Goal: Task Accomplishment & Management: Use online tool/utility

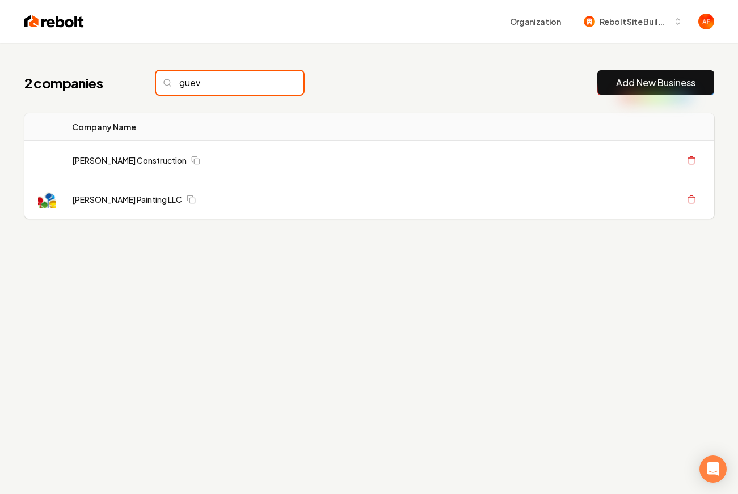
click at [177, 84] on input "guev" at bounding box center [229, 83] width 147 height 24
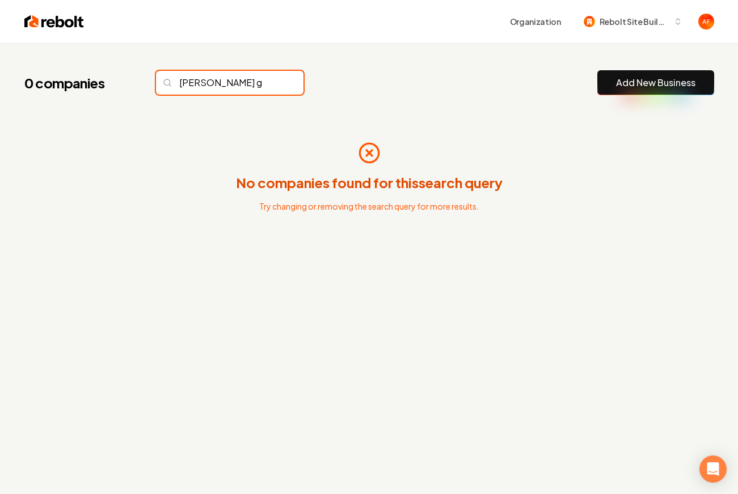
type input "[PERSON_NAME] g"
click at [49, 22] on img at bounding box center [54, 22] width 60 height 16
click at [218, 93] on input "[PERSON_NAME] g" at bounding box center [229, 83] width 147 height 24
click at [217, 88] on input "[PERSON_NAME] g" at bounding box center [229, 83] width 147 height 24
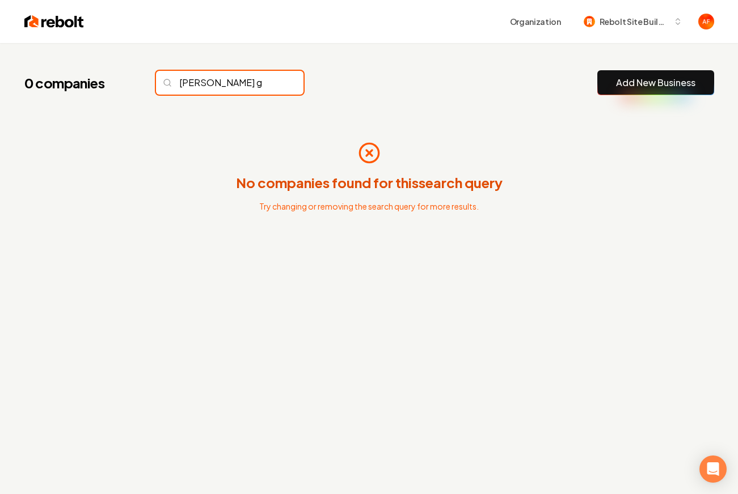
click at [217, 88] on input "[PERSON_NAME] g" at bounding box center [229, 83] width 147 height 24
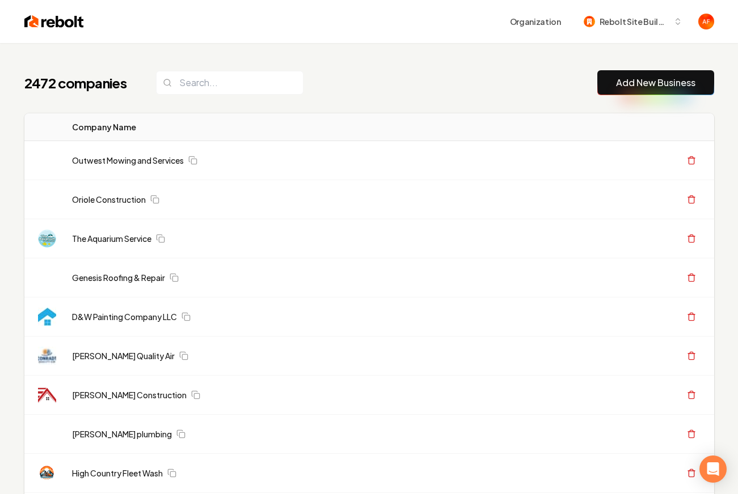
click at [650, 76] on link "Add New Business" at bounding box center [655, 83] width 79 height 14
click at [651, 77] on link "Add New Business" at bounding box center [655, 83] width 79 height 14
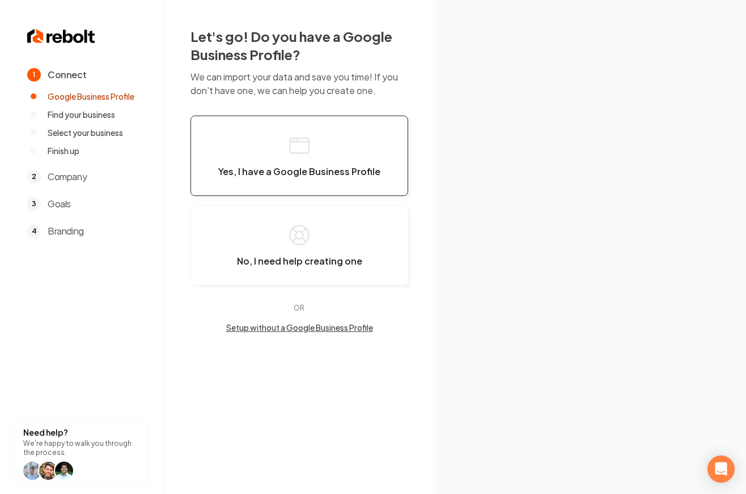
click at [249, 146] on button "Yes, I have a Google Business Profile" at bounding box center [300, 156] width 218 height 81
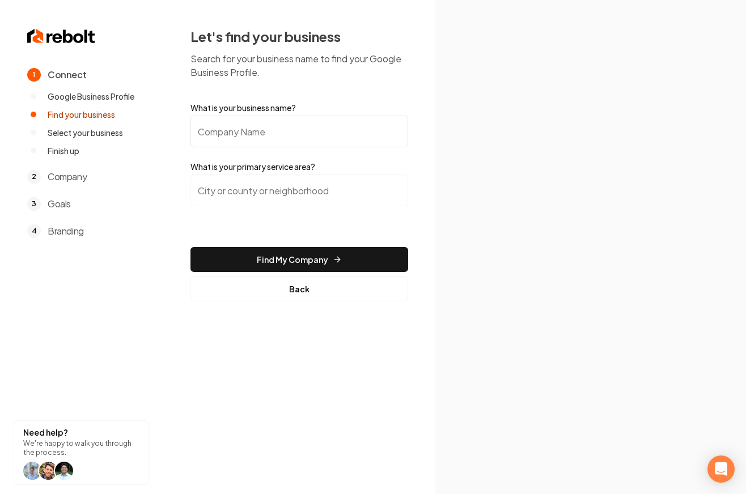
click at [311, 139] on input "What is your business name?" at bounding box center [300, 132] width 218 height 32
type input "[PERSON_NAME] Garage Door"
click at [260, 186] on input "search" at bounding box center [300, 191] width 218 height 32
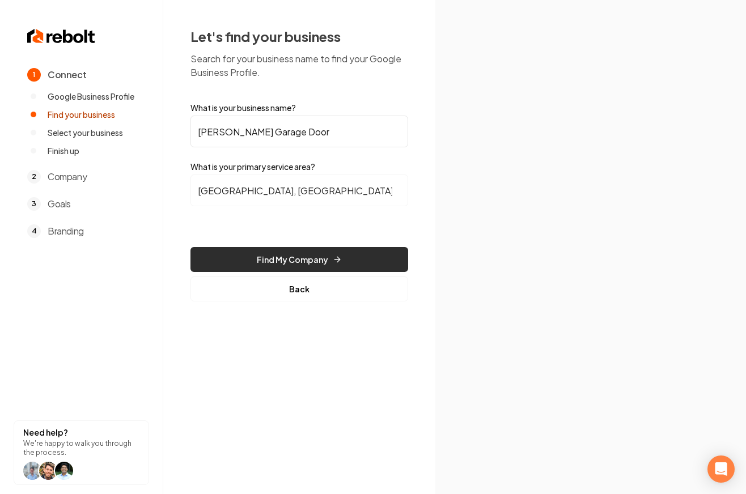
click at [271, 255] on button "Find My Company" at bounding box center [300, 259] width 218 height 25
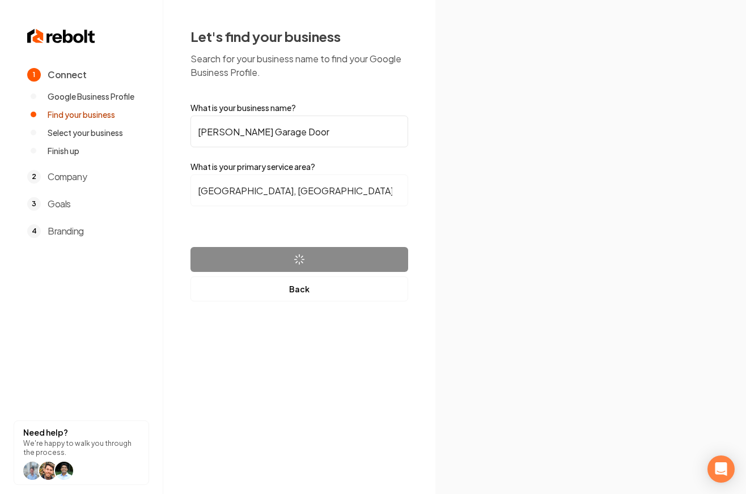
click at [298, 194] on input "[GEOGRAPHIC_DATA], [GEOGRAPHIC_DATA]" at bounding box center [300, 191] width 218 height 32
type input "s"
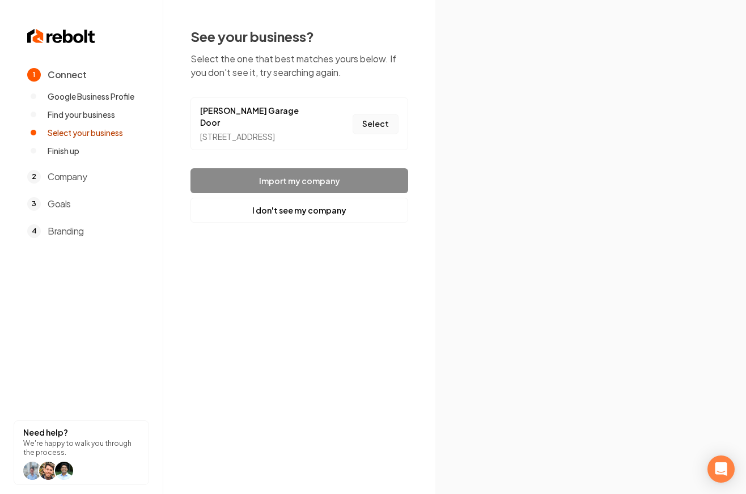
click at [393, 127] on button "Select" at bounding box center [376, 124] width 46 height 20
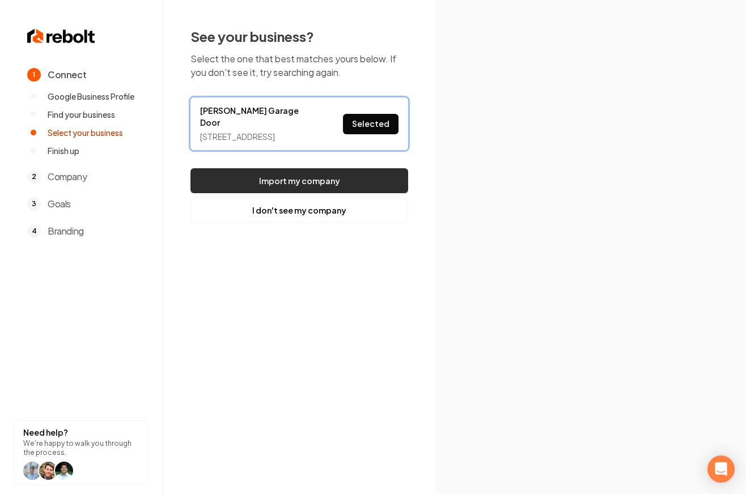
click at [325, 186] on button "Import my company" at bounding box center [300, 180] width 218 height 25
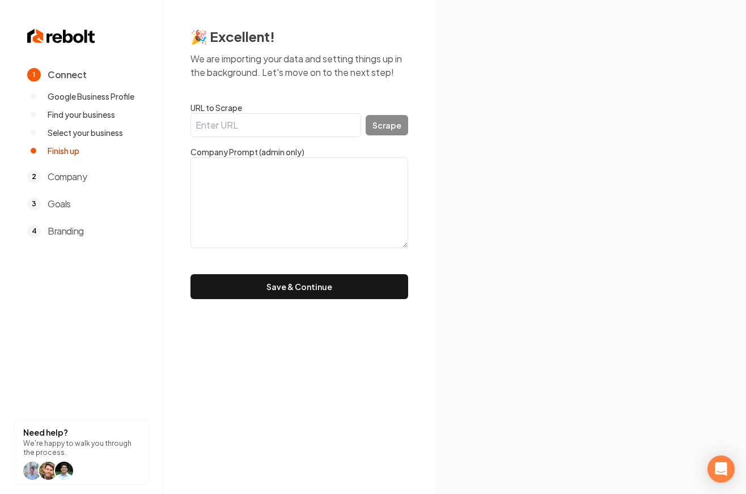
click at [242, 125] on input "URL to Scrape" at bounding box center [276, 125] width 171 height 24
paste input "[URL][DOMAIN_NAME]"
type input "[URL][DOMAIN_NAME]"
click at [404, 133] on button "Scrape" at bounding box center [387, 125] width 43 height 20
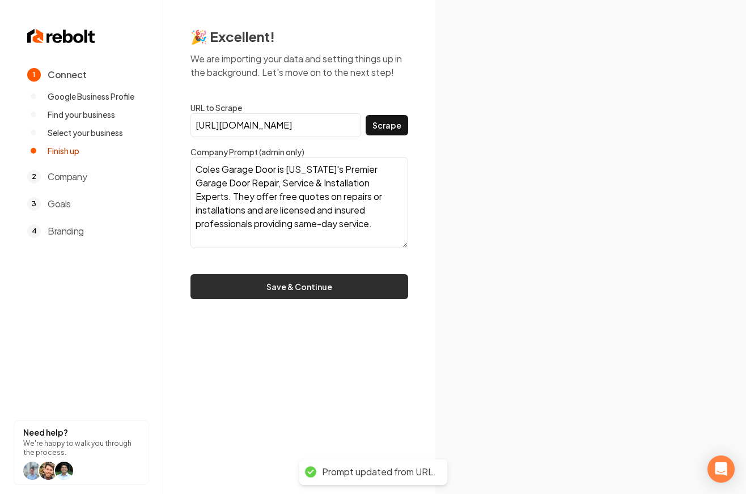
click at [294, 285] on button "Save & Continue" at bounding box center [300, 286] width 218 height 25
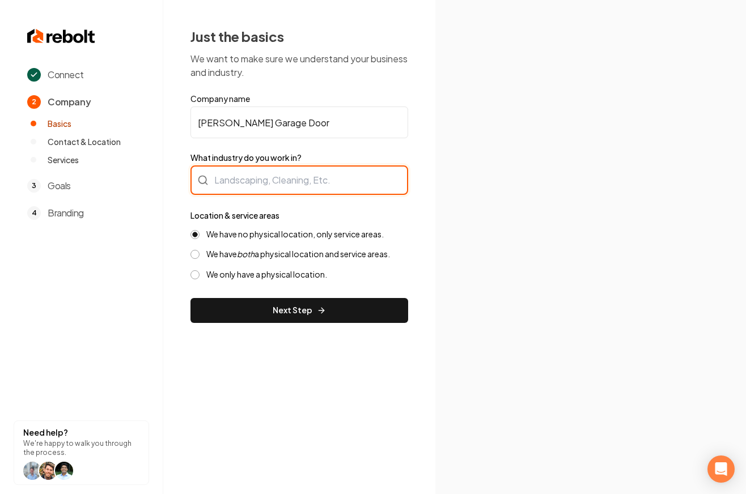
click at [350, 179] on div at bounding box center [300, 180] width 218 height 29
type input "g"
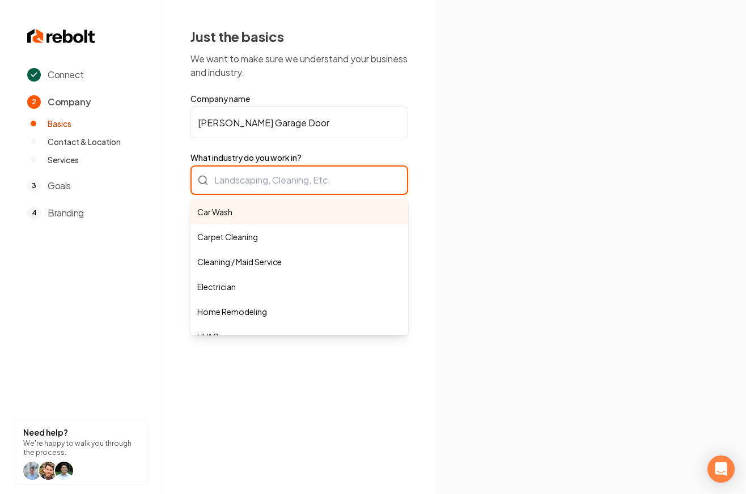
type input "H"
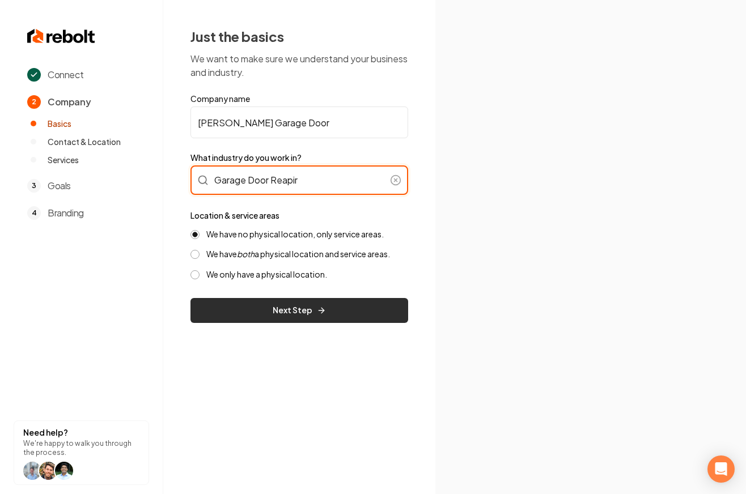
type input "Garage Door Reapir"
click at [290, 304] on button "Next Step" at bounding box center [300, 310] width 218 height 25
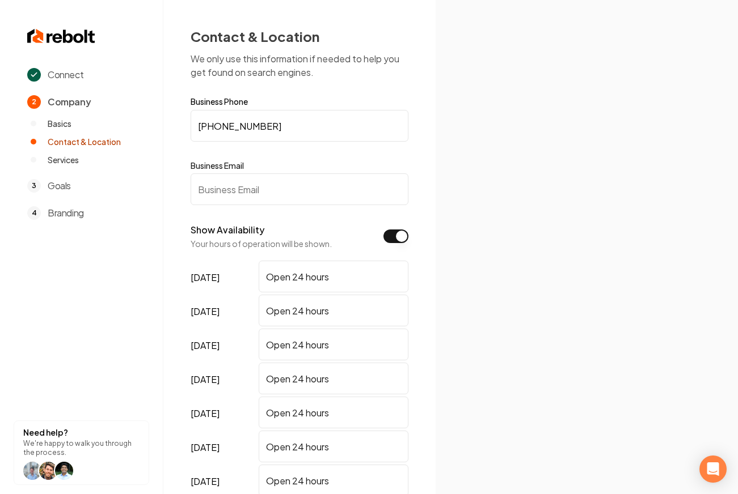
click at [245, 196] on input "Business Email" at bounding box center [300, 190] width 218 height 32
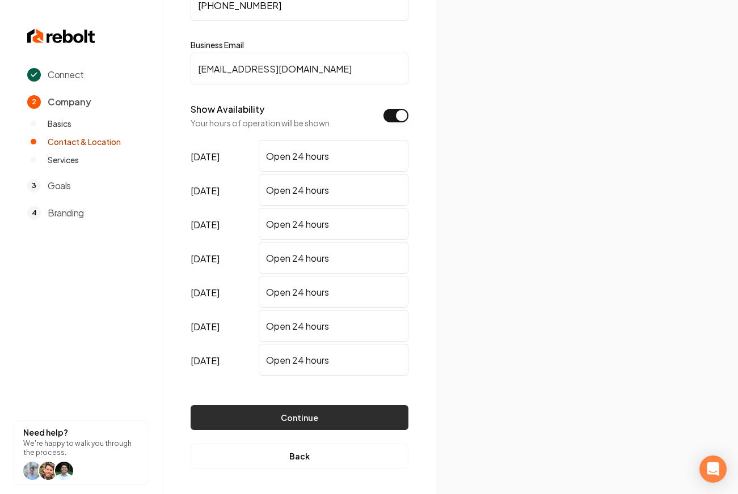
scroll to position [120, 0]
type input "[EMAIL_ADDRESS][DOMAIN_NAME]"
click at [343, 420] on button "Continue" at bounding box center [300, 418] width 218 height 25
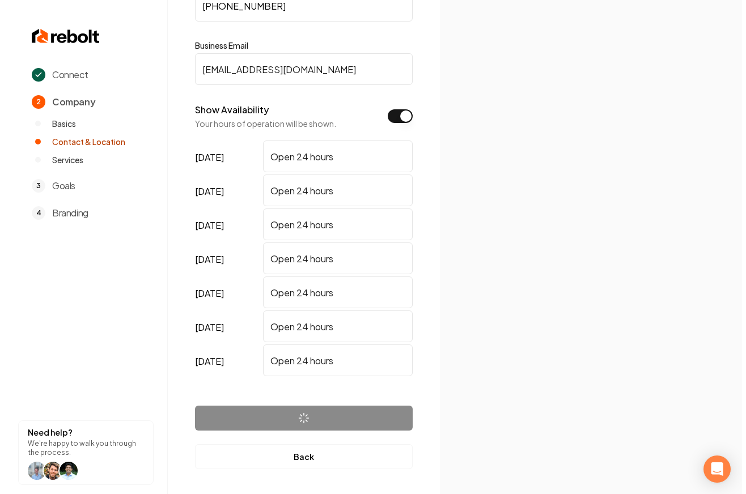
scroll to position [0, 0]
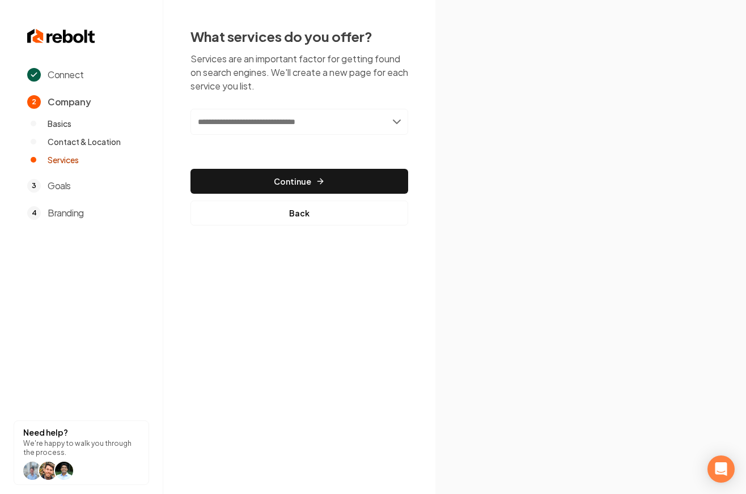
click at [285, 128] on input "text" at bounding box center [300, 122] width 218 height 26
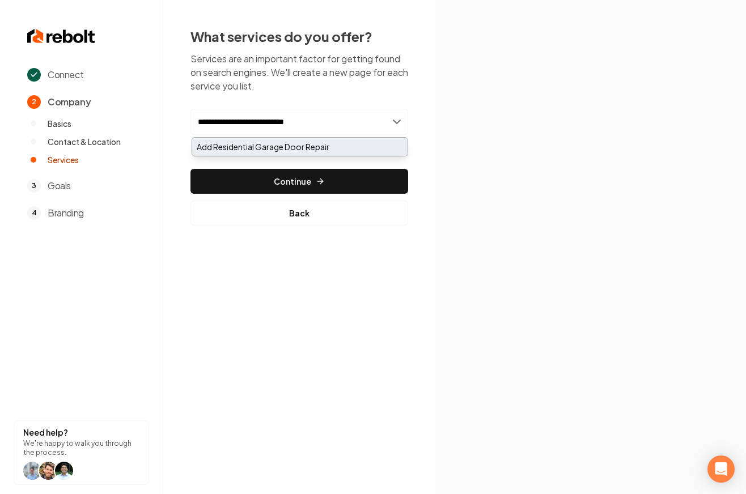
type input "**********"
click at [280, 149] on div "Add Residential Garage Door Repair" at bounding box center [299, 147] width 215 height 18
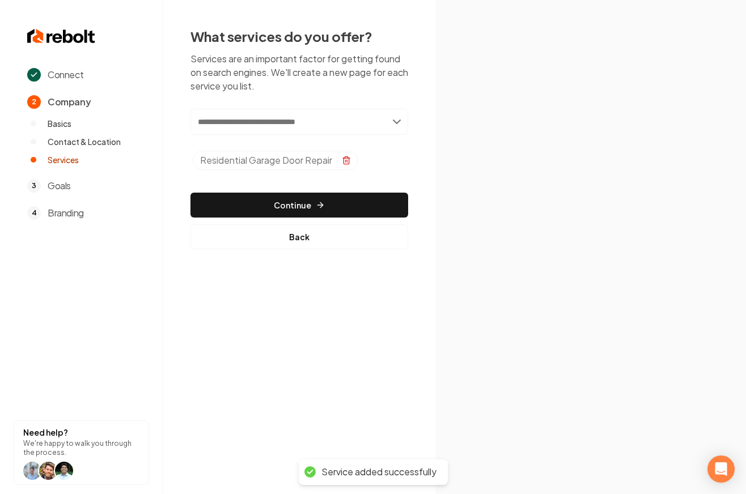
click at [352, 159] on div "Residential Garage Door Repair" at bounding box center [276, 160] width 166 height 19
click at [347, 160] on line "Selected tags" at bounding box center [347, 161] width 0 height 2
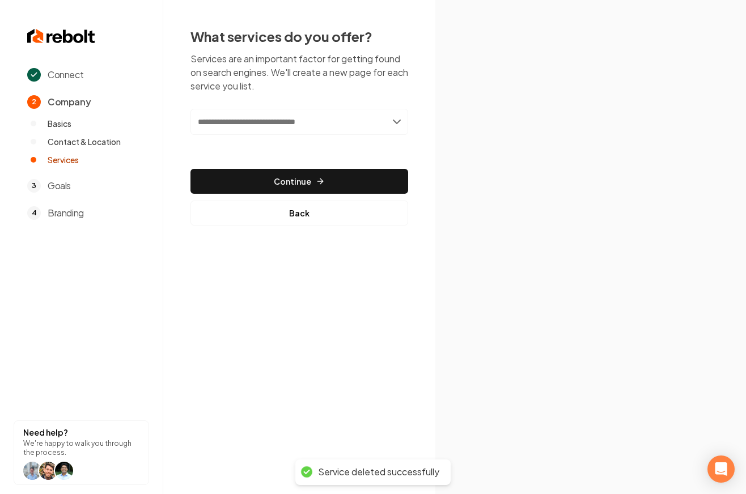
click at [298, 121] on input "text" at bounding box center [300, 122] width 218 height 26
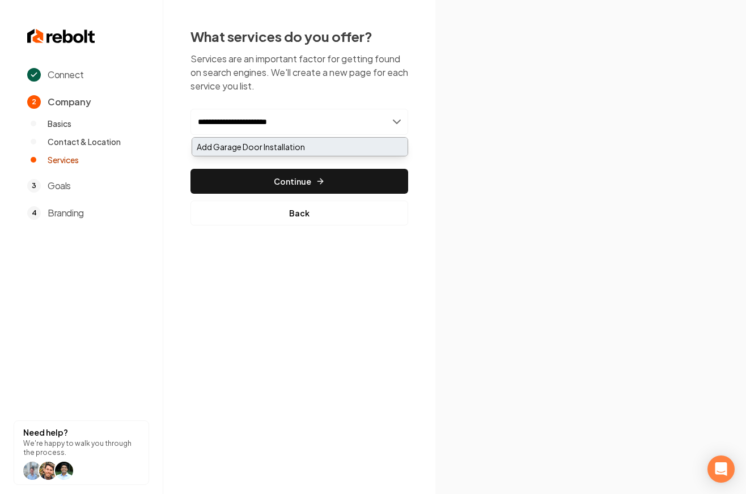
type input "**********"
click at [290, 146] on div "Add Garage Door Installation" at bounding box center [299, 147] width 215 height 18
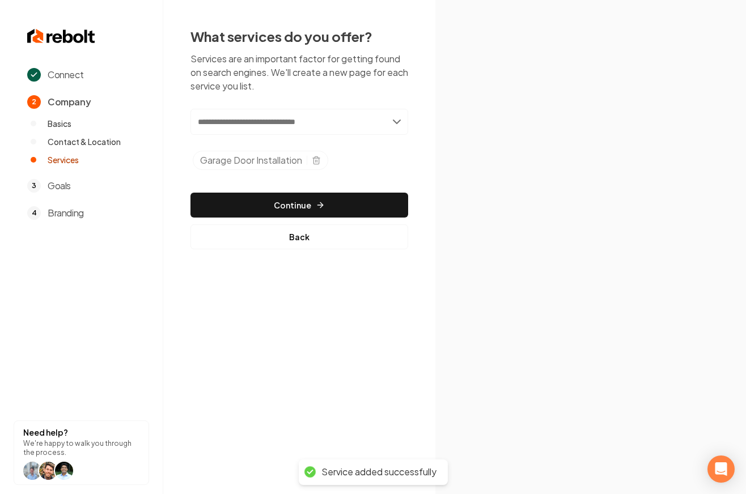
click at [310, 128] on input "text" at bounding box center [300, 122] width 218 height 26
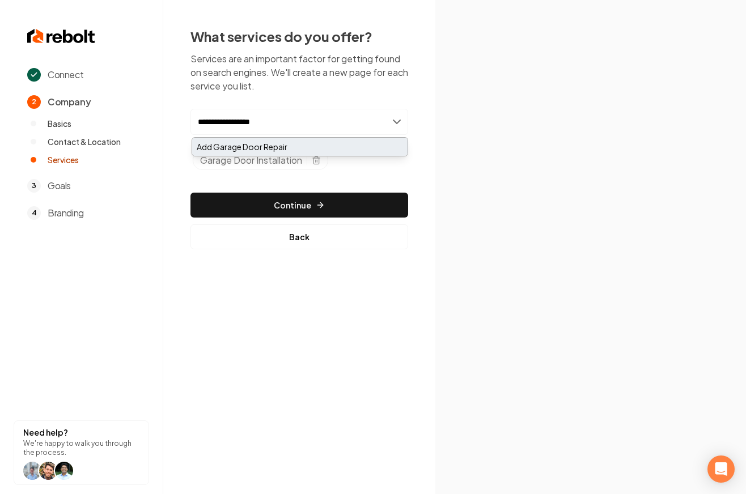
type input "**********"
click at [270, 154] on div "Add Garage Door Repair" at bounding box center [299, 147] width 215 height 18
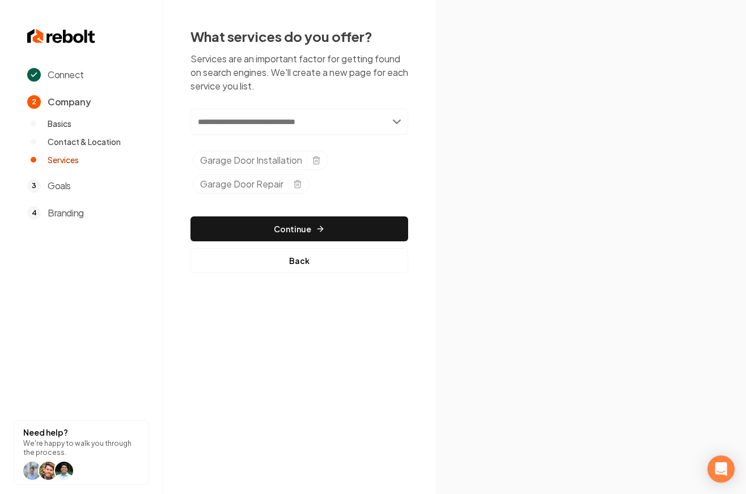
click at [284, 124] on input "text" at bounding box center [300, 122] width 218 height 26
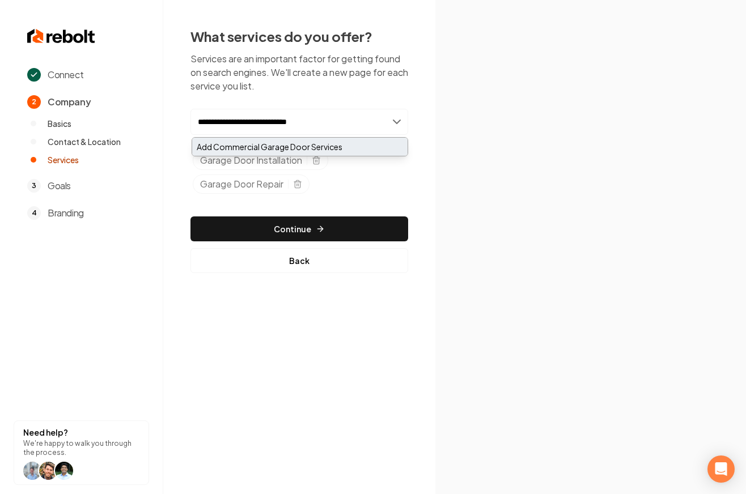
type input "**********"
click at [346, 149] on div "Add Commercial Garage Door Services" at bounding box center [299, 147] width 215 height 18
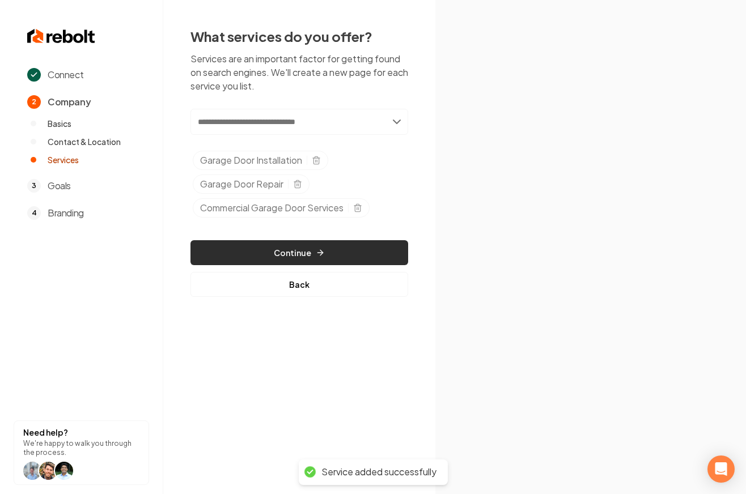
click at [321, 249] on icon "button" at bounding box center [320, 252] width 9 height 9
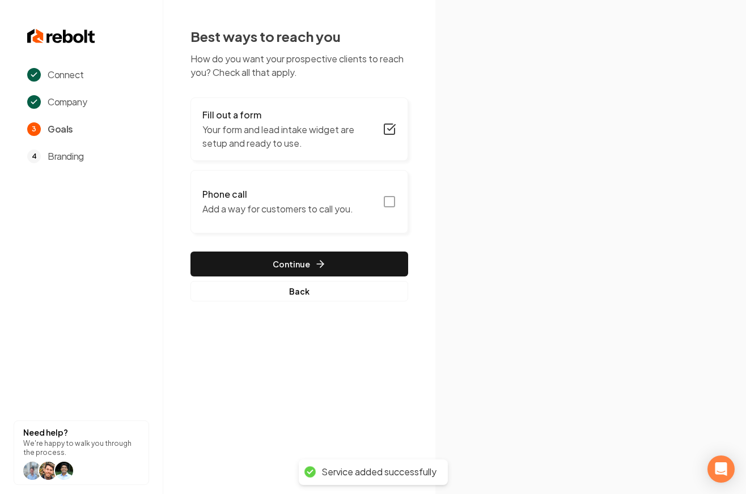
click at [366, 210] on button "Phone call Add a way for customers to call you." at bounding box center [300, 202] width 218 height 64
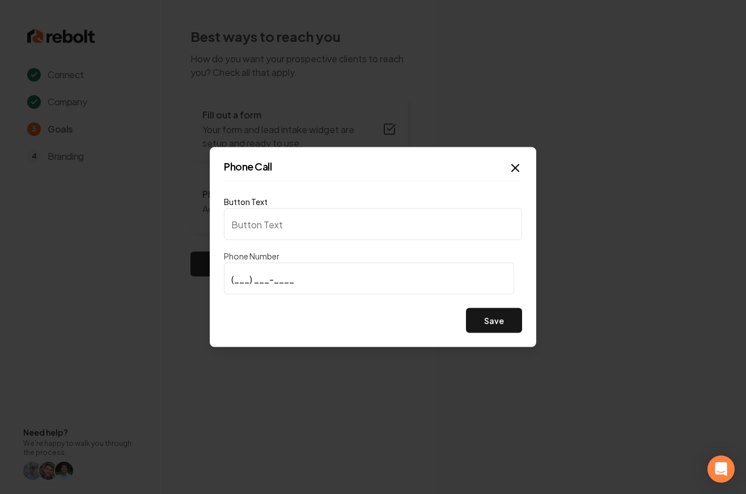
type input "Call us"
type input "[PHONE_NUMBER]"
drag, startPoint x: 498, startPoint y: 333, endPoint x: 483, endPoint y: 333, distance: 14.7
click at [498, 333] on div "Phone Call Button Text Call us Phone Number [PHONE_NUMBER] Save Close" at bounding box center [373, 247] width 327 height 200
click at [485, 327] on button "Save" at bounding box center [494, 320] width 56 height 25
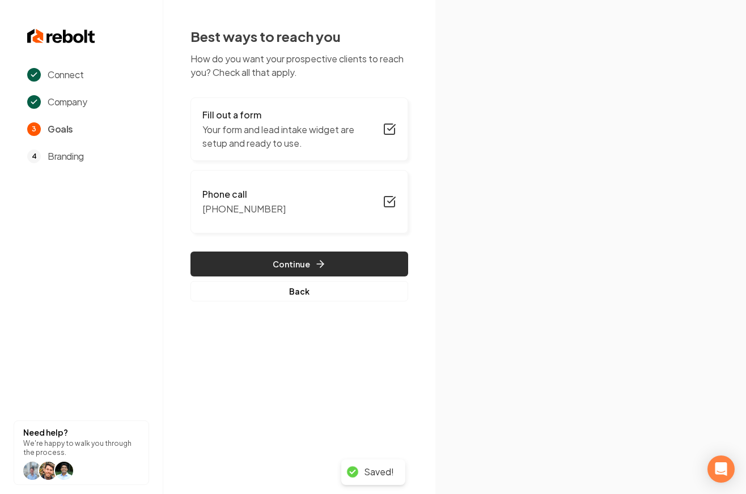
click at [264, 261] on button "Continue" at bounding box center [300, 264] width 218 height 25
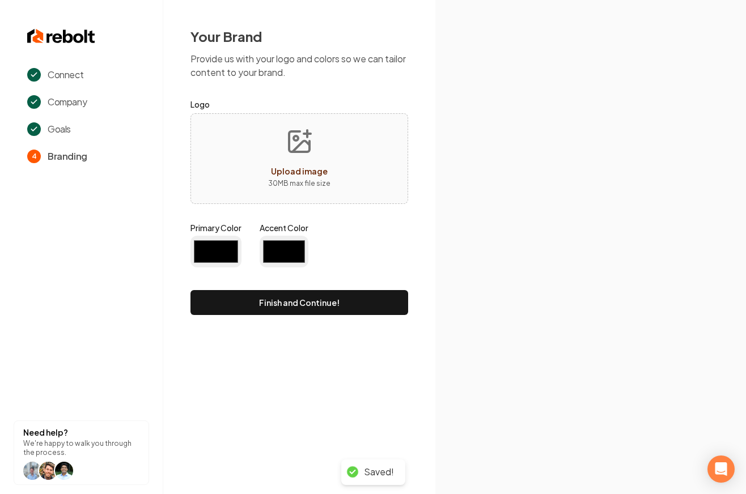
type input "#194d33"
type input "#70be00"
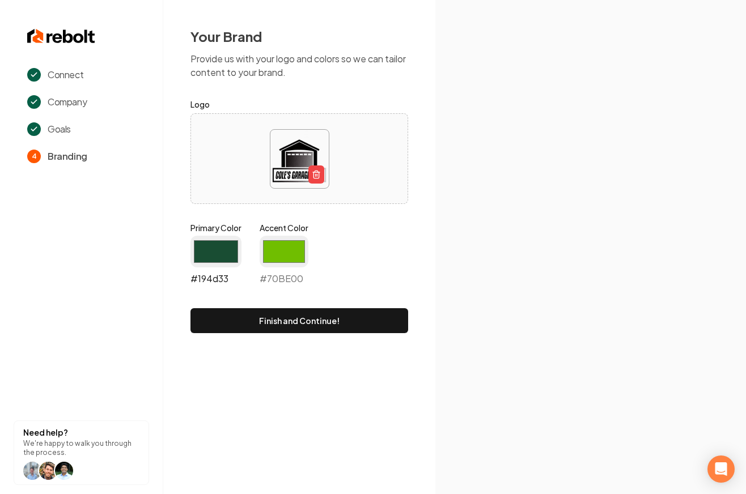
click at [220, 244] on input "#194d33" at bounding box center [216, 252] width 51 height 32
type input "#000000"
click at [429, 225] on div "Your Brand Provide us with your logo and colors so we can tailor content to you…" at bounding box center [299, 180] width 272 height 361
click at [278, 251] on input "#70be00" at bounding box center [284, 252] width 49 height 32
type input "#ff7b00"
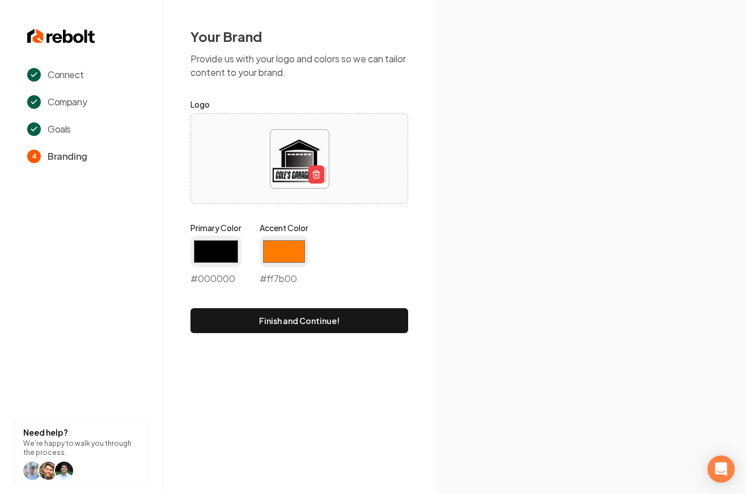
click at [422, 197] on div "Your Brand Provide us with your logo and colors so we can tailor content to you…" at bounding box center [299, 180] width 272 height 361
click at [361, 315] on button "Finish and Continue!" at bounding box center [300, 320] width 218 height 25
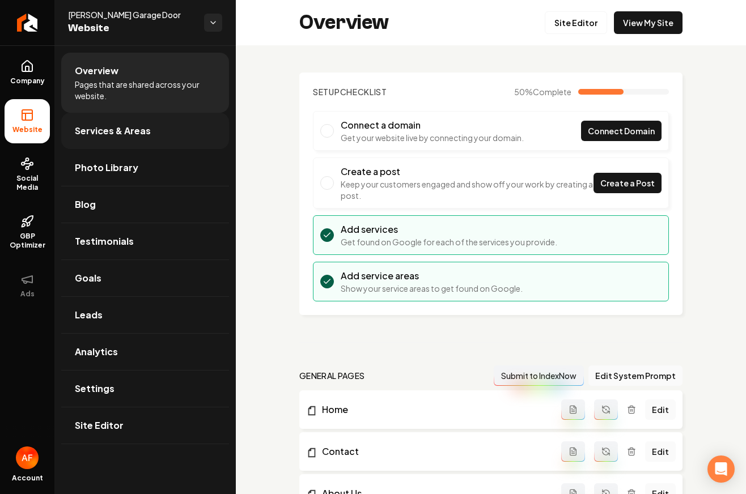
click at [160, 129] on link "Services & Areas" at bounding box center [145, 131] width 168 height 36
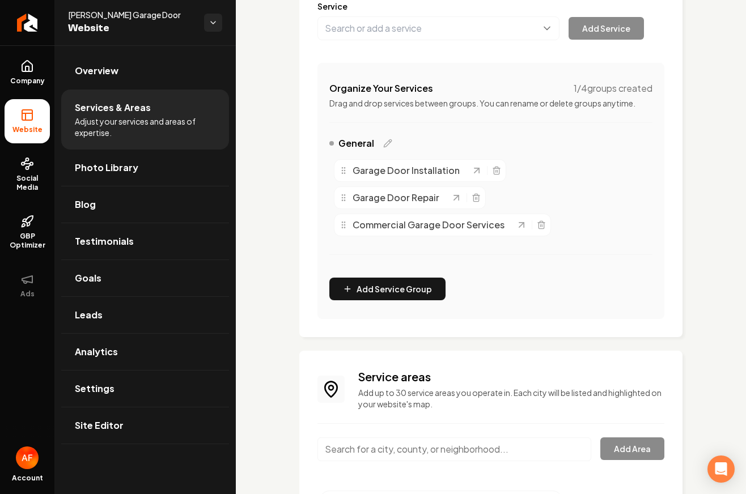
scroll to position [247, 0]
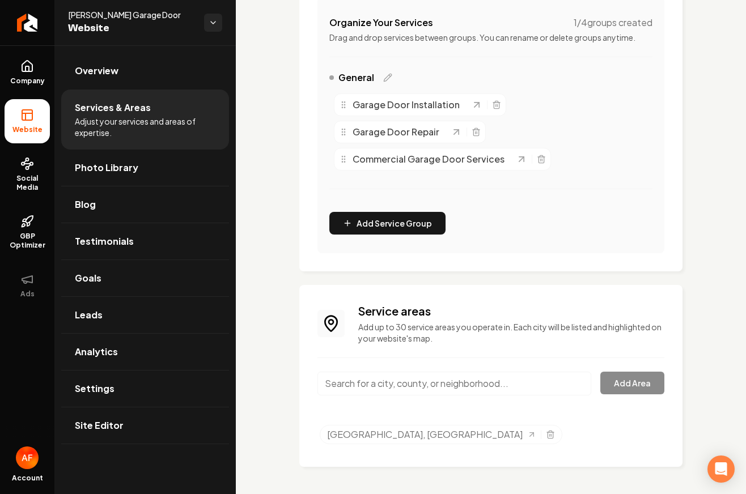
click at [443, 387] on input "Main content area" at bounding box center [455, 384] width 274 height 24
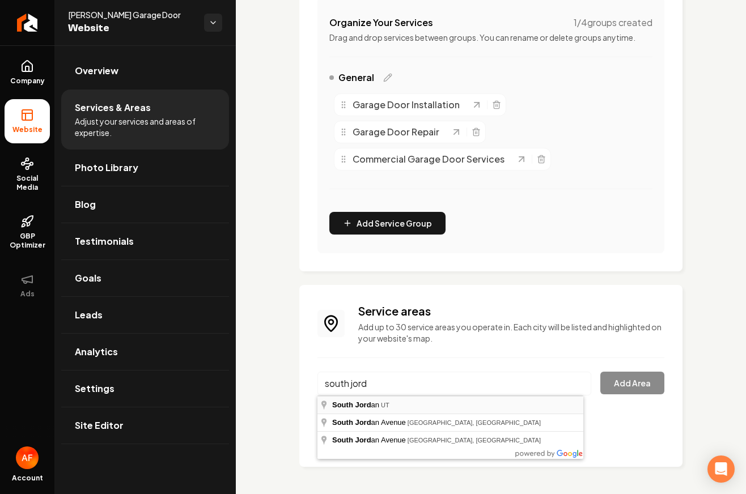
type input "[GEOGRAPHIC_DATA], [GEOGRAPHIC_DATA]"
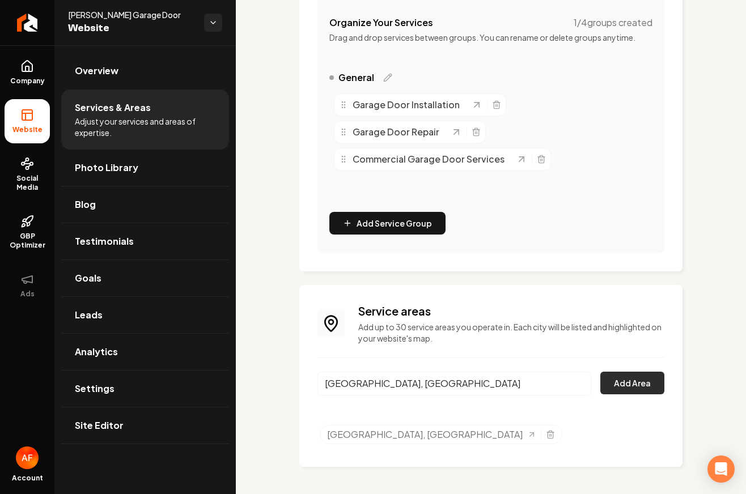
click at [635, 392] on button "Add Area" at bounding box center [632, 383] width 64 height 23
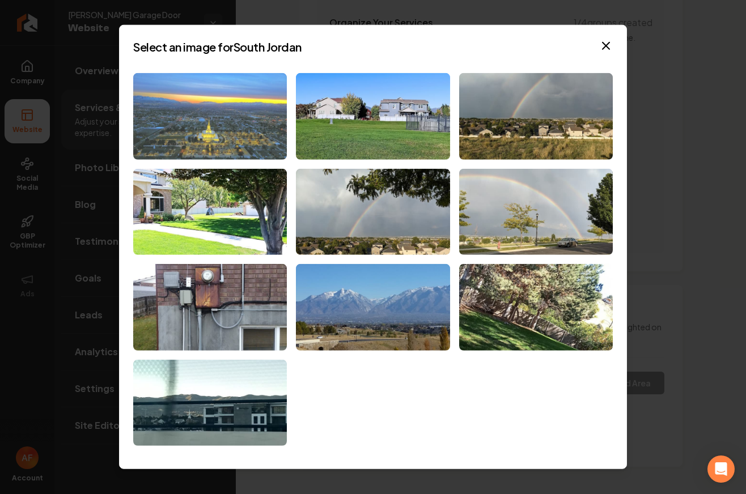
click at [218, 122] on img at bounding box center [210, 116] width 154 height 87
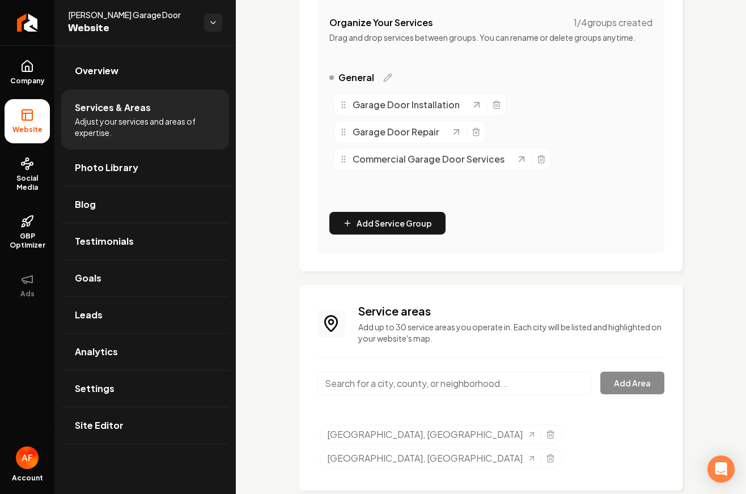
click at [435, 379] on input "Main content area" at bounding box center [455, 384] width 274 height 24
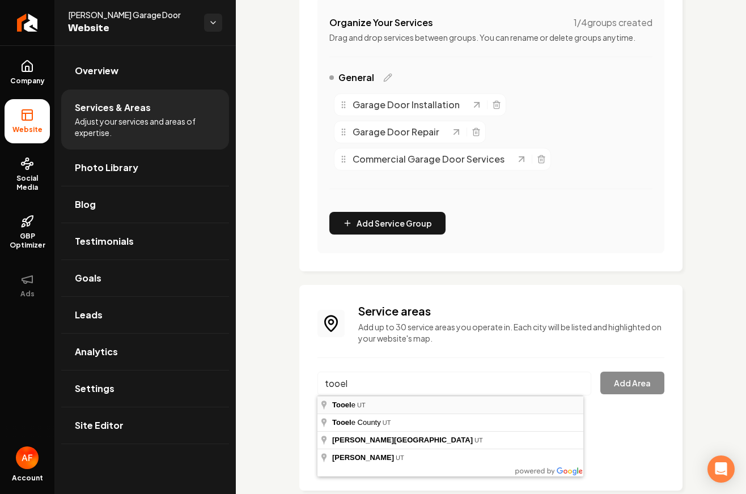
type input "Tooele, [GEOGRAPHIC_DATA]"
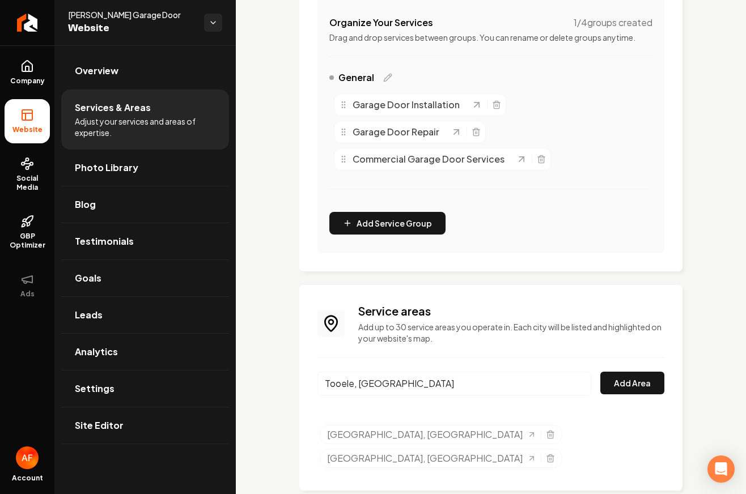
click at [602, 364] on div "Service areas Add up to 30 service areas you operate in. Each city will be list…" at bounding box center [491, 388] width 347 height 170
click at [616, 386] on button "Add Area" at bounding box center [632, 383] width 64 height 23
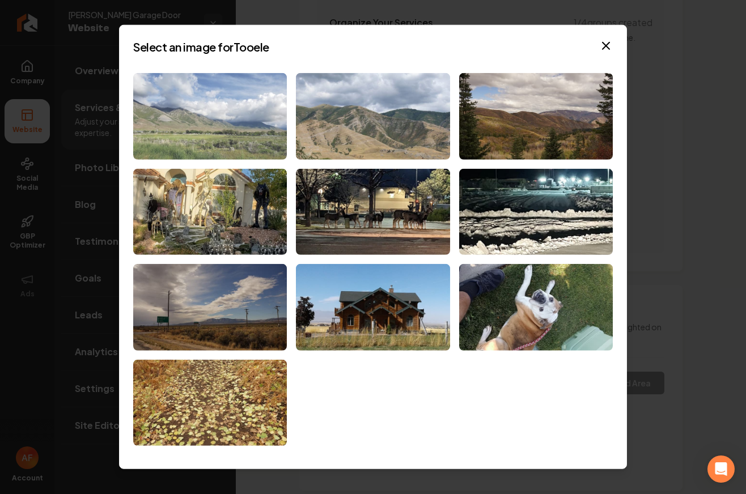
click at [253, 117] on img at bounding box center [210, 116] width 154 height 87
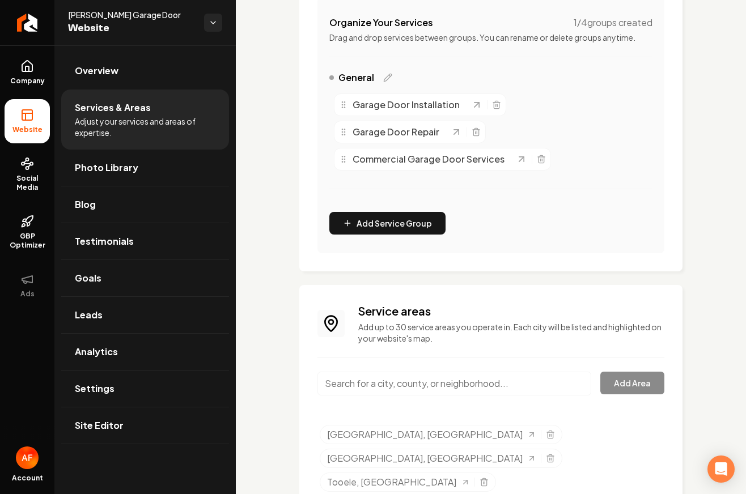
click at [448, 380] on input "Main content area" at bounding box center [455, 384] width 274 height 24
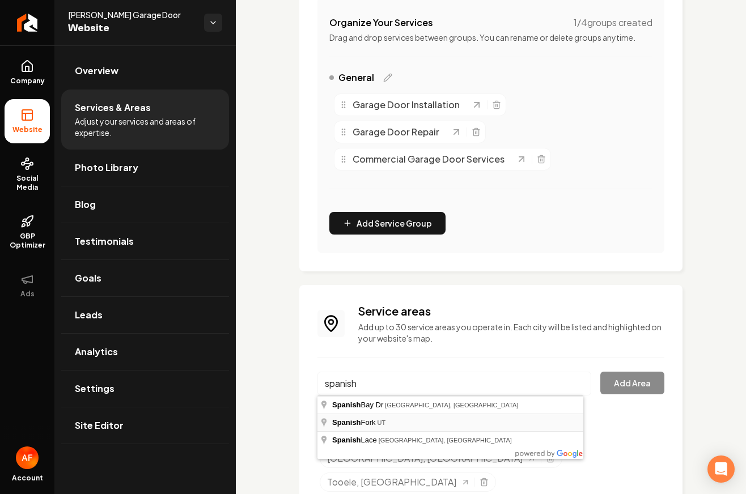
type input "Spanish Fork, [GEOGRAPHIC_DATA]"
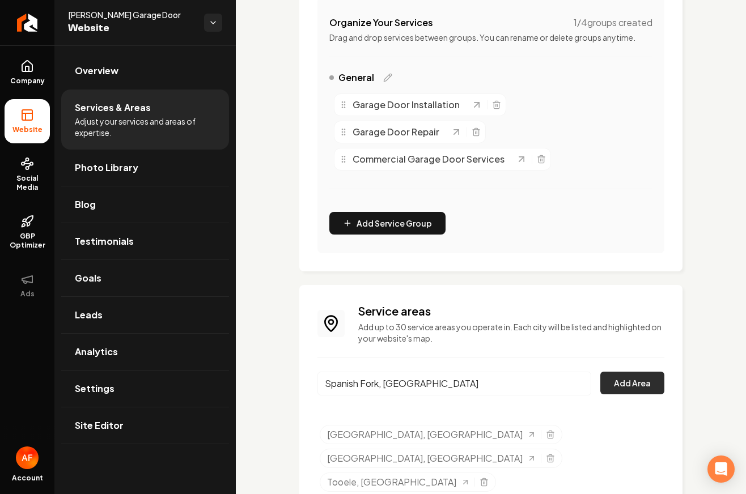
click at [634, 390] on button "Add Area" at bounding box center [632, 383] width 64 height 23
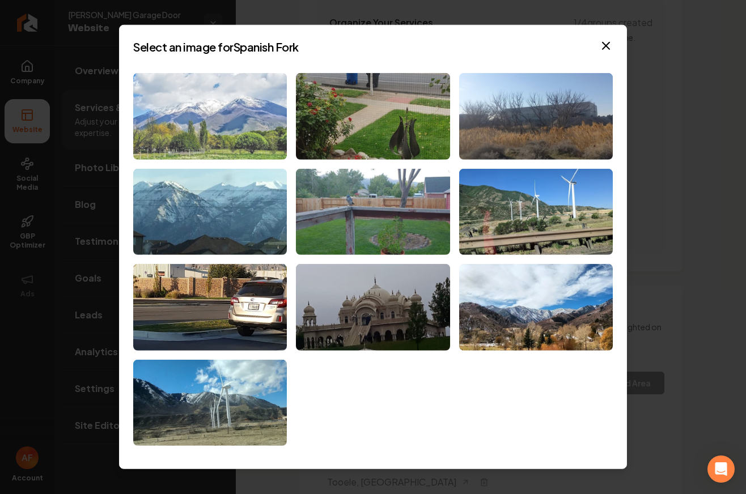
click at [196, 131] on img at bounding box center [210, 116] width 154 height 87
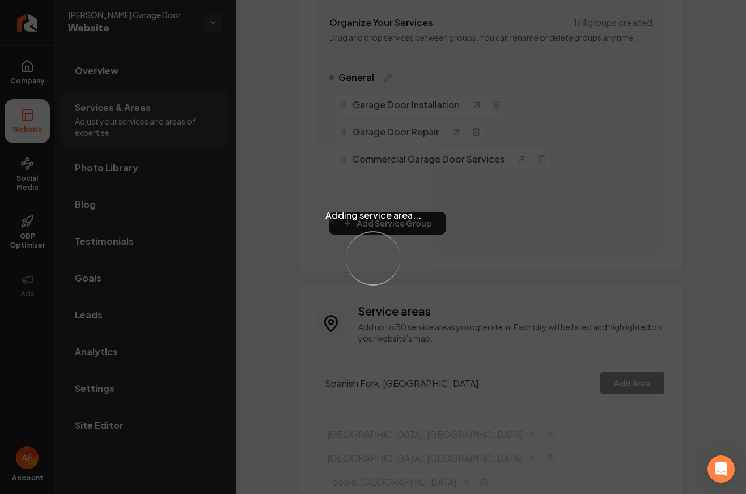
drag, startPoint x: 510, startPoint y: 378, endPoint x: 484, endPoint y: 382, distance: 26.4
click at [510, 378] on div "Adding service area... Loading..." at bounding box center [373, 247] width 746 height 494
click at [473, 371] on div "Adding service area... Loading..." at bounding box center [373, 247] width 746 height 494
click at [453, 390] on div "Adding service area... Loading..." at bounding box center [373, 247] width 746 height 494
click at [441, 382] on div "Adding service area... Loading..." at bounding box center [373, 247] width 746 height 494
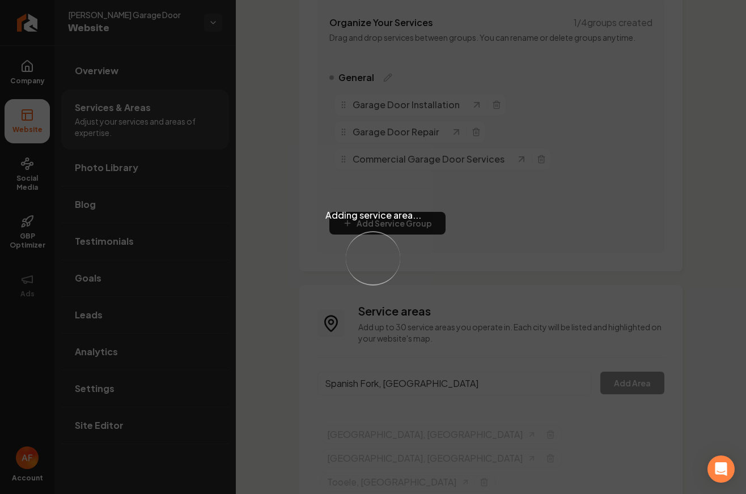
click at [414, 388] on div "Adding service area... Loading..." at bounding box center [373, 247] width 746 height 494
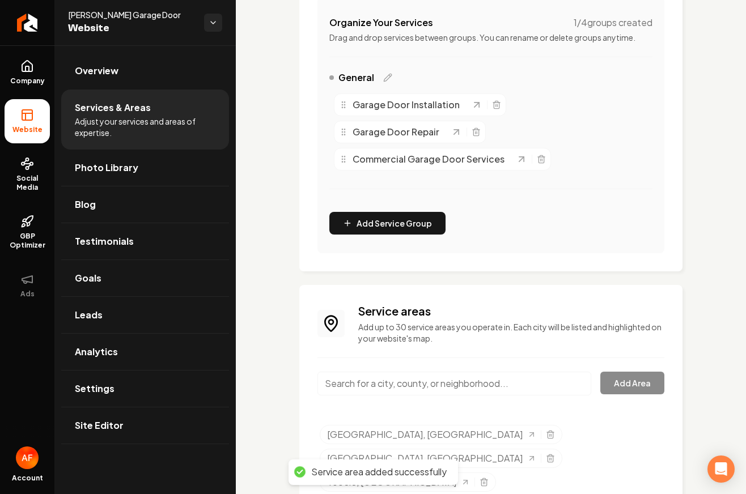
click at [422, 383] on input "Main content area" at bounding box center [455, 384] width 274 height 24
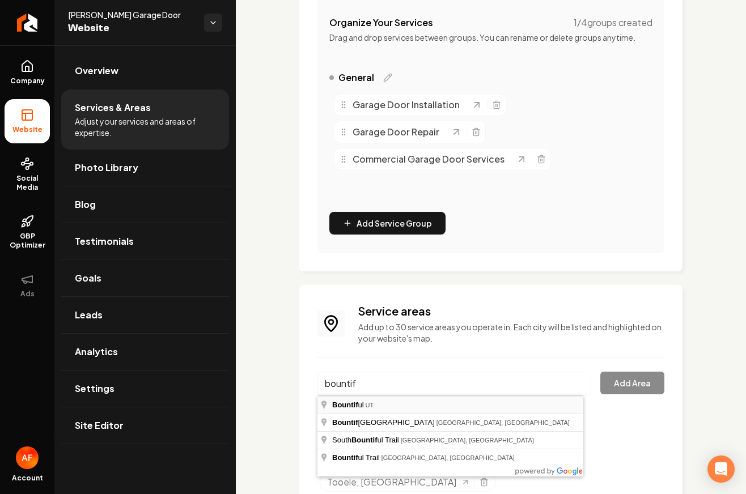
type input "Bountiful, [GEOGRAPHIC_DATA]"
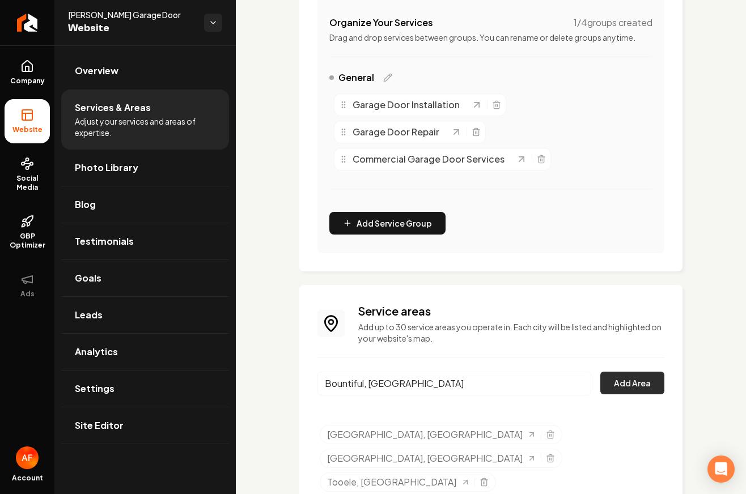
click at [611, 389] on button "Add Area" at bounding box center [632, 383] width 64 height 23
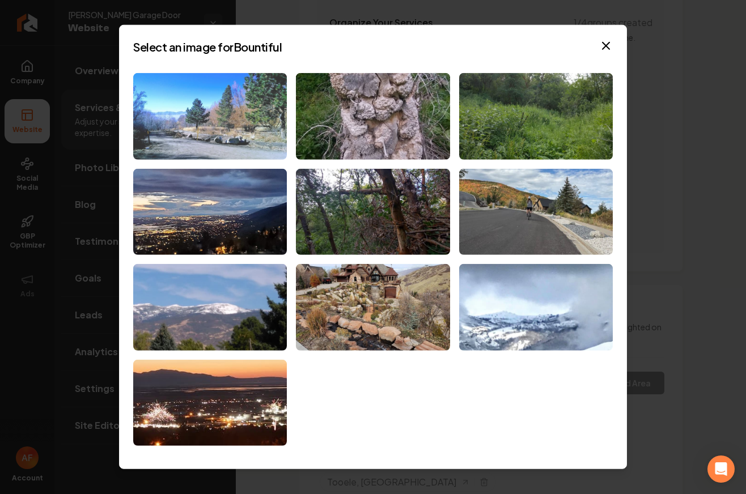
click at [207, 128] on img at bounding box center [210, 116] width 154 height 87
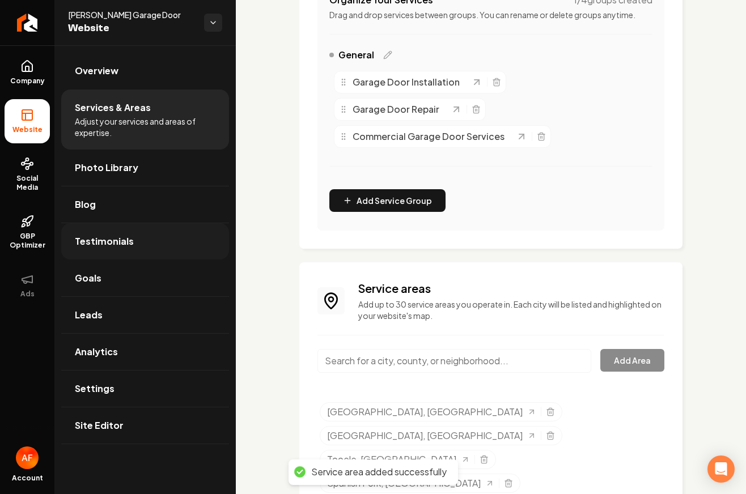
scroll to position [271, 0]
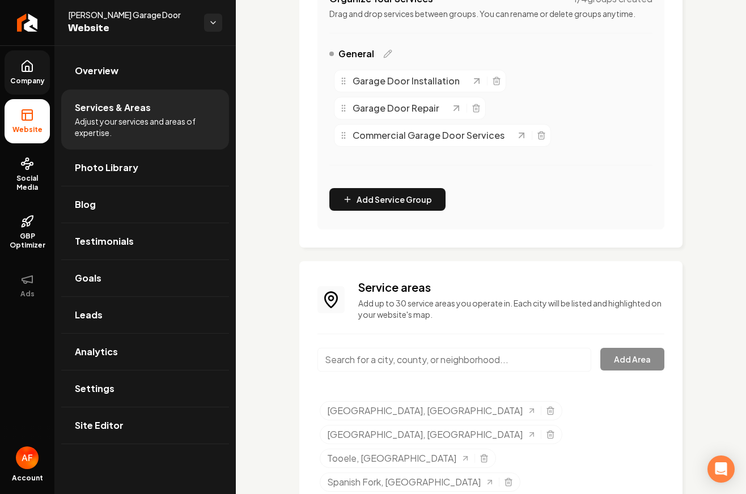
click at [27, 84] on span "Company" at bounding box center [28, 81] width 44 height 9
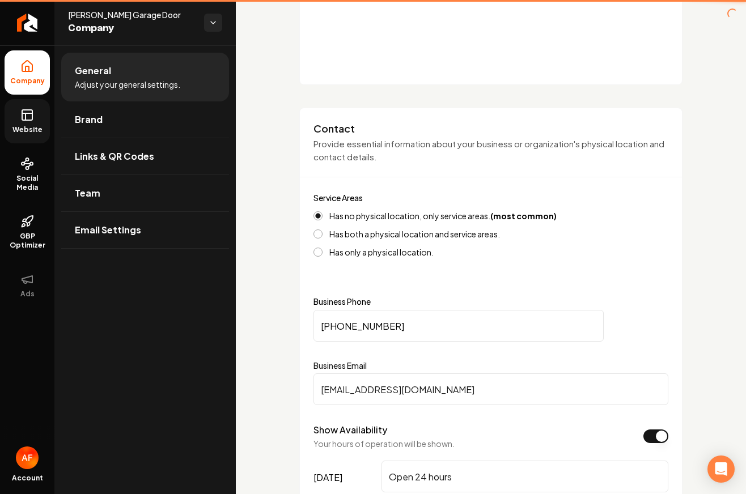
click at [35, 125] on span "Website" at bounding box center [27, 129] width 39 height 9
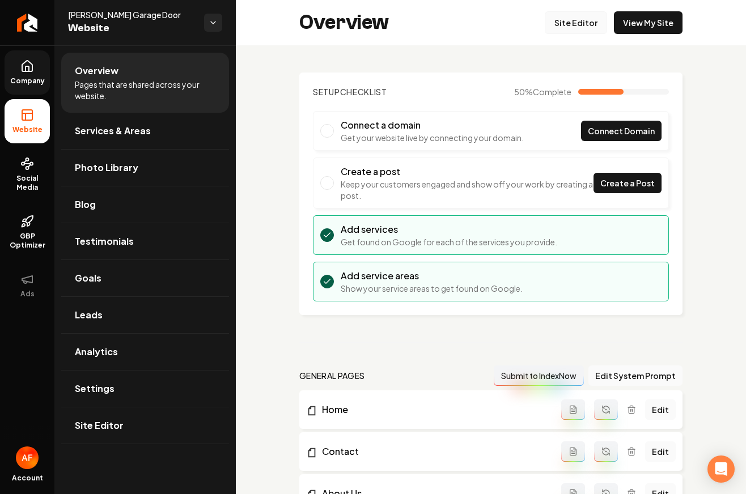
click at [573, 21] on link "Site Editor" at bounding box center [576, 22] width 62 height 23
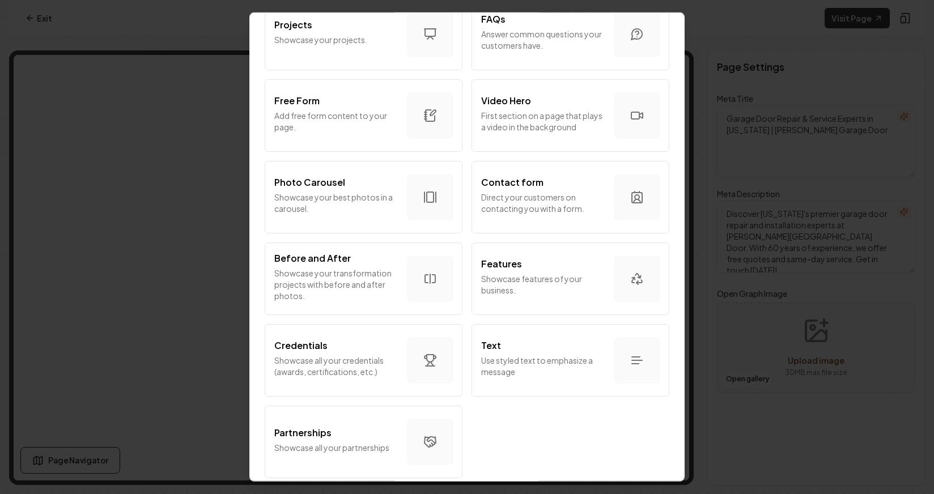
scroll to position [600, 0]
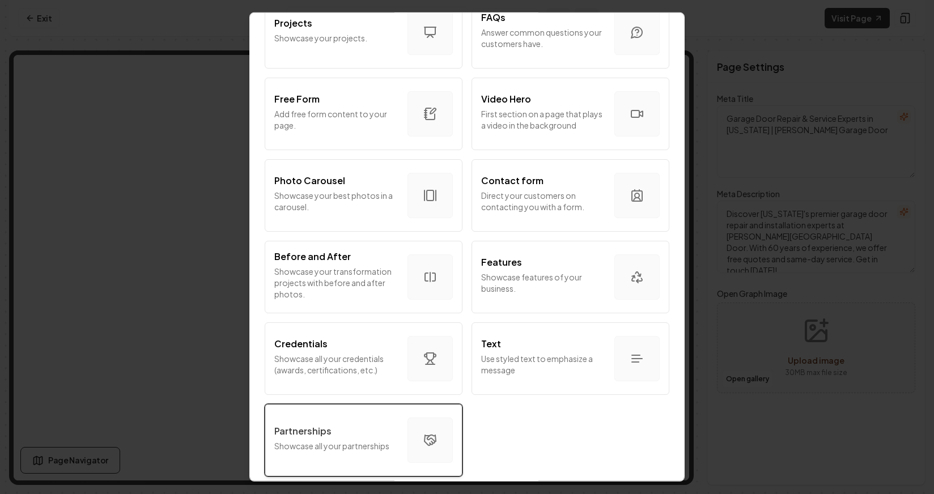
click at [344, 407] on button "Partnerships Showcase all your partnerships" at bounding box center [364, 440] width 198 height 73
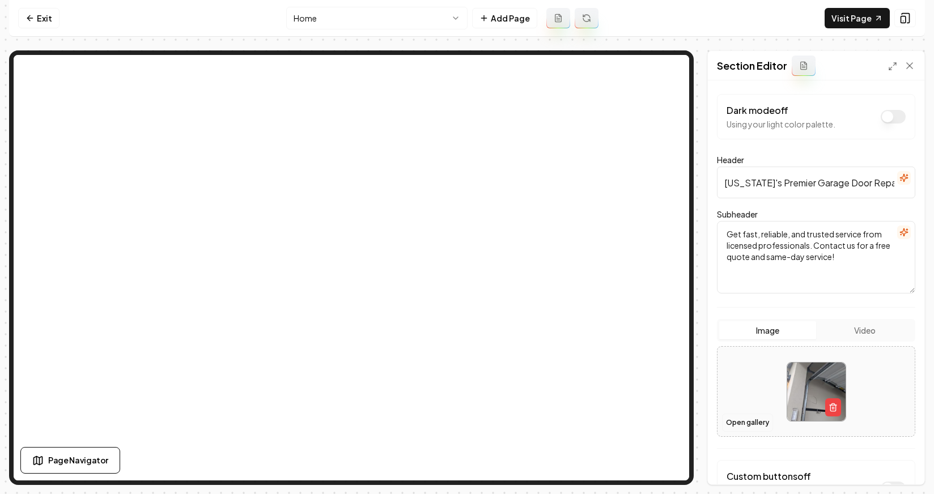
click at [737, 422] on button "Open gallery" at bounding box center [747, 423] width 51 height 18
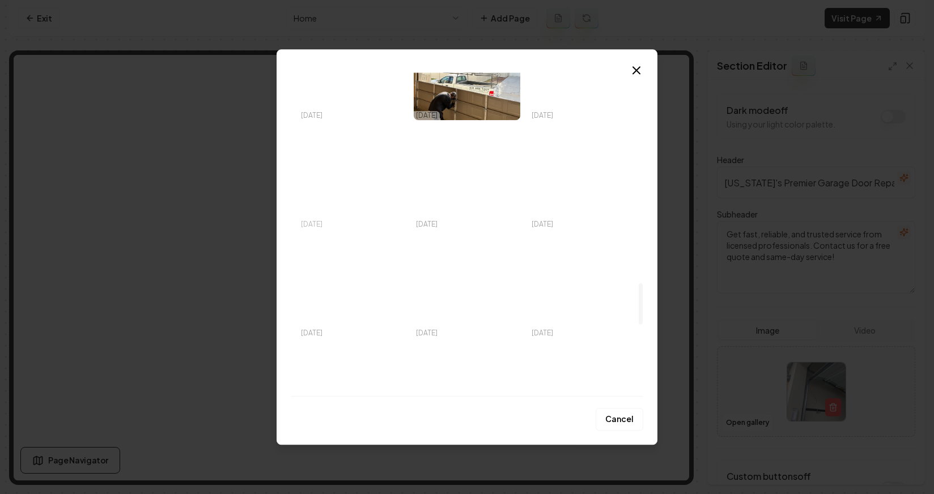
scroll to position [1588, 0]
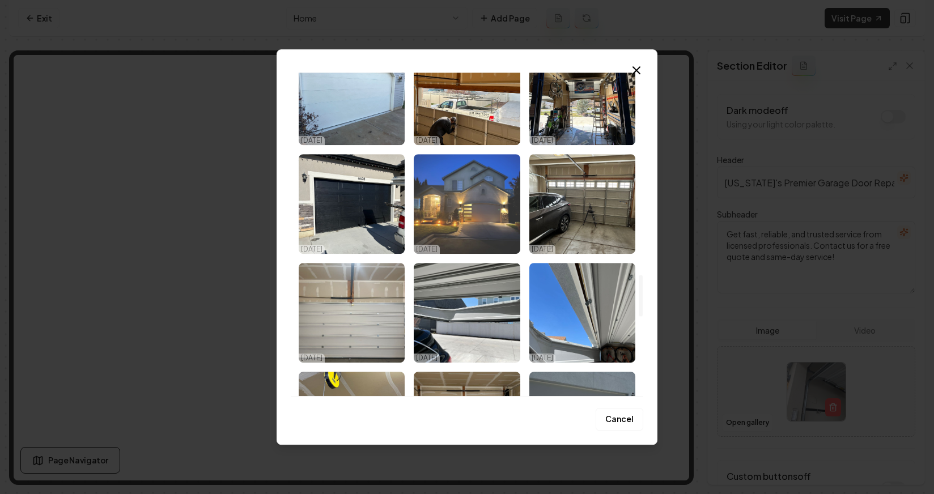
click at [452, 205] on img "Select image image_68d32d385c7cd75eb86c751d.jpeg" at bounding box center [467, 204] width 106 height 100
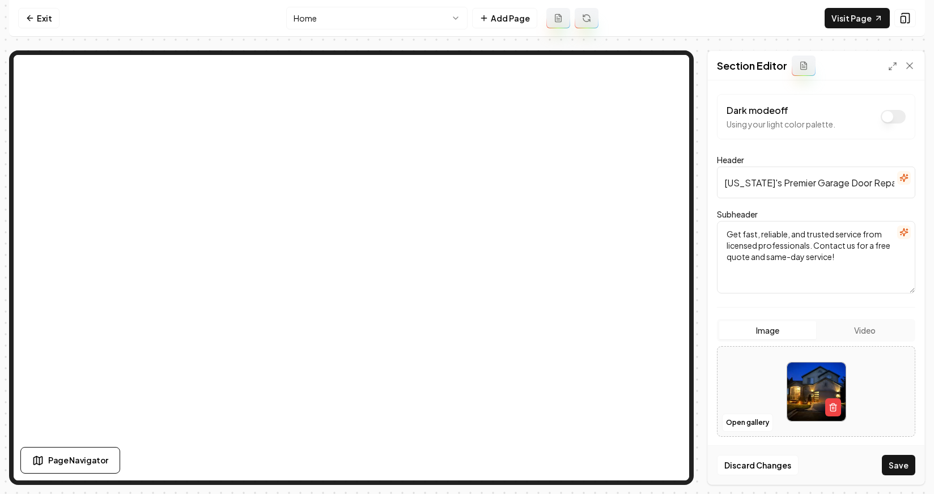
drag, startPoint x: 899, startPoint y: 464, endPoint x: 822, endPoint y: 433, distance: 82.9
click at [737, 463] on button "Save" at bounding box center [898, 465] width 33 height 20
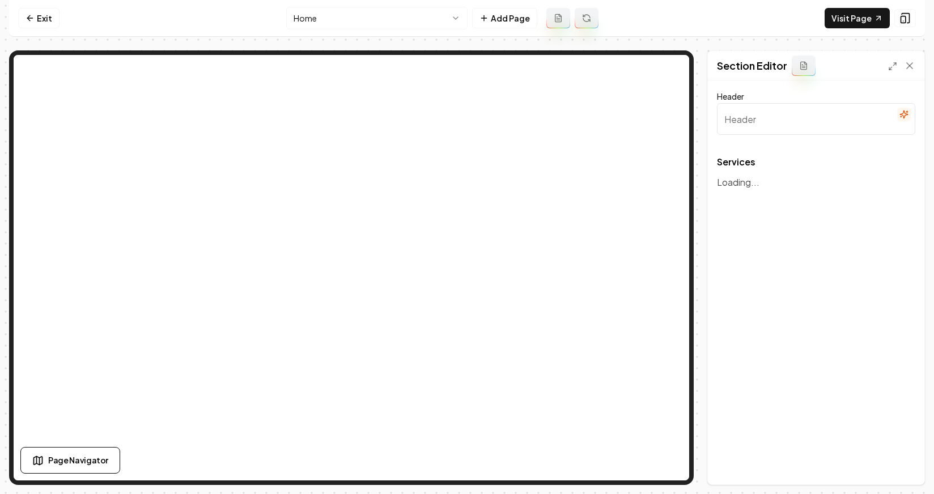
type input "Our Reliable Garage Door Services"
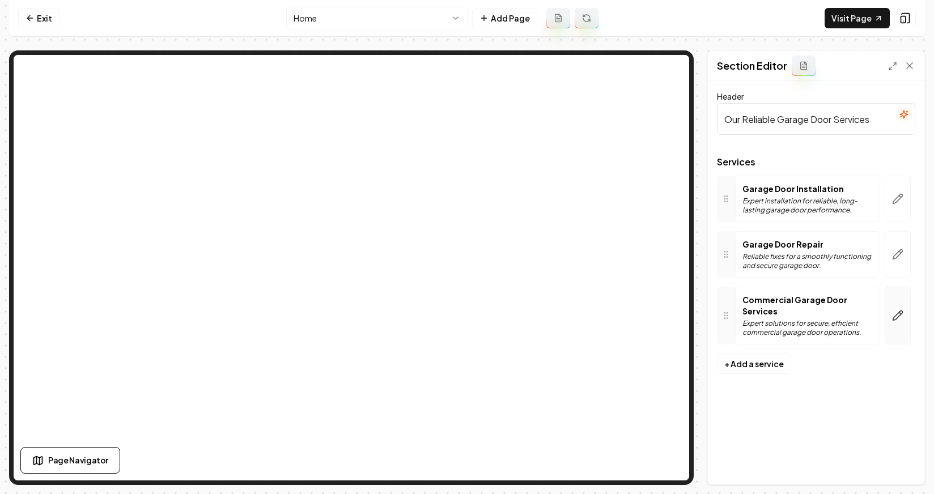
click at [737, 309] on button "button" at bounding box center [898, 316] width 26 height 58
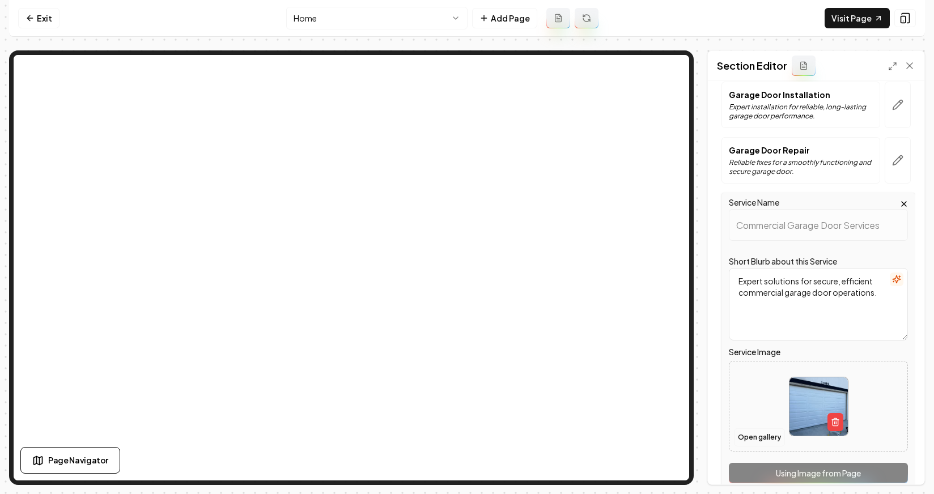
scroll to position [108, 0]
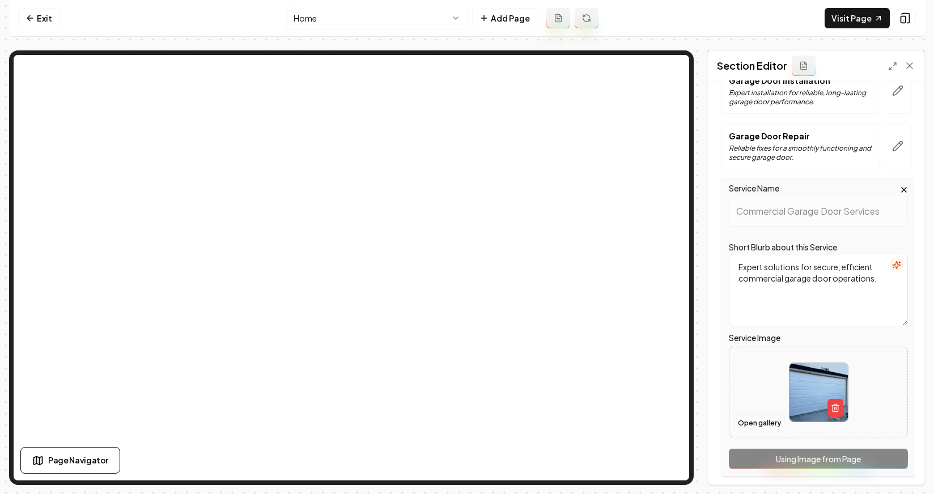
click at [737, 429] on button "Open gallery" at bounding box center [759, 423] width 51 height 18
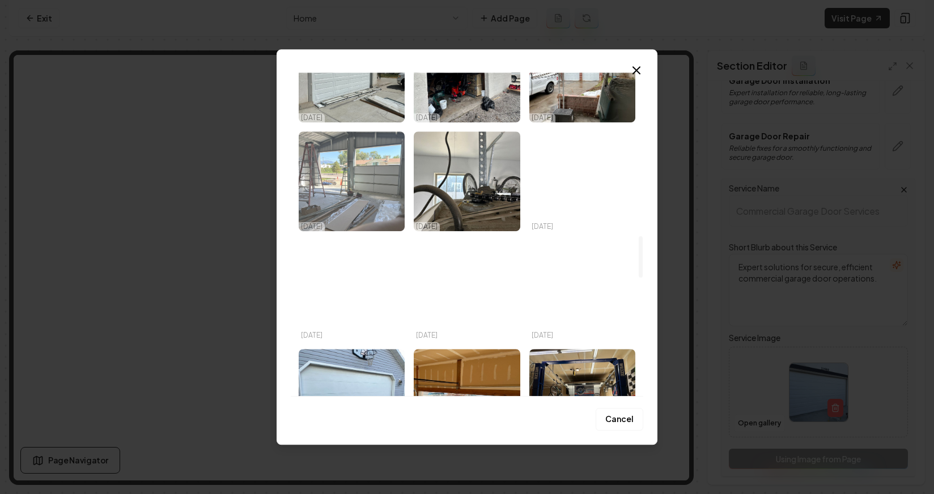
scroll to position [1282, 0]
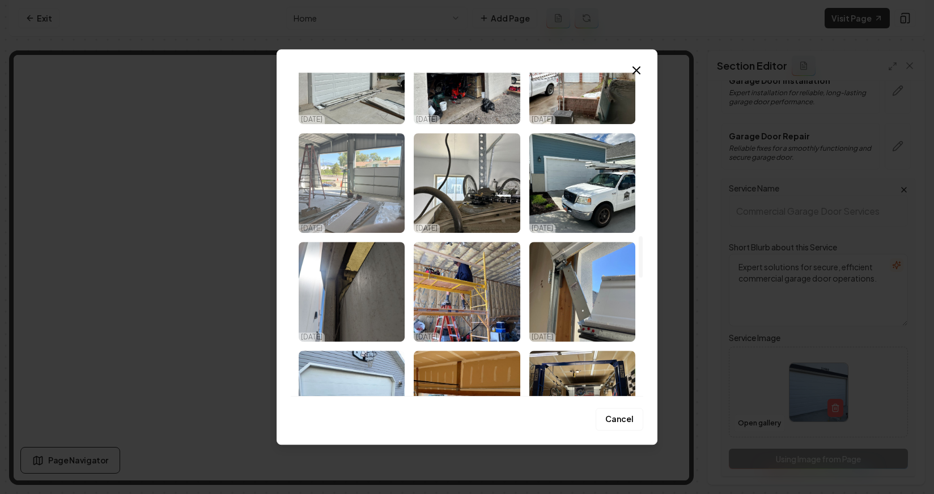
click at [362, 183] on img "Select image image_68d32d395c7cd75eb86c77cf.jpeg" at bounding box center [352, 183] width 106 height 100
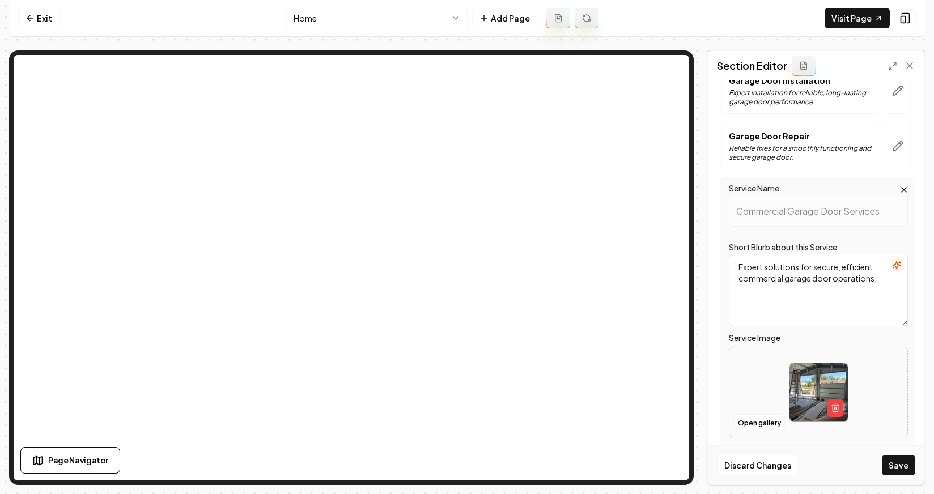
click at [737, 471] on button "Save" at bounding box center [898, 465] width 33 height 20
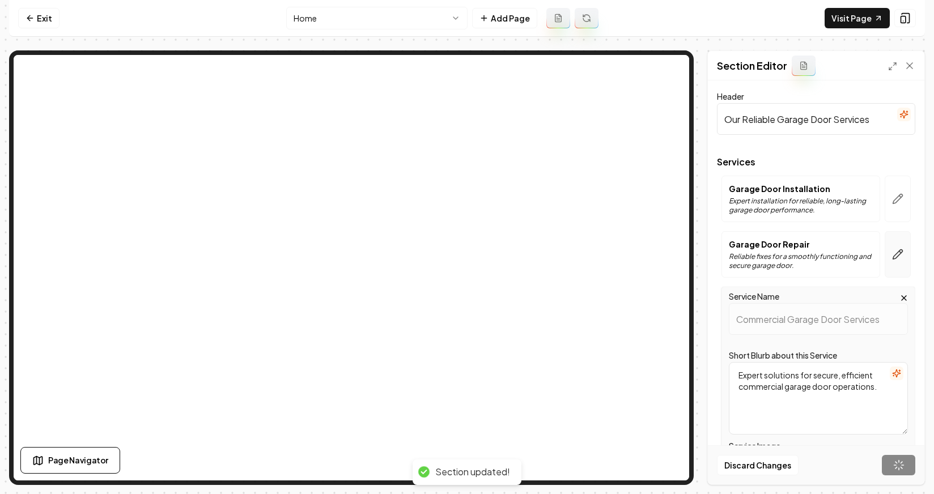
click at [737, 149] on div at bounding box center [816, 153] width 198 height 9
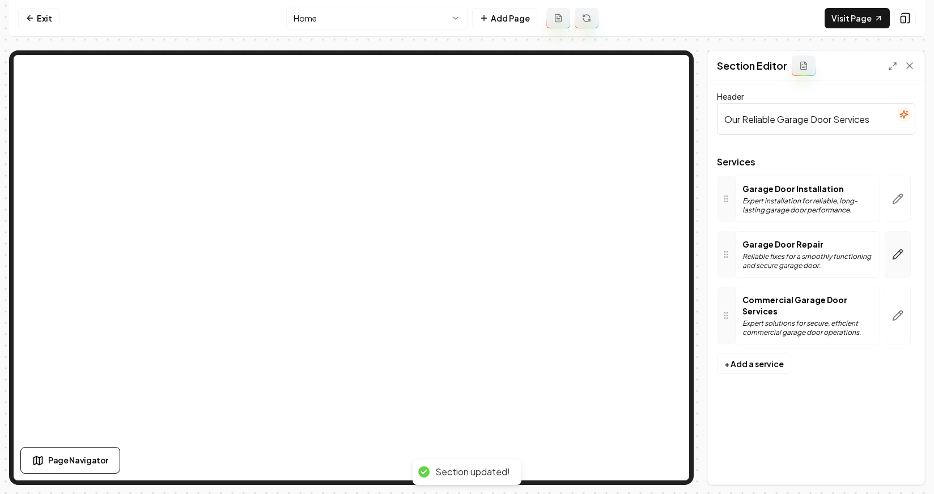
click at [737, 255] on icon "button" at bounding box center [897, 254] width 11 height 11
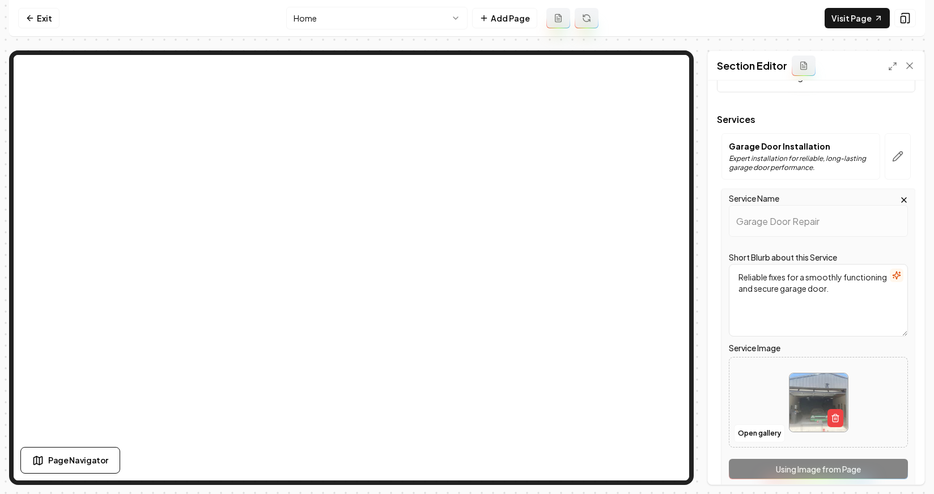
scroll to position [56, 0]
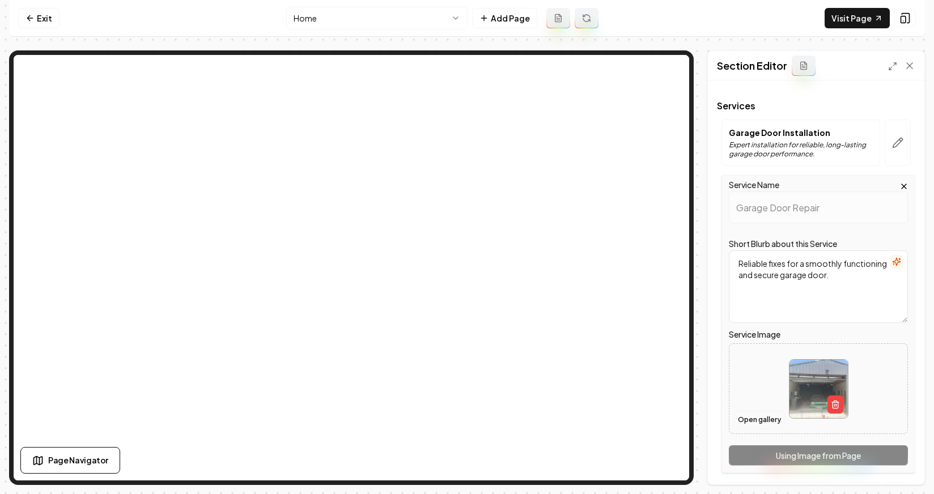
click at [737, 417] on button "Open gallery" at bounding box center [759, 420] width 51 height 18
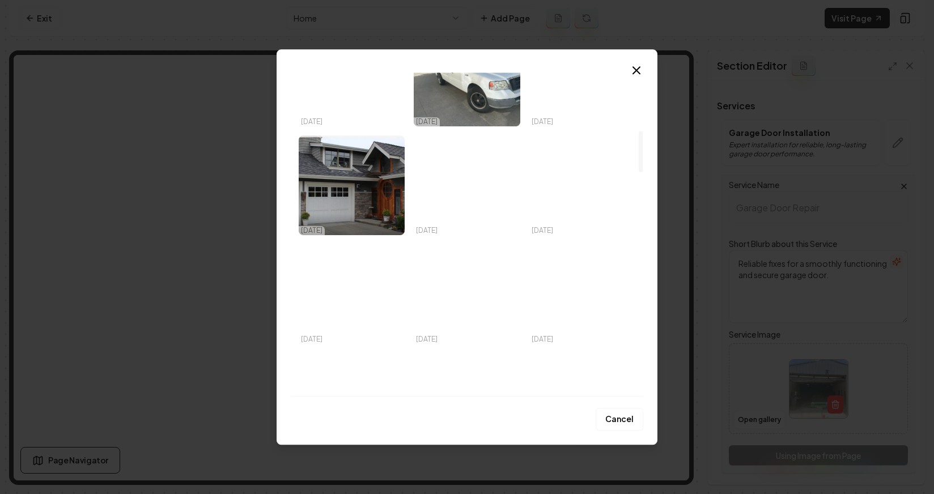
scroll to position [293, 0]
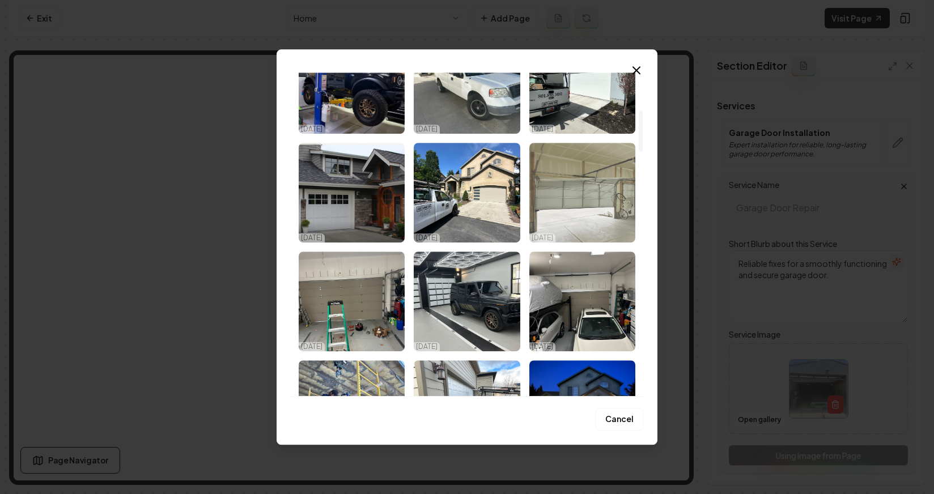
click at [594, 220] on img "Select image image_68d32d395c7cd75eb86c7a0e.jpeg" at bounding box center [583, 193] width 106 height 100
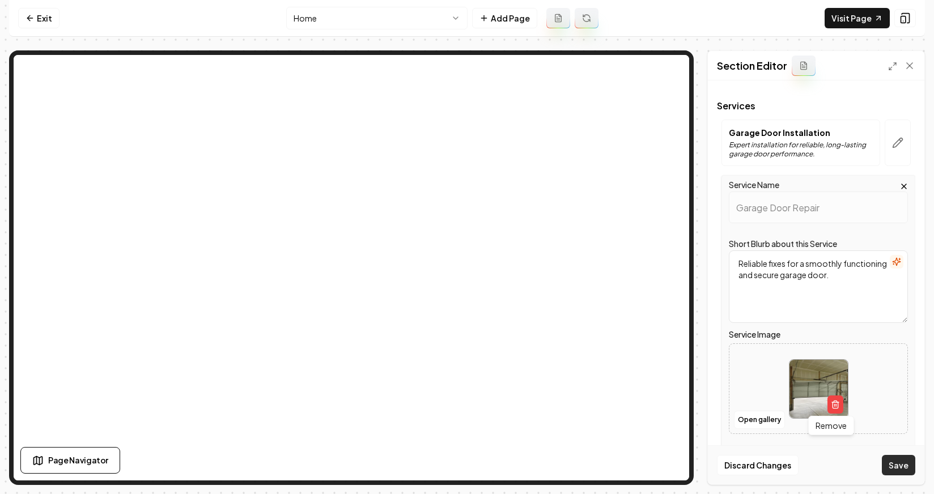
click at [737, 459] on button "Save" at bounding box center [898, 465] width 33 height 20
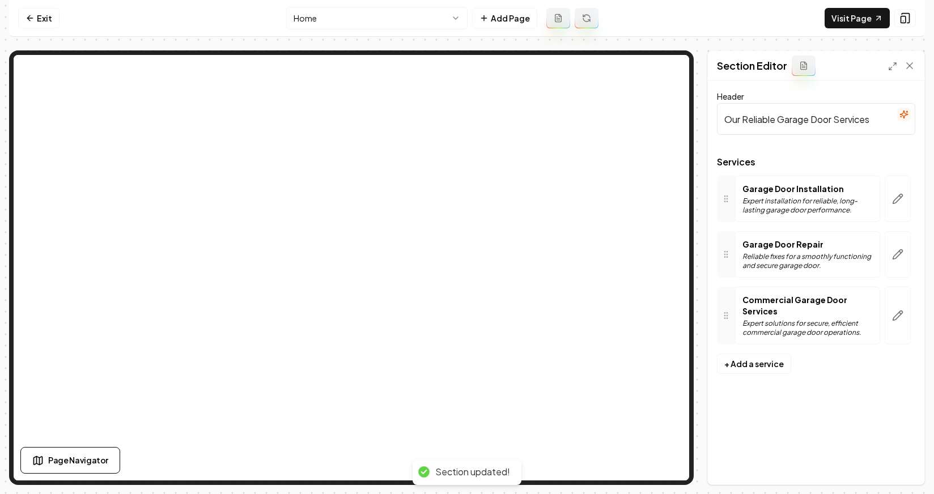
scroll to position [0, 0]
click at [737, 204] on icon "button" at bounding box center [899, 199] width 10 height 10
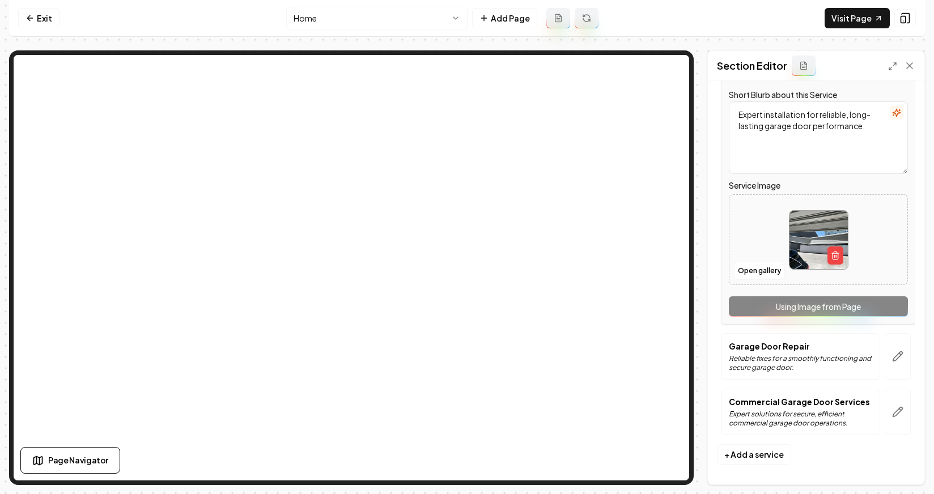
scroll to position [153, 0]
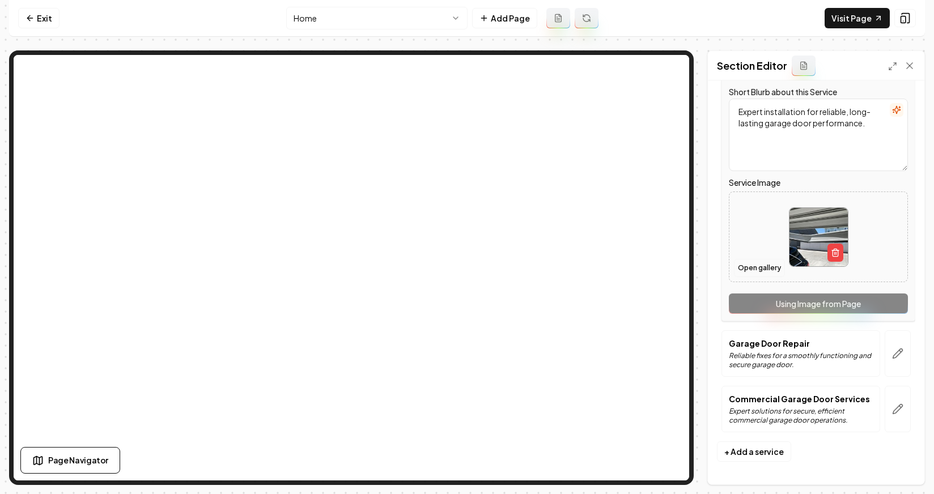
click at [737, 263] on button "Open gallery" at bounding box center [759, 268] width 51 height 18
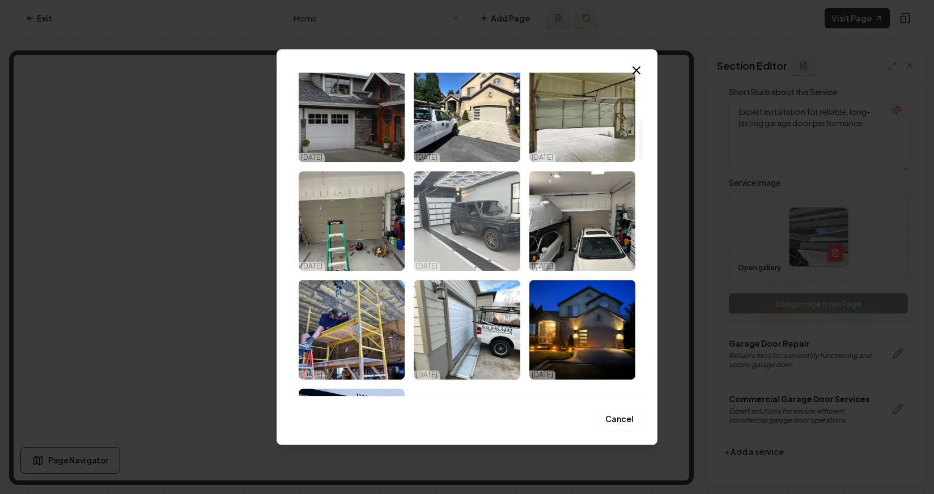
scroll to position [439, 0]
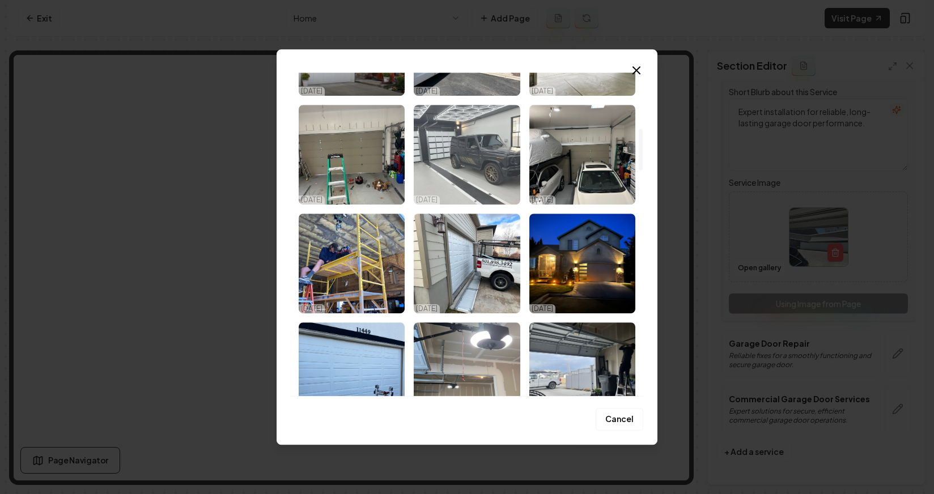
click at [482, 177] on img "Select image image_68d32d395c7cd75eb86c79d5.jpeg" at bounding box center [467, 155] width 106 height 100
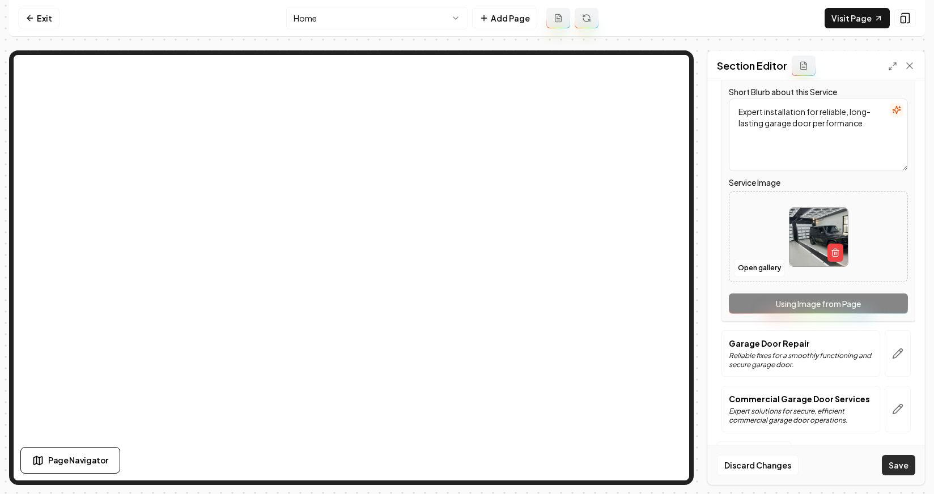
click at [737, 471] on button "Save" at bounding box center [898, 465] width 33 height 20
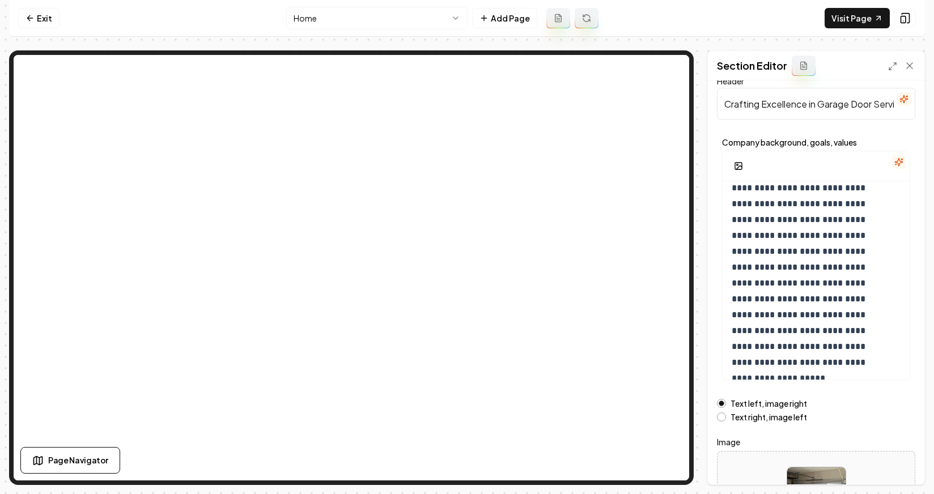
scroll to position [87, 0]
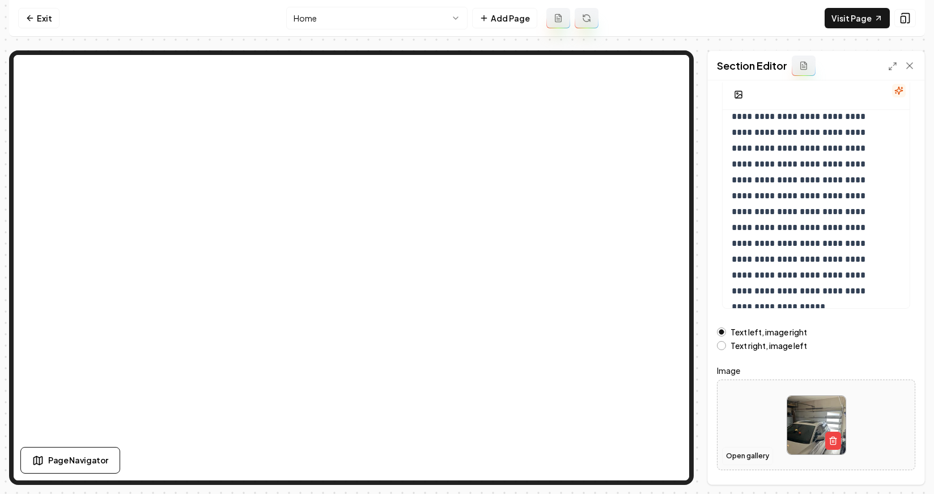
click at [732, 457] on button "Open gallery" at bounding box center [747, 456] width 51 height 18
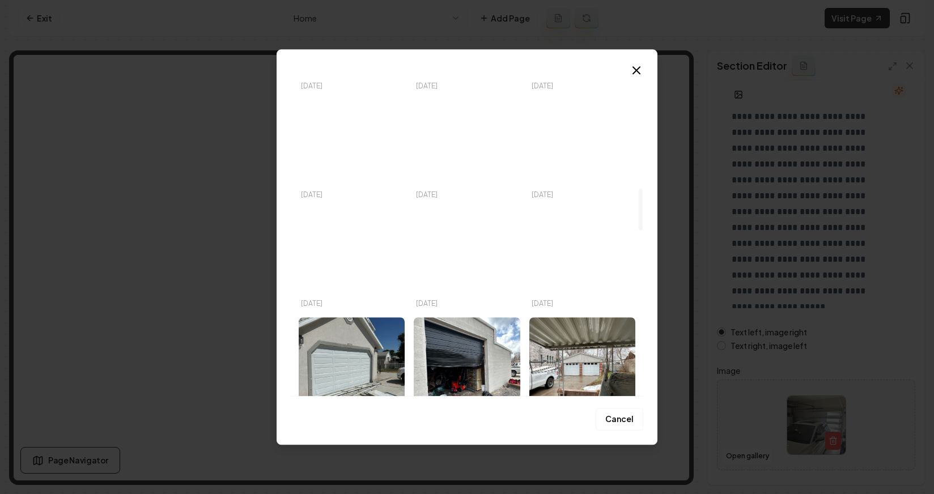
scroll to position [1002, 0]
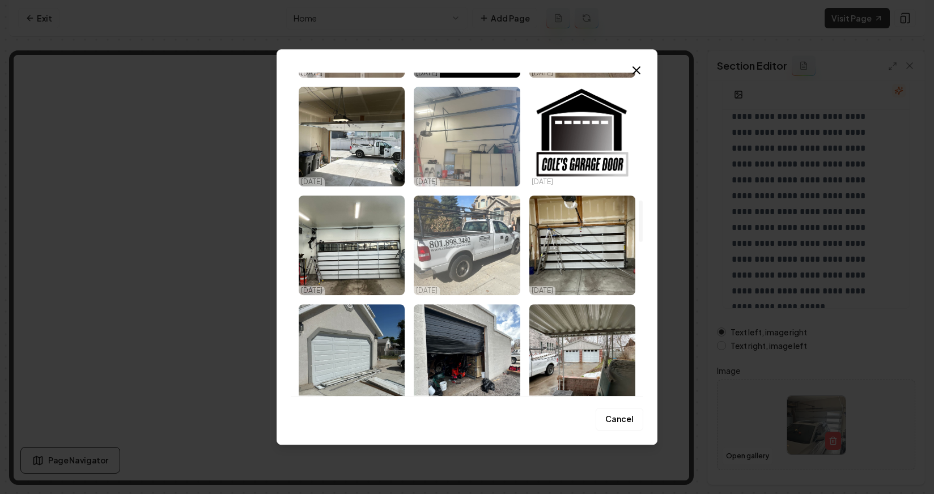
click at [500, 256] on img "Select image image_68d32d395c7cd75eb86c76ef.jpeg" at bounding box center [467, 246] width 106 height 100
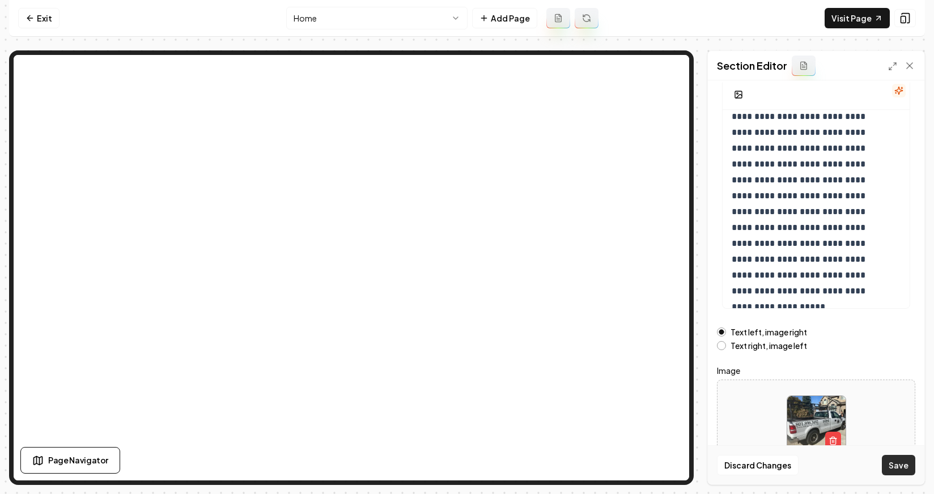
click at [737, 460] on button "Save" at bounding box center [898, 465] width 33 height 20
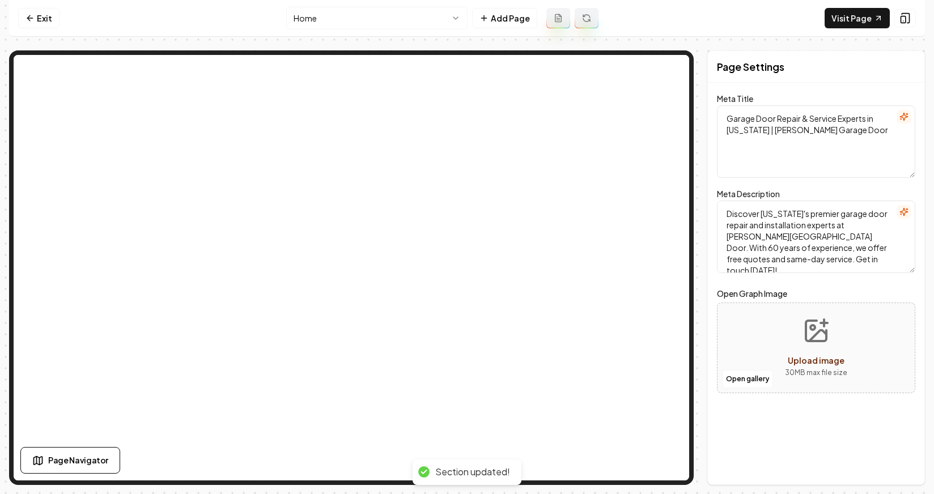
scroll to position [0, 0]
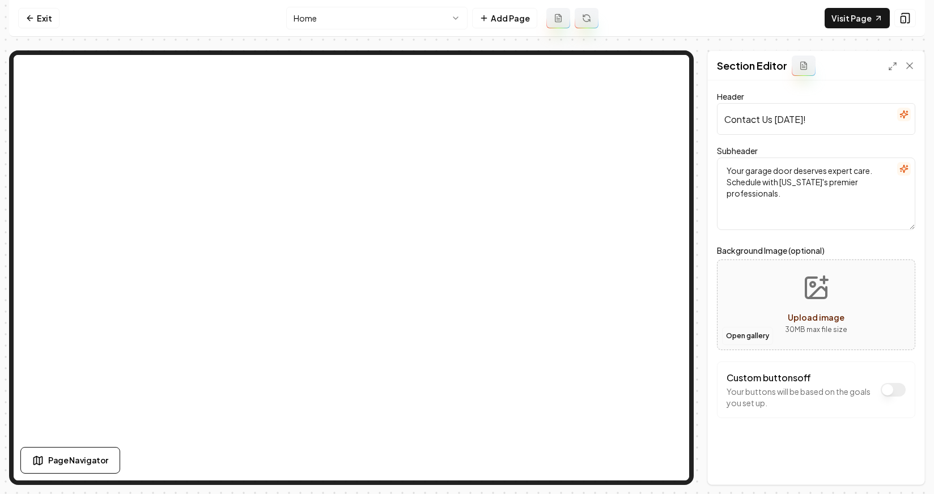
click at [737, 341] on button "Open gallery" at bounding box center [747, 336] width 51 height 18
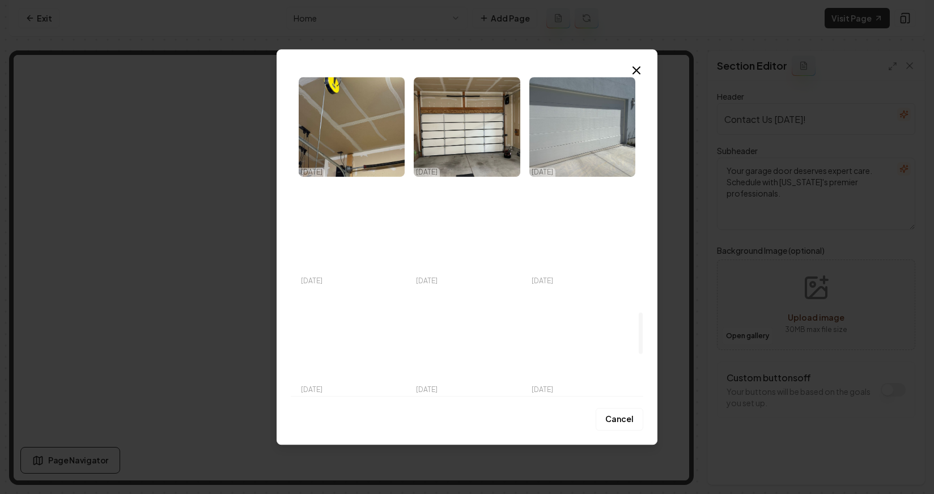
scroll to position [1488, 0]
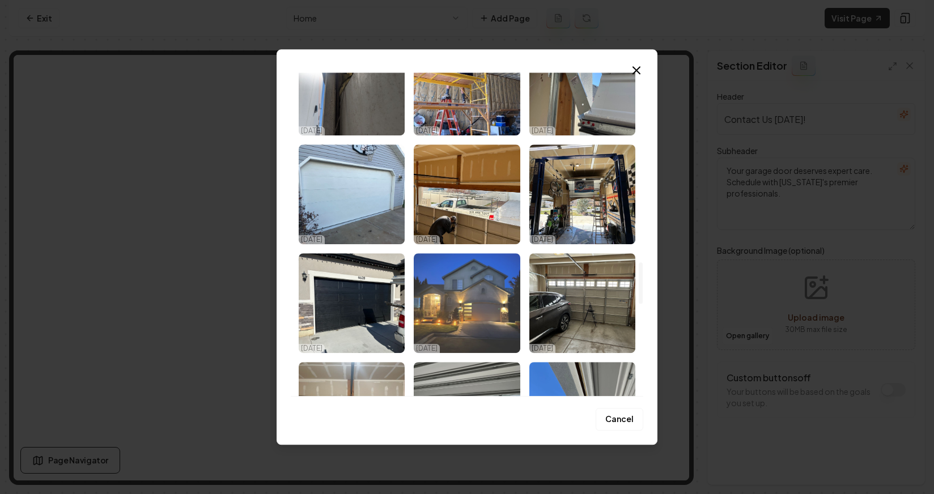
click at [476, 278] on img "Select image image_68d32d385c7cd75eb86c751d.jpeg" at bounding box center [467, 303] width 106 height 100
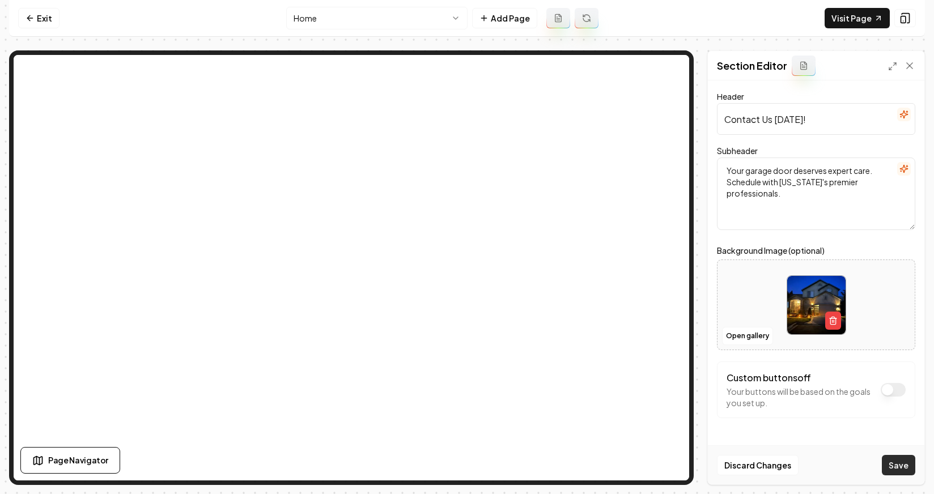
click at [737, 472] on button "Save" at bounding box center [898, 465] width 33 height 20
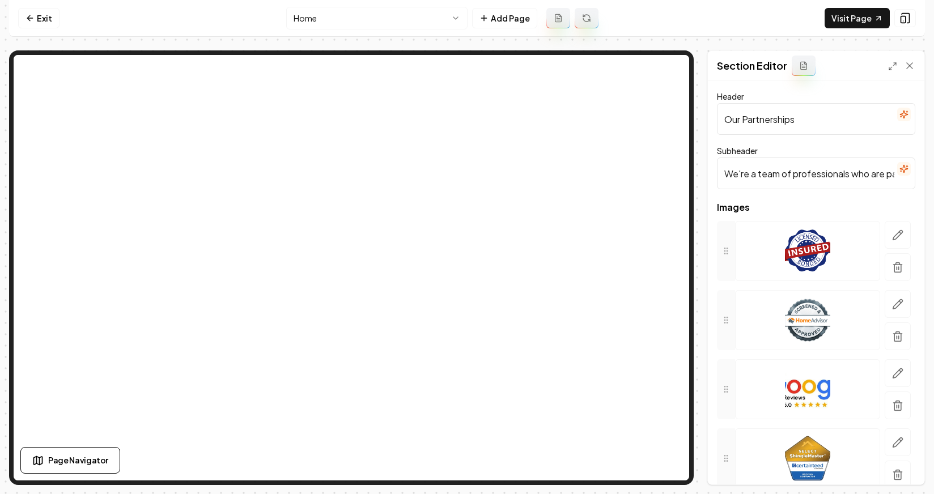
click at [737, 177] on input "We're a team of professionals who are passionate about what we do." at bounding box center [816, 174] width 198 height 32
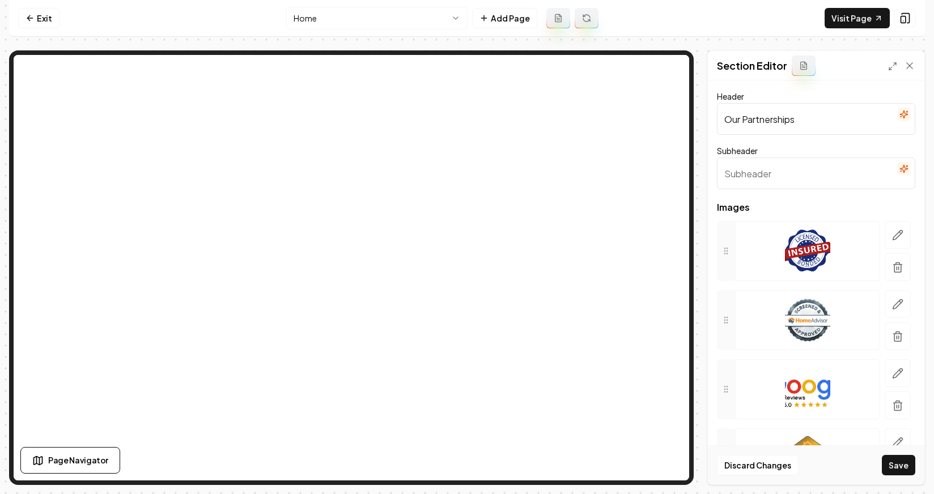
click at [737, 129] on input "Our Partnerships" at bounding box center [816, 119] width 198 height 32
click at [737, 124] on input "Our Partnerships" at bounding box center [816, 119] width 198 height 32
type input "Brands We trust"
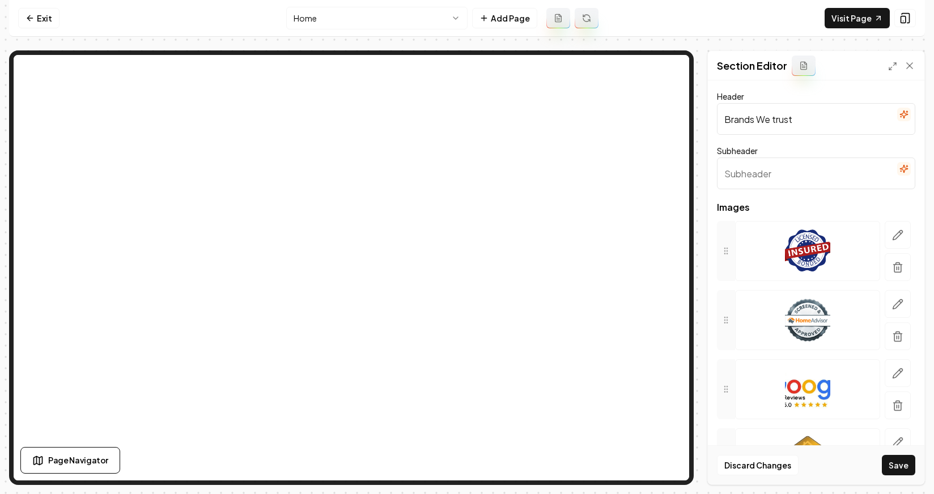
click at [737, 460] on button "Save" at bounding box center [898, 465] width 33 height 20
click at [737, 224] on button "button" at bounding box center [898, 235] width 26 height 28
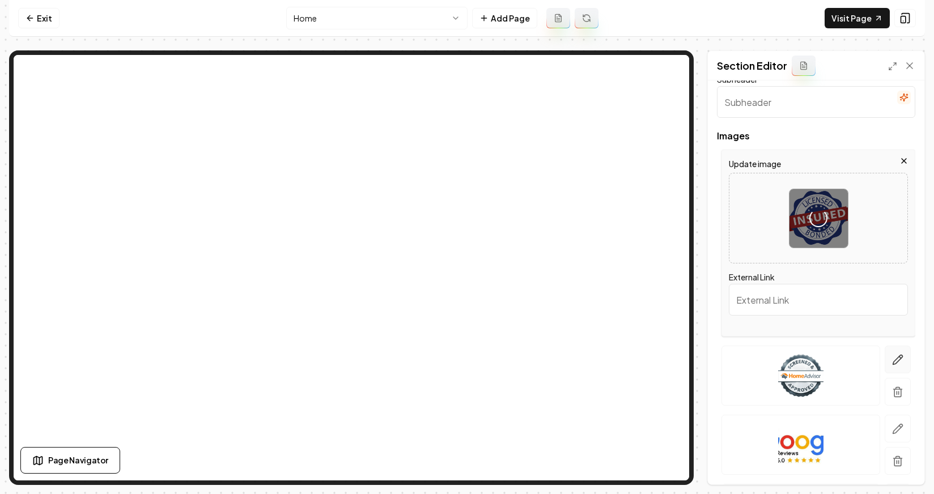
scroll to position [72, 0]
click at [737, 356] on icon "button" at bounding box center [897, 359] width 11 height 11
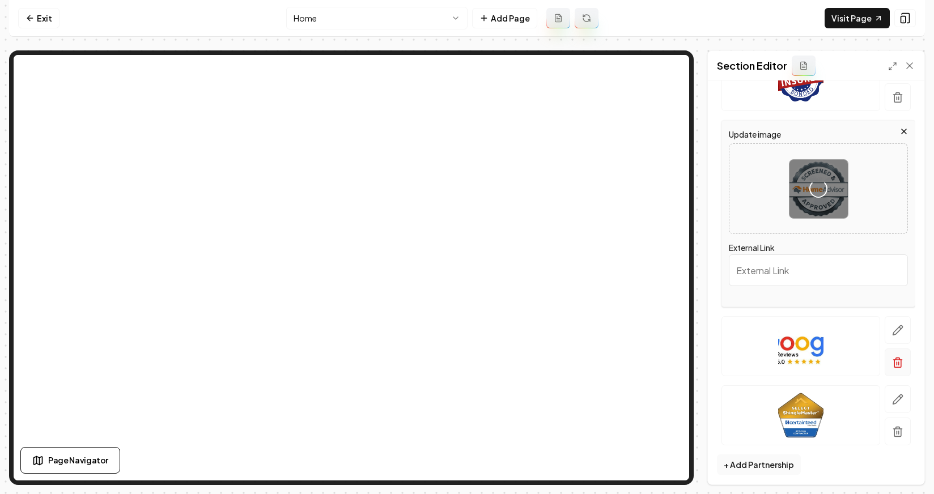
scroll to position [174, 0]
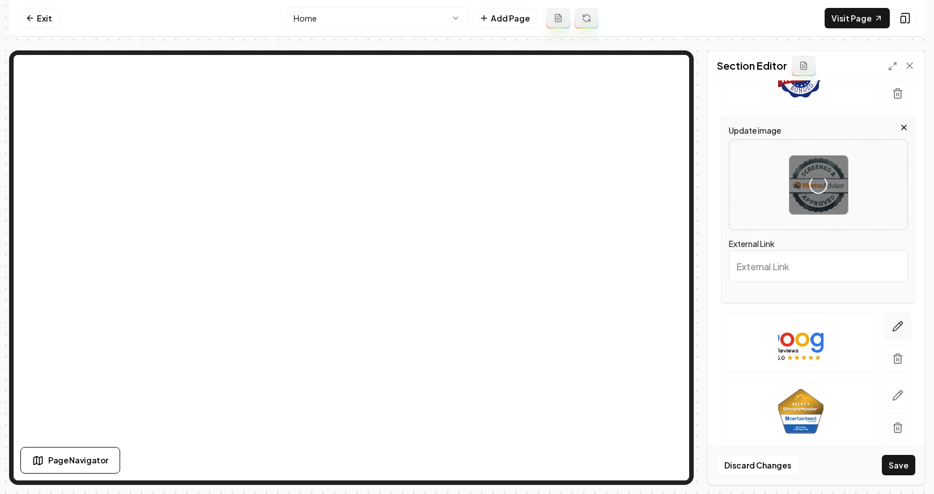
click at [737, 326] on icon "button" at bounding box center [897, 326] width 11 height 11
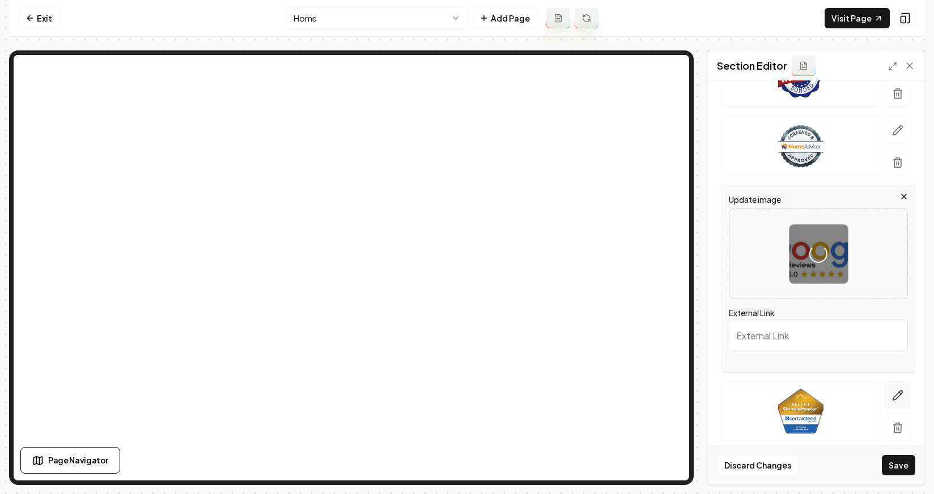
click at [737, 399] on icon "button" at bounding box center [897, 395] width 11 height 11
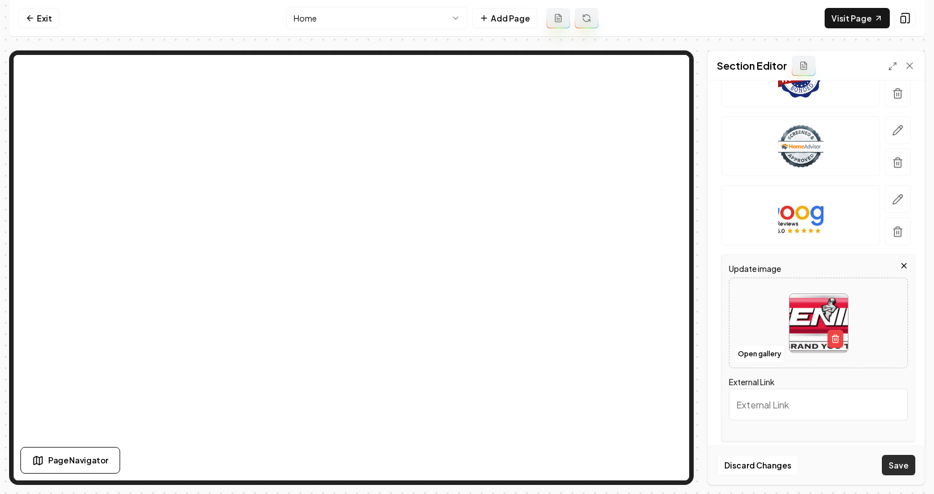
click at [737, 464] on button "Save" at bounding box center [898, 465] width 33 height 20
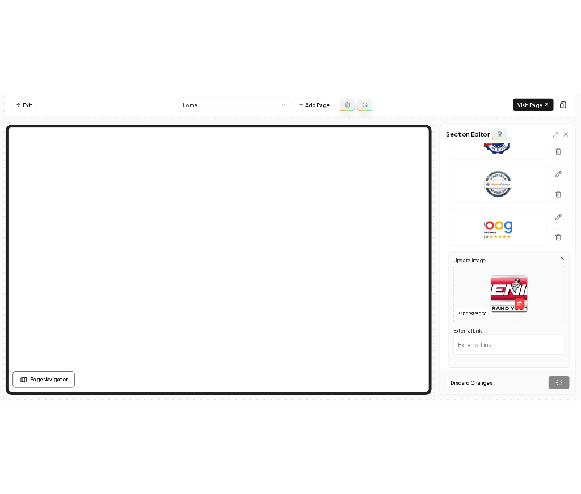
scroll to position [47, 0]
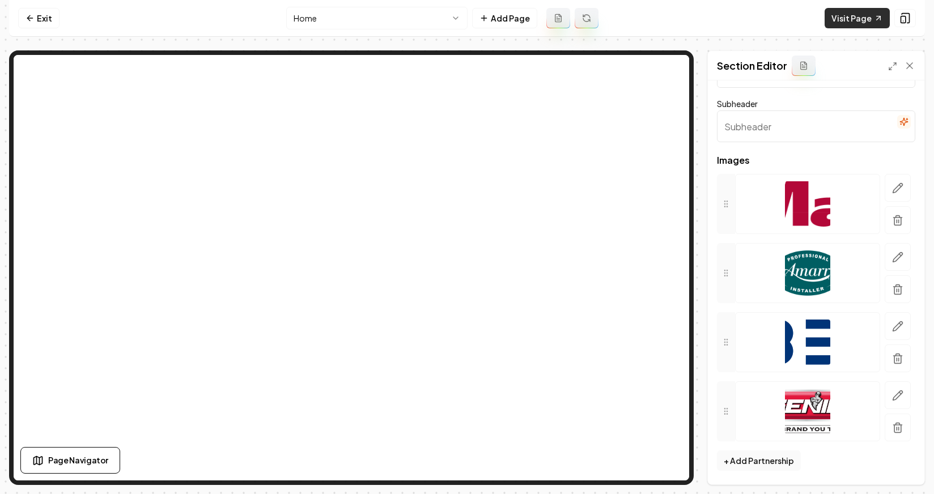
click at [737, 19] on link "Visit Page" at bounding box center [857, 18] width 65 height 20
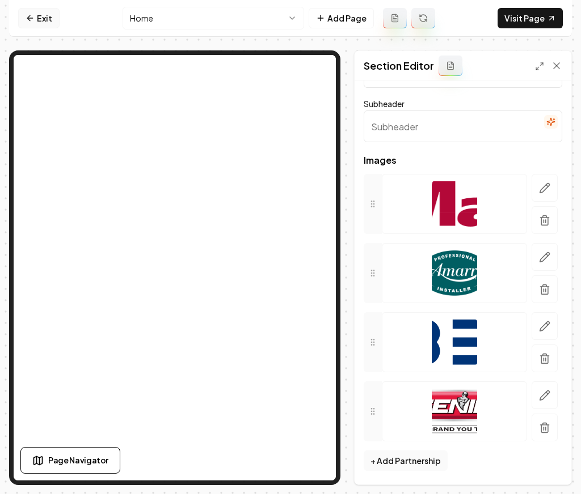
click at [45, 23] on link "Exit" at bounding box center [38, 18] width 41 height 20
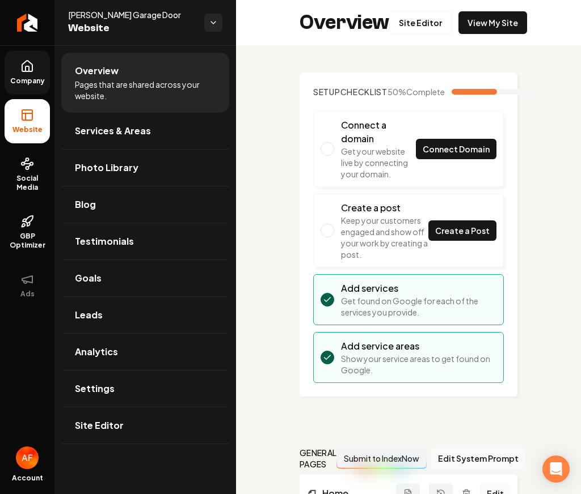
click at [24, 84] on span "Company" at bounding box center [28, 81] width 44 height 9
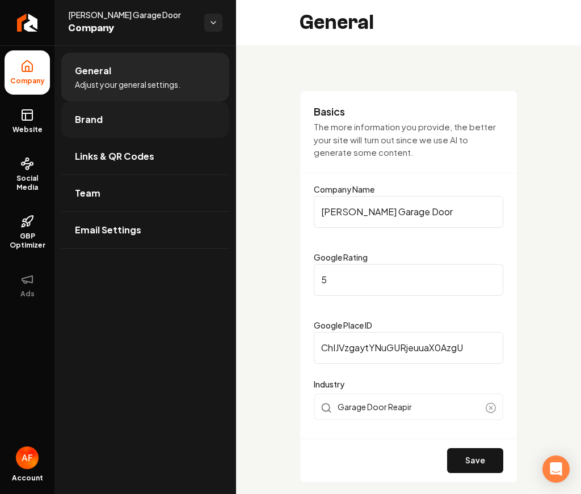
click at [132, 115] on link "Brand" at bounding box center [145, 119] width 168 height 36
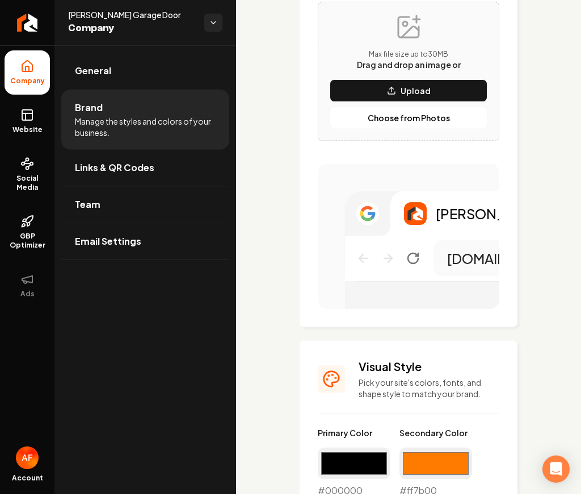
scroll to position [950, 0]
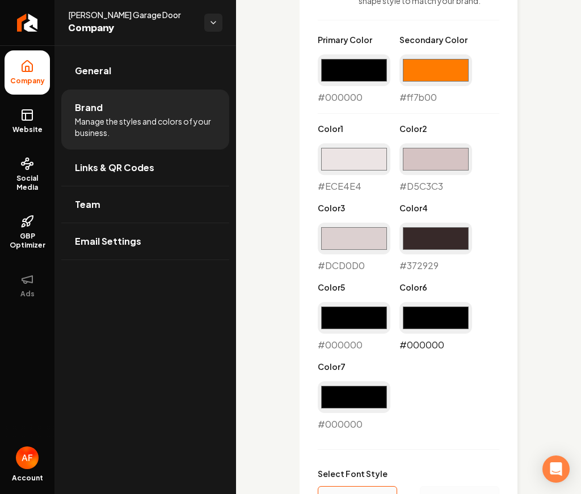
click at [430, 332] on input "#000000" at bounding box center [435, 318] width 73 height 32
type input "#fb7a00"
click at [484, 284] on div "Primary Color #000000 #000000 Secondary Color #ff7b00 #ff7b00 Color 1 #ece4e4 #…" at bounding box center [408, 232] width 181 height 397
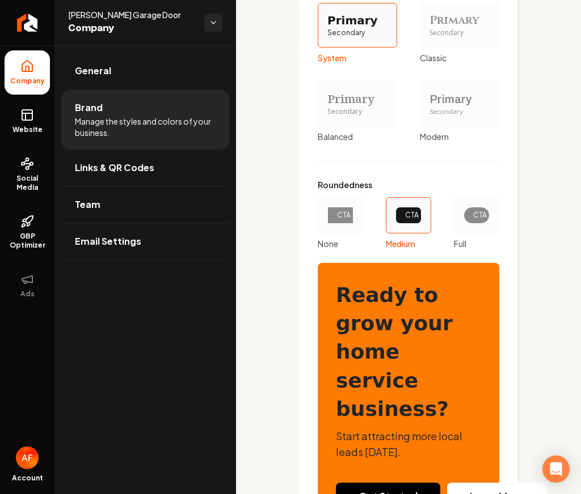
scroll to position [1539, 0]
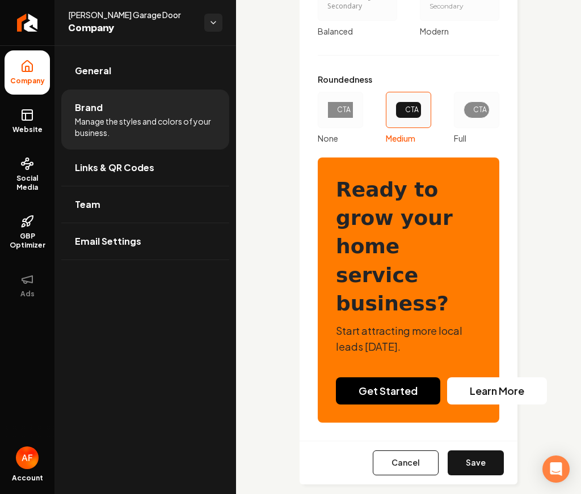
click at [454, 122] on div "CTA" at bounding box center [476, 110] width 45 height 36
click at [453, 115] on button "CTA Full" at bounding box center [457, 109] width 9 height 9
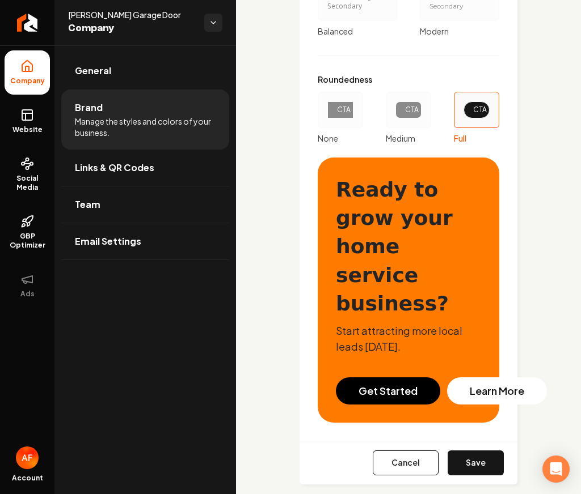
click at [466, 451] on button "Save" at bounding box center [475, 463] width 56 height 25
type input "#ece4e4"
type input "#d5c3c3"
type input "#dcd0d0"
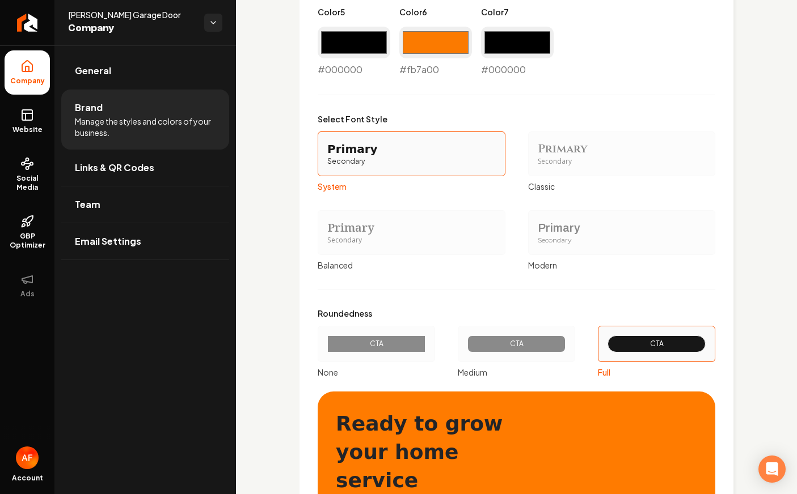
scroll to position [752, 0]
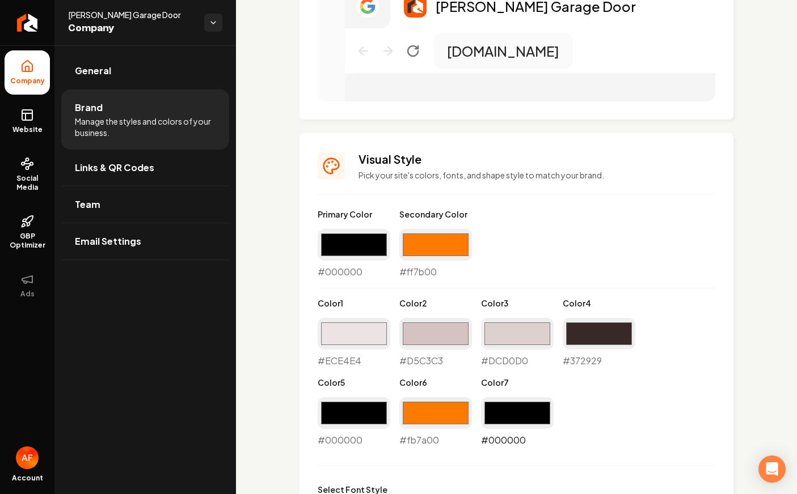
click at [516, 408] on input "#000000" at bounding box center [517, 413] width 73 height 32
click at [434, 412] on input "#fb7a00" at bounding box center [435, 413] width 73 height 32
type input "#d3853c"
click at [594, 215] on div "Primary Color #000000 #000000 Secondary Color #ff7b00 #ff7b00 Color 1 #ece4e4 #…" at bounding box center [516, 328] width 397 height 239
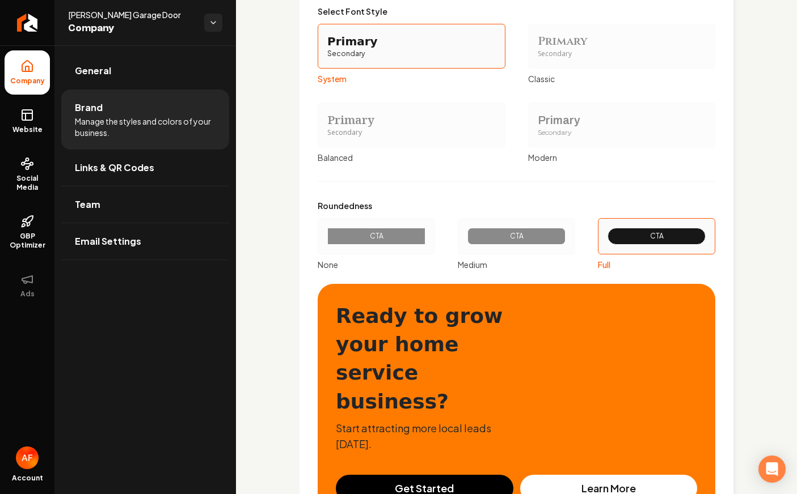
scroll to position [1318, 0]
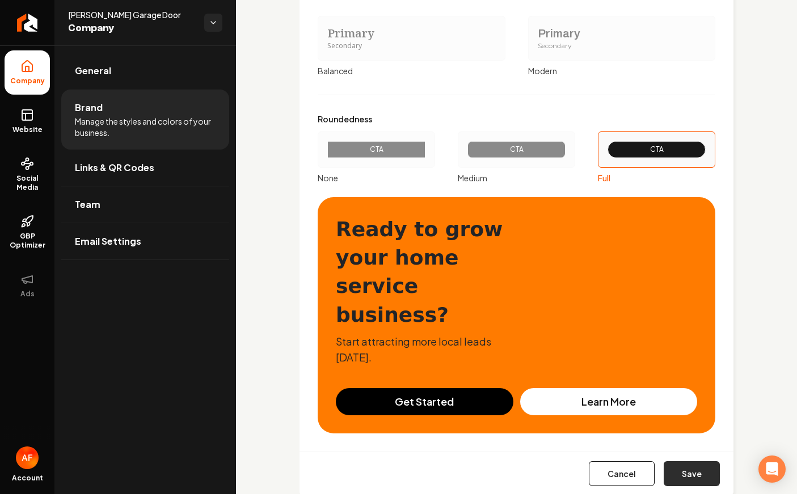
click at [689, 462] on button "Save" at bounding box center [691, 474] width 56 height 25
type input "#ece4e4"
type input "#d5c3c3"
type input "#dcd0d0"
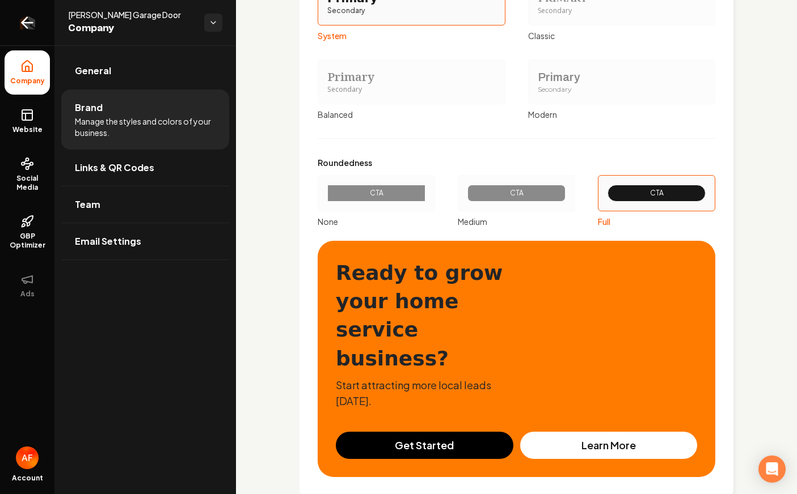
click at [22, 27] on icon "Return to dashboard" at bounding box center [27, 23] width 18 height 18
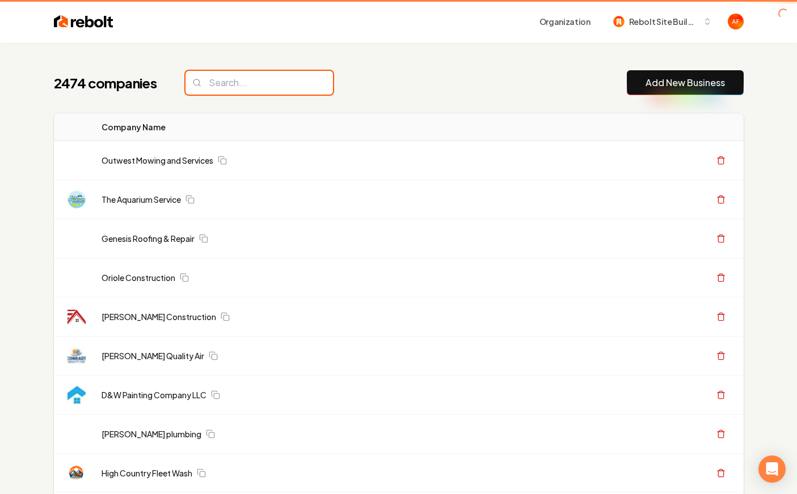
click at [227, 76] on input "search" at bounding box center [258, 83] width 147 height 24
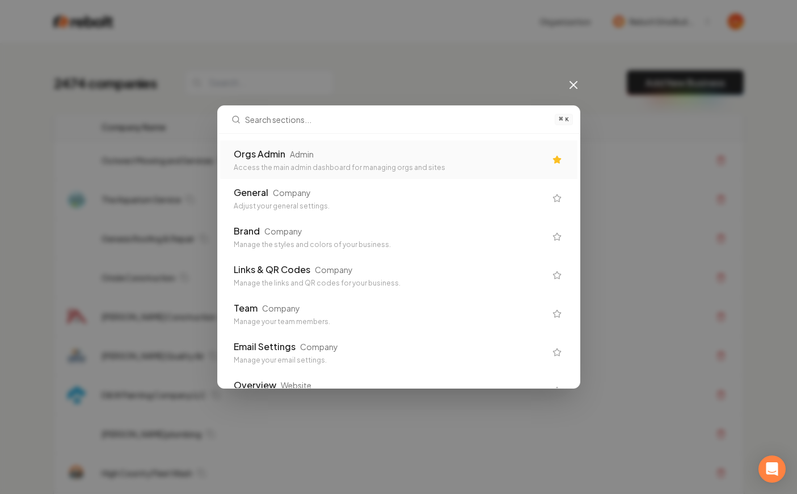
click at [287, 170] on div "Access the main admin dashboard for managing orgs and sites" at bounding box center [390, 167] width 312 height 9
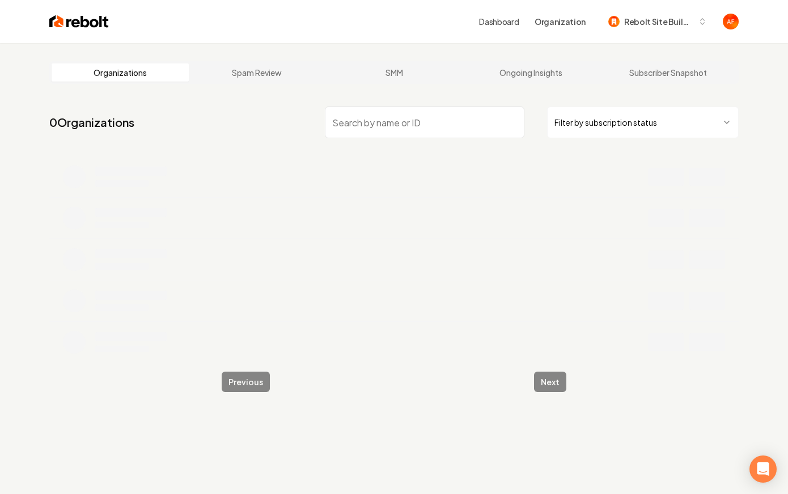
click at [341, 131] on input "search" at bounding box center [425, 123] width 200 height 32
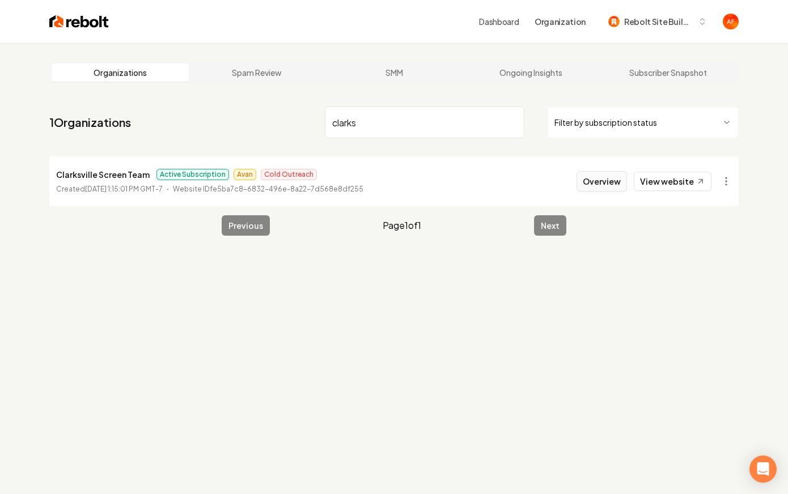
type input "clarks"
click at [614, 189] on button "Overview" at bounding box center [602, 181] width 50 height 20
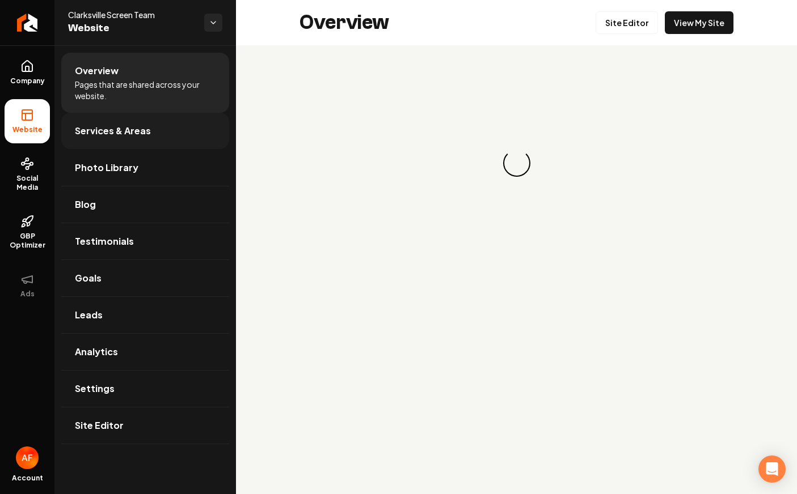
click at [113, 133] on span "Services & Areas" at bounding box center [113, 131] width 76 height 14
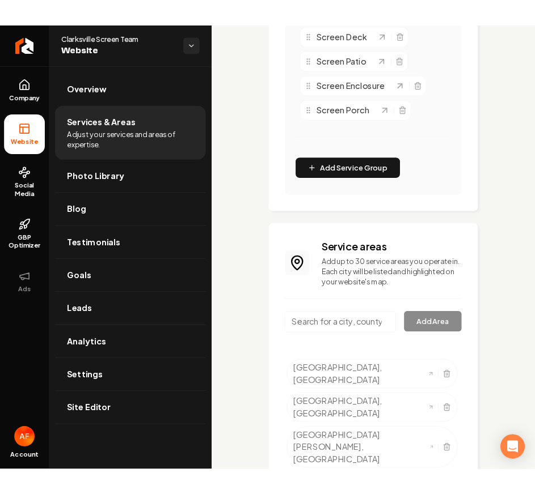
scroll to position [409, 0]
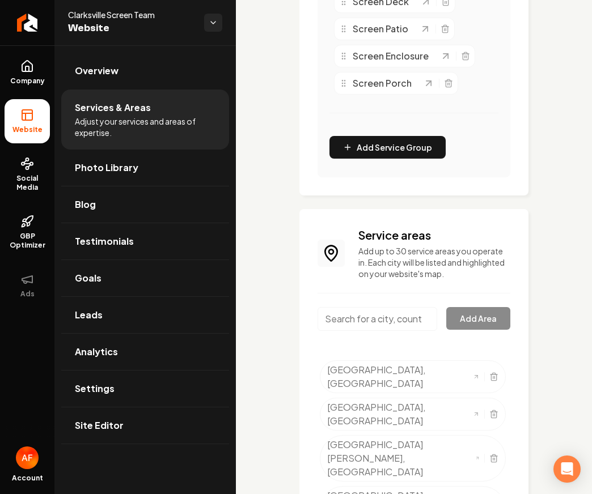
click at [364, 330] on input "Main content area" at bounding box center [378, 319] width 120 height 24
click at [378, 324] on input "Main content area" at bounding box center [378, 319] width 120 height 24
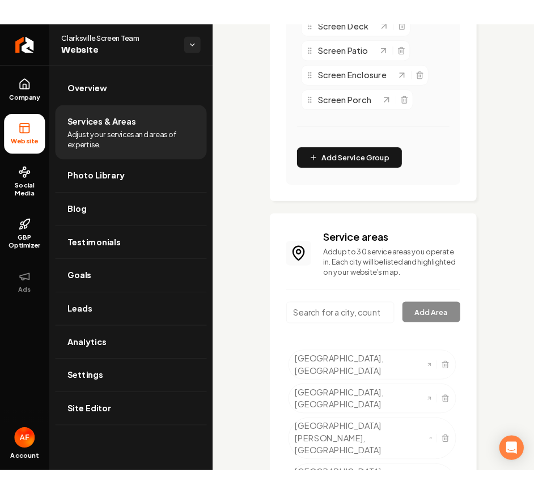
scroll to position [311, 0]
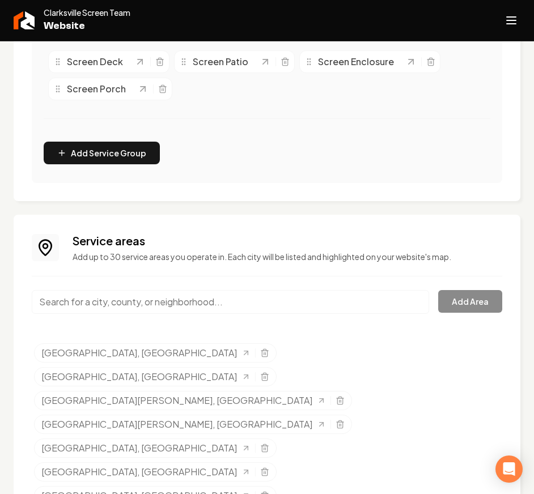
click at [297, 306] on input "Main content area" at bounding box center [230, 302] width 397 height 24
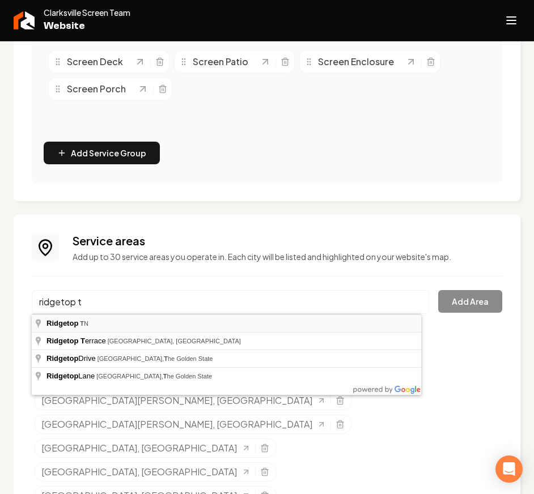
type input "[GEOGRAPHIC_DATA], [GEOGRAPHIC_DATA]"
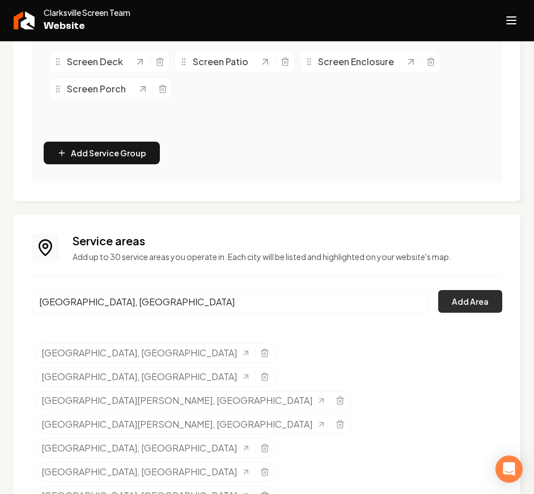
click at [481, 298] on button "Add Area" at bounding box center [470, 301] width 64 height 23
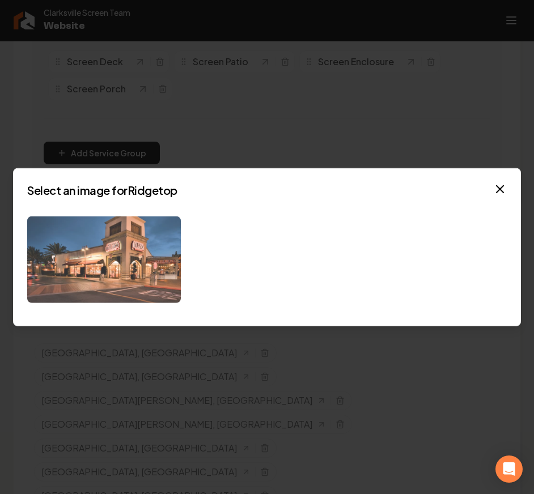
click at [109, 262] on img at bounding box center [104, 260] width 154 height 87
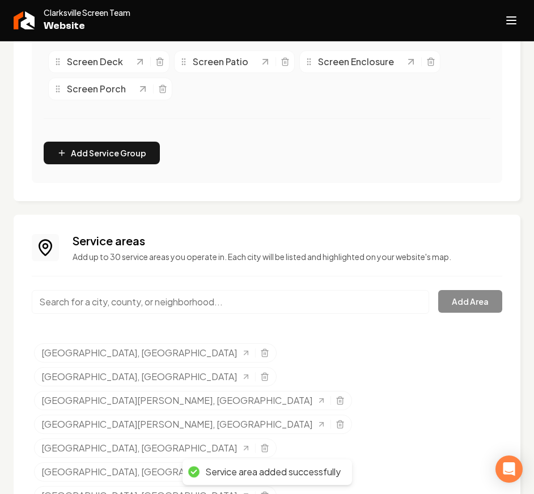
click at [172, 314] on div "Main content area" at bounding box center [230, 308] width 397 height 37
click at [174, 307] on input "Main content area" at bounding box center [230, 302] width 397 height 24
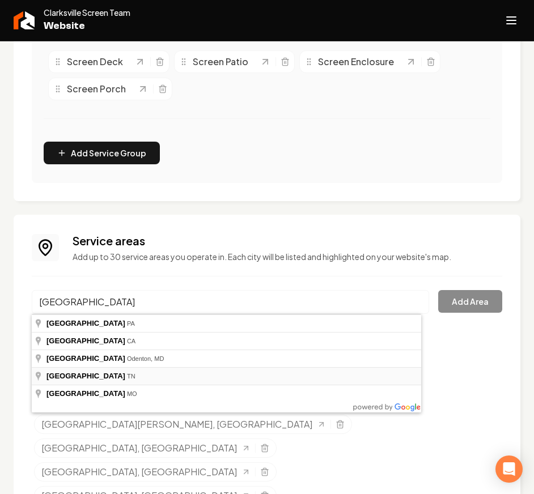
type input "[GEOGRAPHIC_DATA], [GEOGRAPHIC_DATA]"
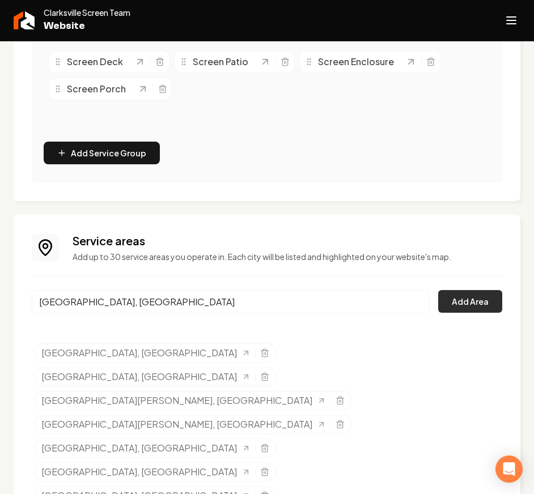
click at [438, 295] on button "Add Area" at bounding box center [470, 301] width 64 height 23
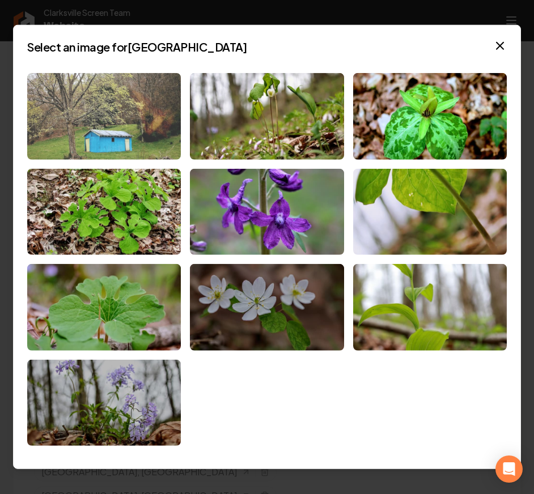
click at [125, 143] on img at bounding box center [104, 116] width 154 height 87
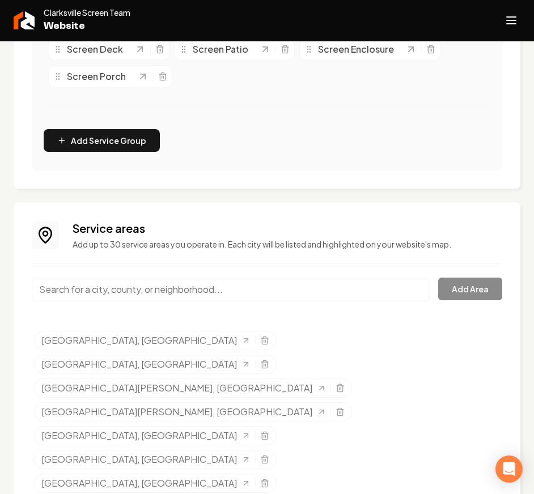
scroll to position [335, 0]
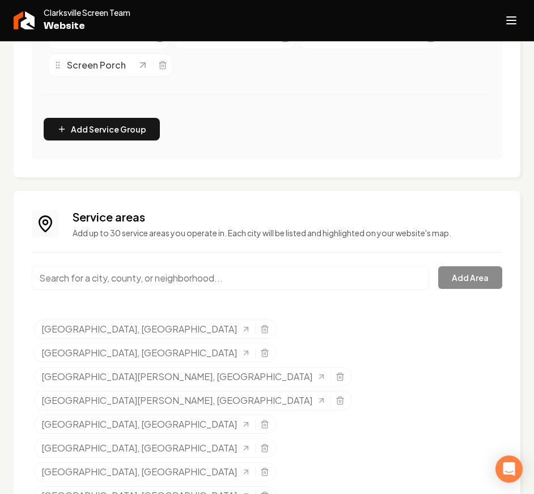
click at [217, 280] on input "Main content area" at bounding box center [230, 278] width 397 height 24
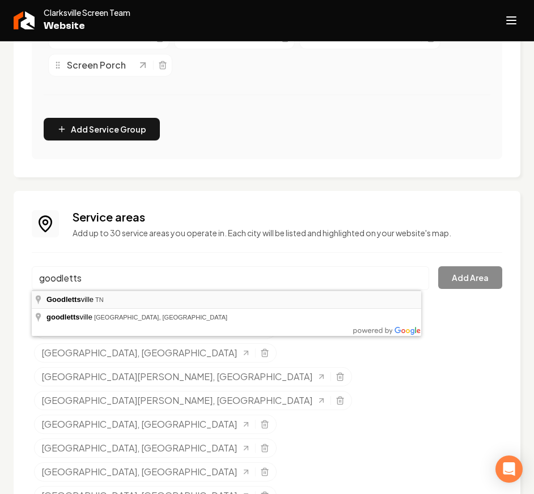
type input "[GEOGRAPHIC_DATA], [GEOGRAPHIC_DATA]"
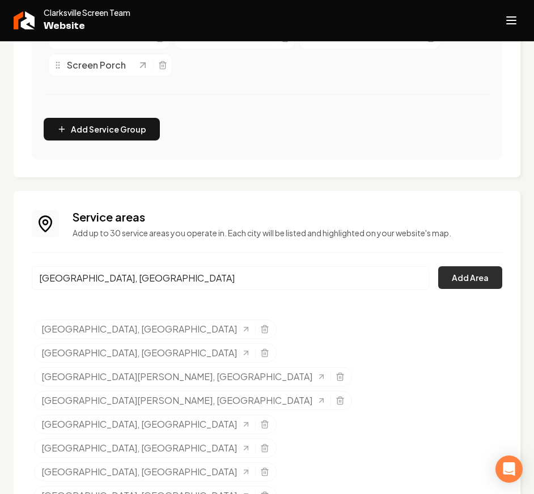
click at [448, 277] on button "Add Area" at bounding box center [470, 277] width 64 height 23
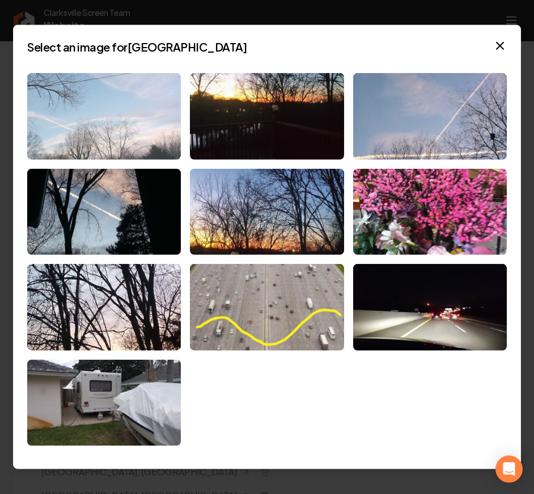
click at [129, 124] on img at bounding box center [104, 116] width 154 height 87
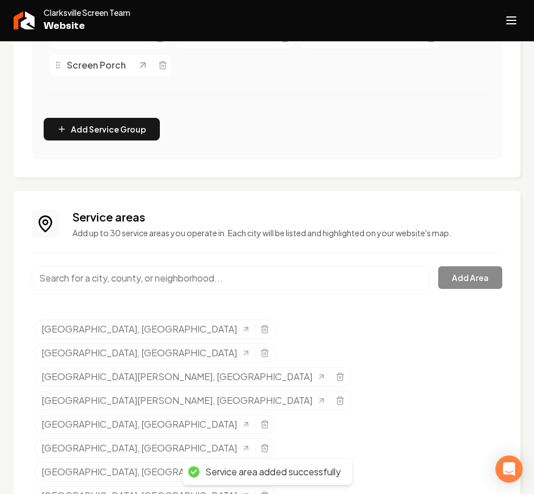
click at [183, 276] on input "Main content area" at bounding box center [230, 278] width 397 height 24
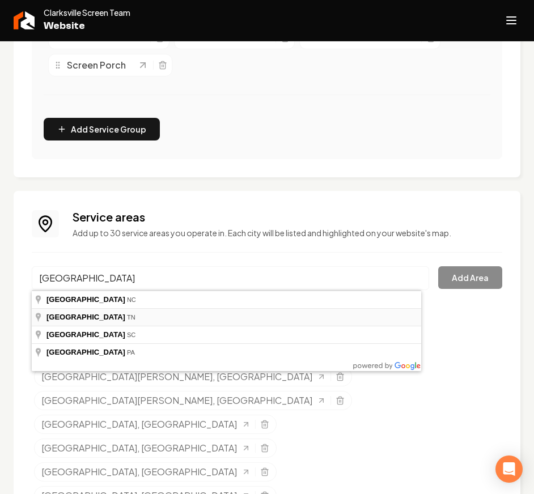
type input "[GEOGRAPHIC_DATA], [GEOGRAPHIC_DATA]"
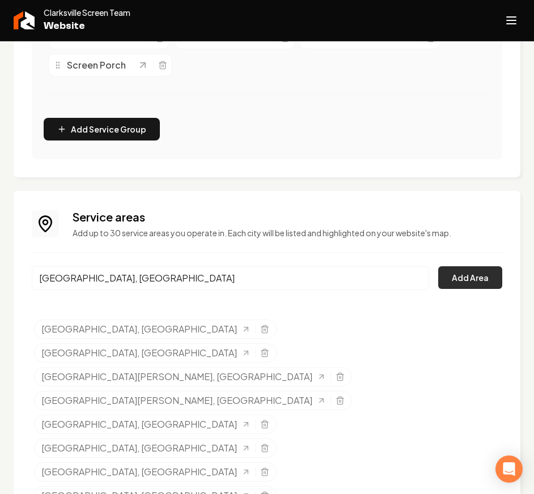
click at [471, 276] on button "Add Area" at bounding box center [470, 277] width 64 height 23
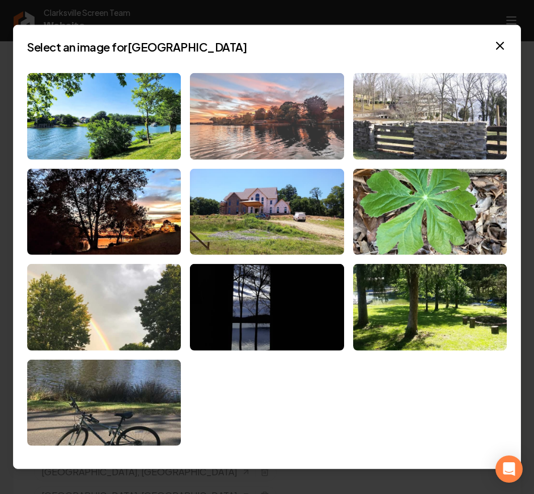
click at [276, 125] on img at bounding box center [267, 116] width 154 height 87
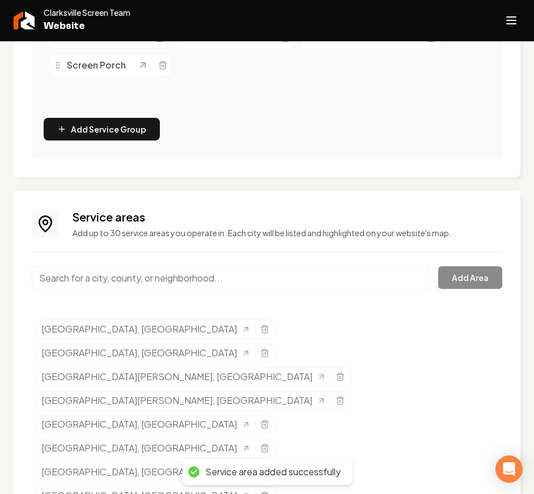
click at [141, 272] on input "Main content area" at bounding box center [230, 278] width 397 height 24
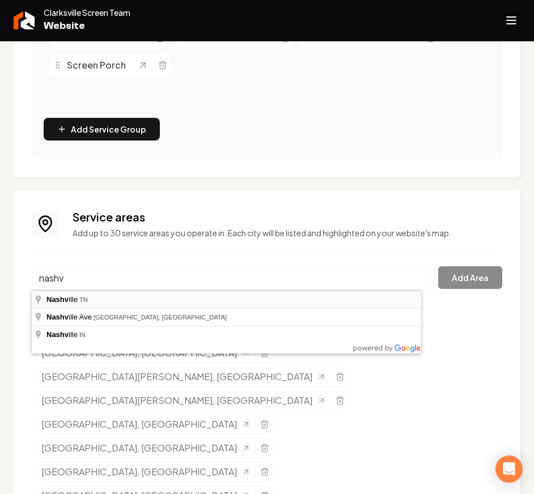
type input "[GEOGRAPHIC_DATA], [GEOGRAPHIC_DATA]"
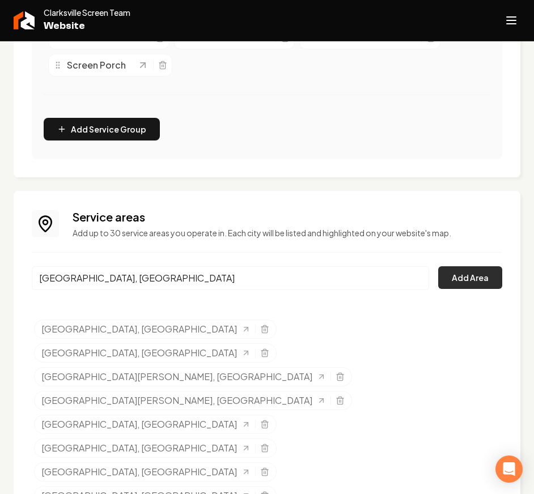
click at [460, 269] on button "Add Area" at bounding box center [470, 277] width 64 height 23
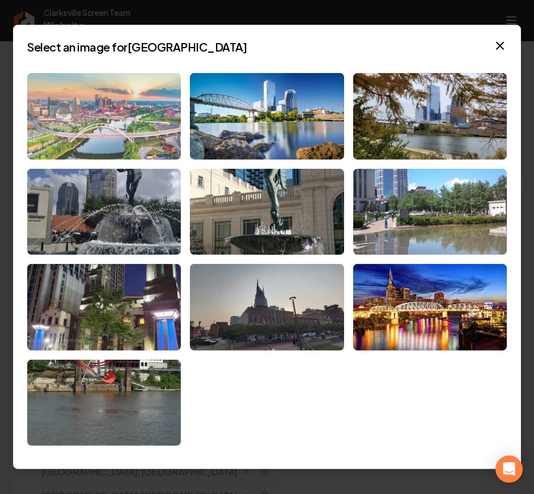
click at [135, 132] on img at bounding box center [104, 116] width 154 height 87
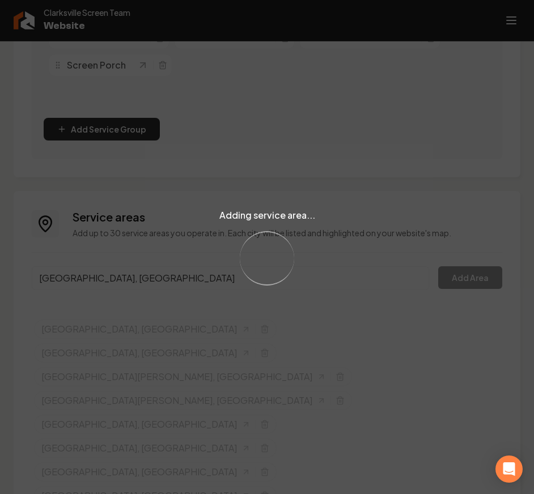
click at [136, 269] on div "Adding service area... Loading..." at bounding box center [267, 247] width 534 height 494
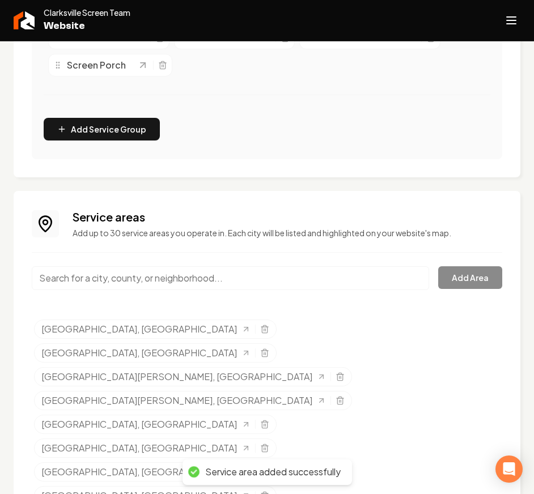
click at [145, 279] on input "Main content area" at bounding box center [230, 278] width 397 height 24
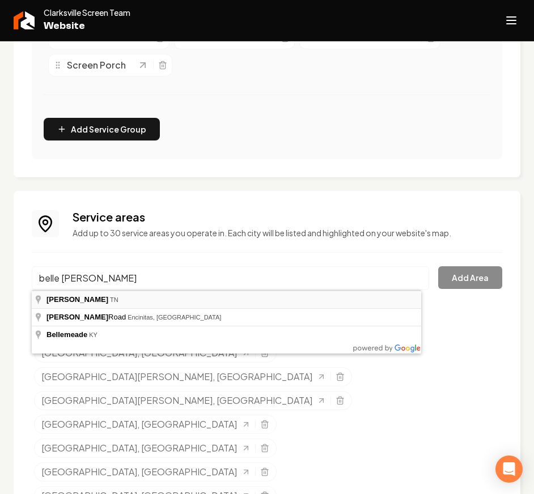
type input "[GEOGRAPHIC_DATA][PERSON_NAME], [GEOGRAPHIC_DATA]"
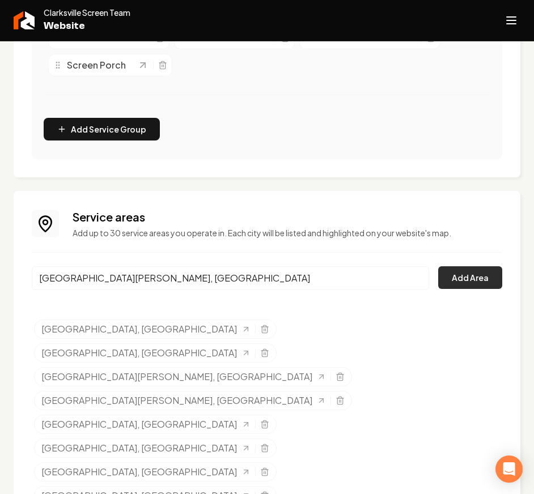
click at [458, 282] on button "Add Area" at bounding box center [470, 277] width 64 height 23
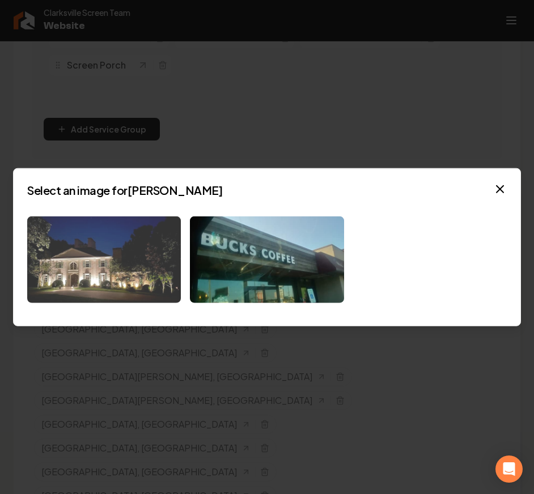
click at [135, 267] on img at bounding box center [104, 260] width 154 height 87
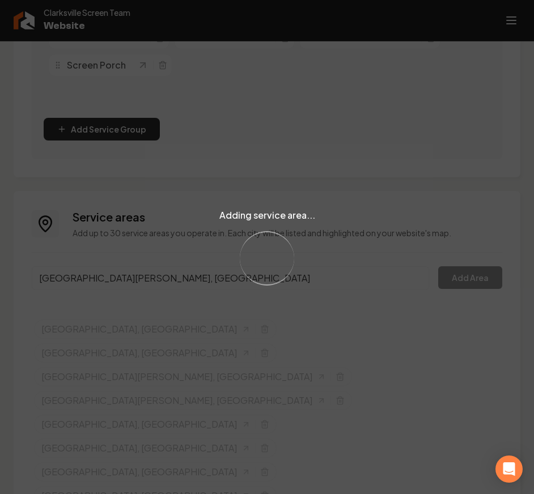
click at [145, 288] on div "Adding service area... Loading..." at bounding box center [267, 247] width 534 height 494
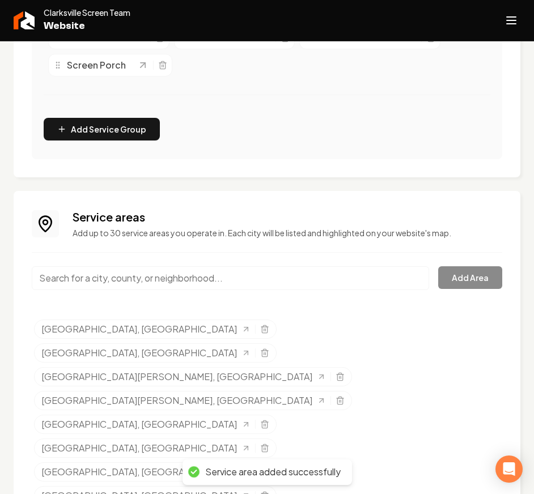
click at [157, 277] on input "Main content area" at bounding box center [230, 278] width 397 height 24
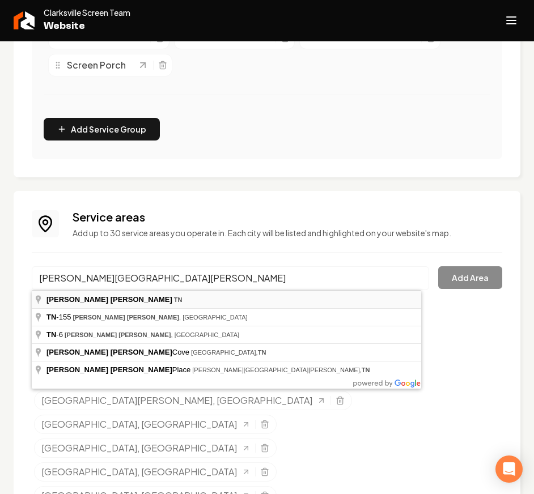
type input "[PERSON_NAME][GEOGRAPHIC_DATA][PERSON_NAME], [GEOGRAPHIC_DATA]"
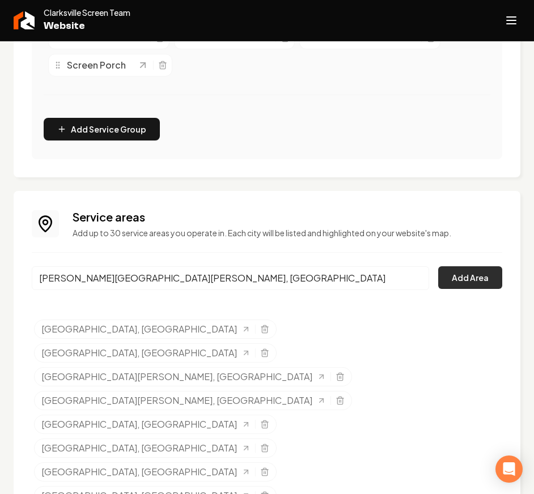
click at [468, 272] on button "Add Area" at bounding box center [470, 277] width 64 height 23
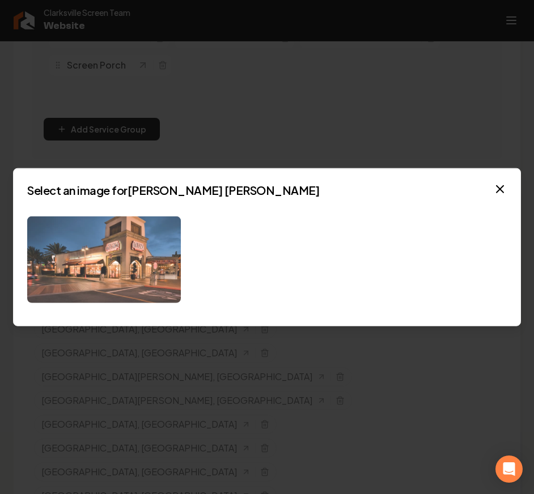
click at [134, 248] on img at bounding box center [104, 260] width 154 height 87
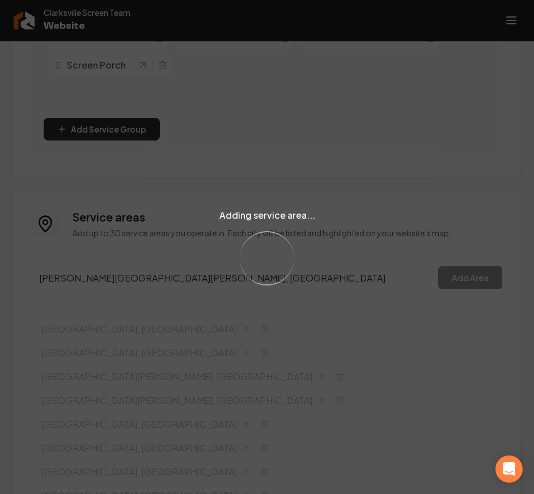
click at [132, 276] on div "Adding service area... Loading..." at bounding box center [267, 247] width 534 height 494
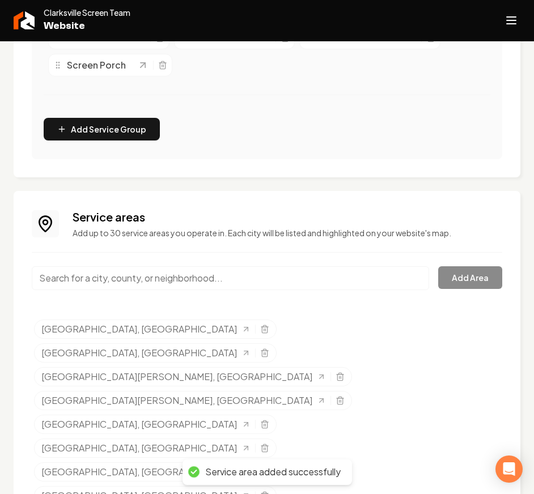
drag, startPoint x: 200, startPoint y: 250, endPoint x: 179, endPoint y: 267, distance: 27.0
click at [121, 283] on input "Main content area" at bounding box center [230, 278] width 397 height 24
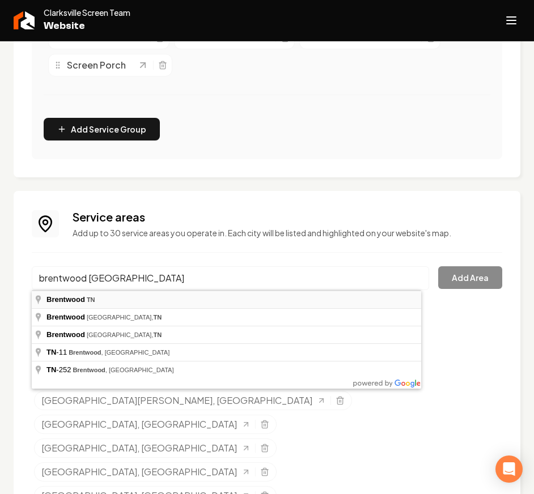
type input "[GEOGRAPHIC_DATA], [GEOGRAPHIC_DATA]"
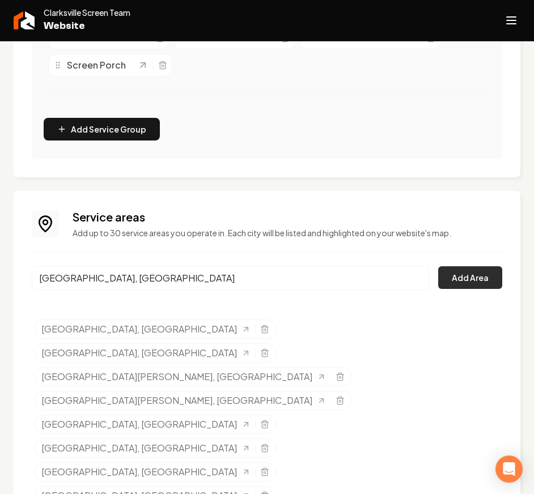
click at [492, 281] on button "Add Area" at bounding box center [470, 277] width 64 height 23
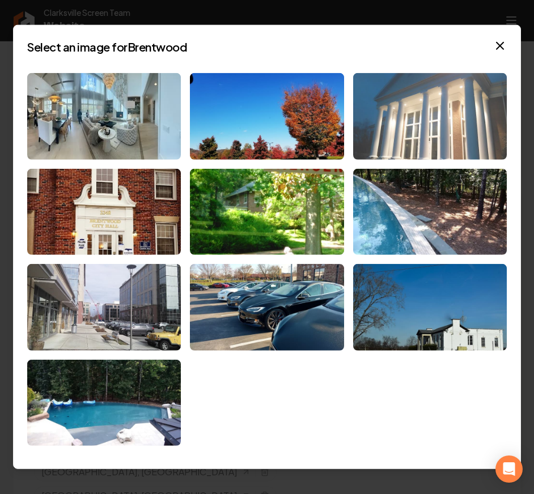
click at [405, 136] on img at bounding box center [430, 116] width 154 height 87
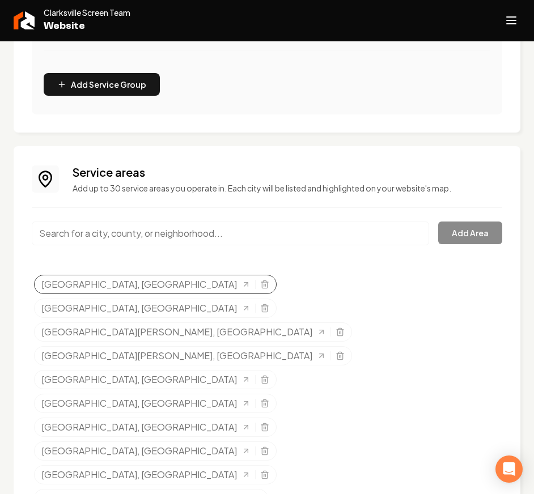
scroll to position [382, 0]
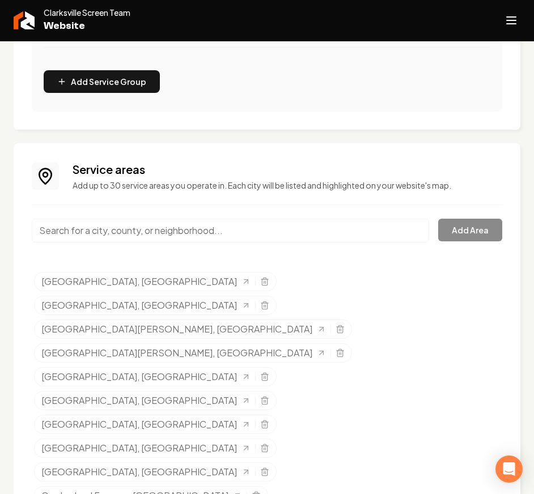
drag, startPoint x: 143, startPoint y: 215, endPoint x: 135, endPoint y: 240, distance: 25.8
click at [135, 240] on input "Main content area" at bounding box center [230, 231] width 397 height 24
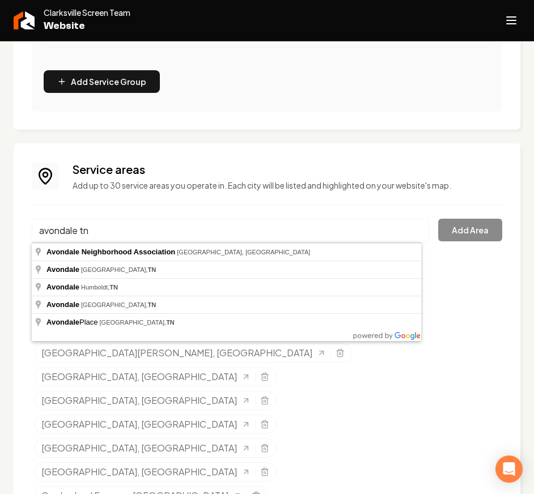
click at [121, 235] on input "avondale tn" at bounding box center [230, 231] width 397 height 24
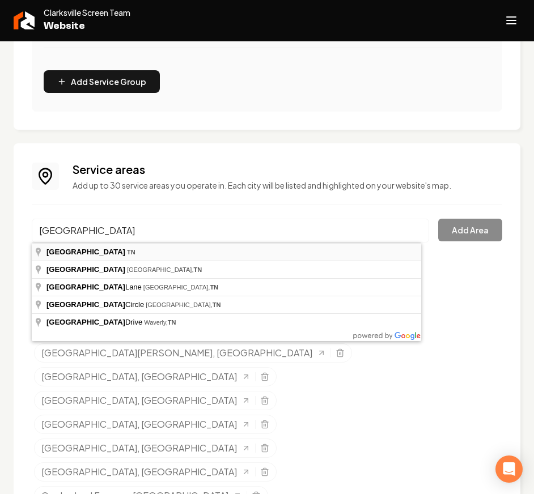
type input "[GEOGRAPHIC_DATA], [GEOGRAPHIC_DATA]"
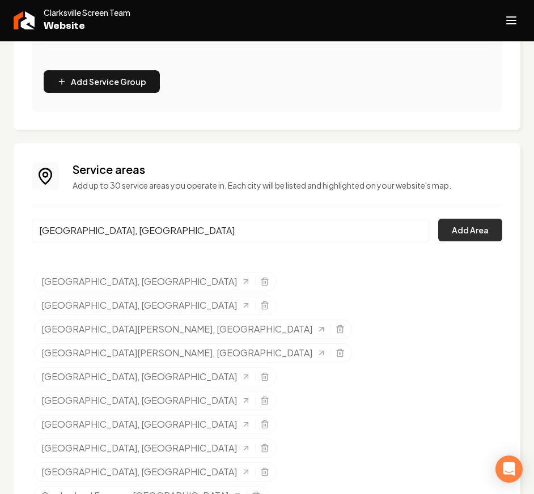
click at [444, 236] on button "Add Area" at bounding box center [470, 230] width 64 height 23
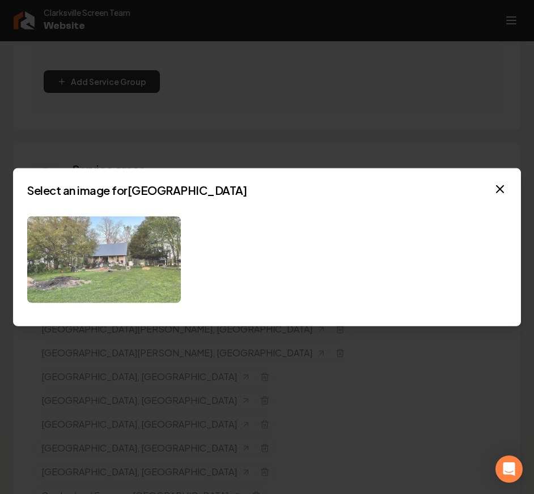
click at [125, 272] on img at bounding box center [104, 260] width 154 height 87
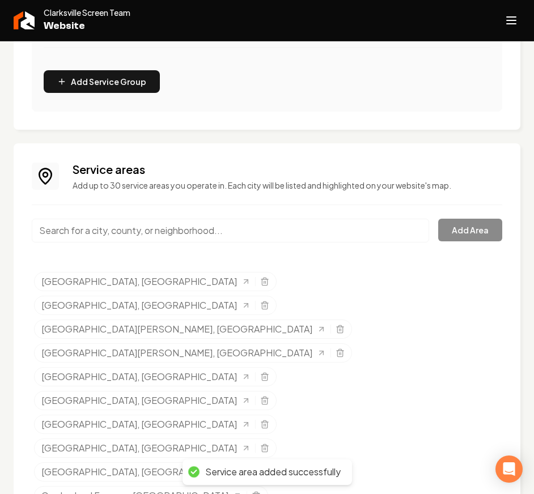
click at [114, 232] on input "Main content area" at bounding box center [230, 231] width 397 height 24
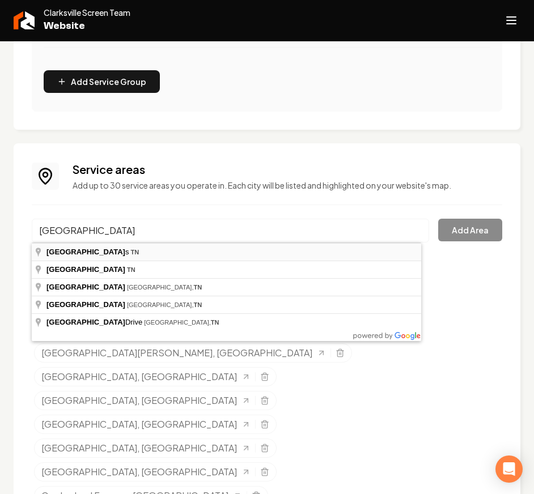
type input "[GEOGRAPHIC_DATA], [GEOGRAPHIC_DATA]"
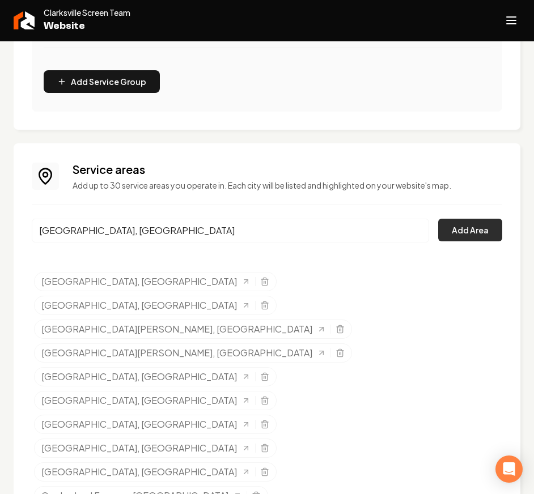
click at [464, 223] on button "Add Area" at bounding box center [470, 230] width 64 height 23
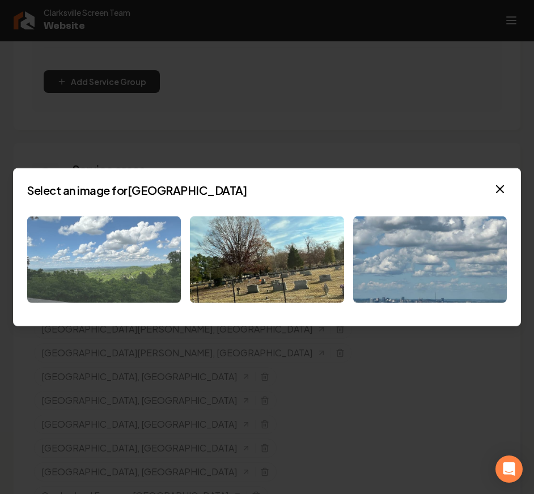
click at [129, 239] on img at bounding box center [104, 260] width 154 height 87
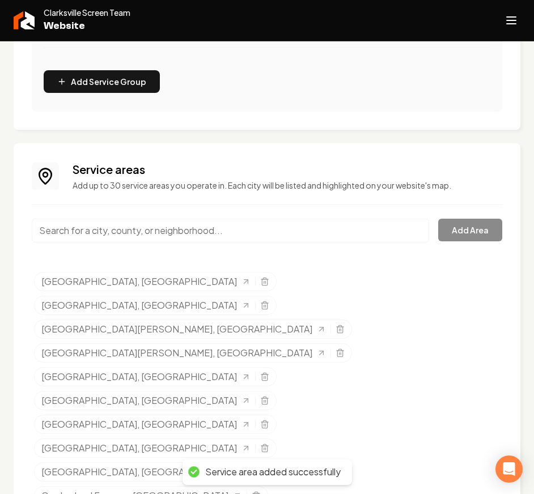
click at [151, 226] on input "Main content area" at bounding box center [230, 231] width 397 height 24
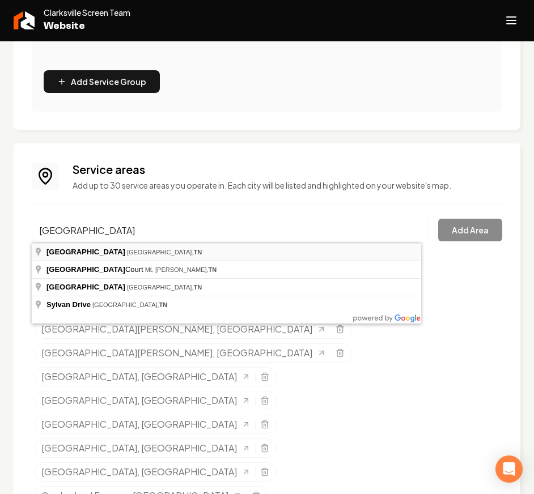
type input "[GEOGRAPHIC_DATA], [GEOGRAPHIC_DATA], [GEOGRAPHIC_DATA]"
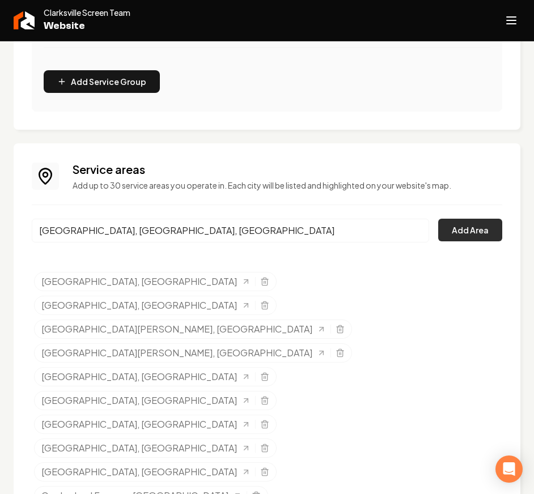
click at [456, 234] on button "Add Area" at bounding box center [470, 230] width 64 height 23
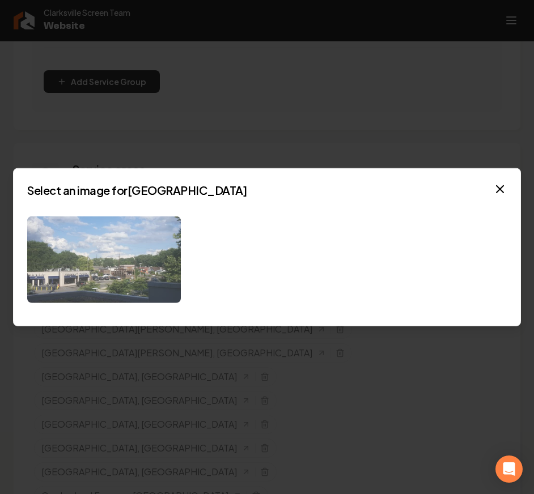
click at [87, 232] on img at bounding box center [104, 260] width 154 height 87
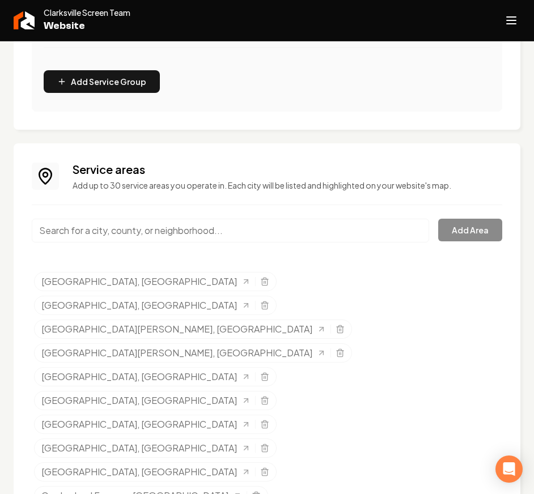
click at [159, 229] on input "Main content area" at bounding box center [230, 231] width 397 height 24
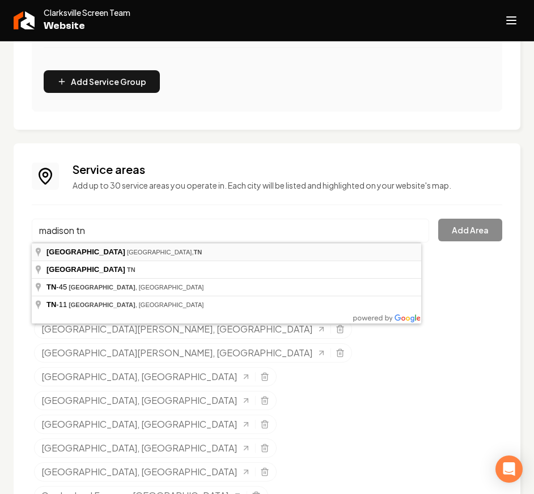
type input "[GEOGRAPHIC_DATA], [GEOGRAPHIC_DATA], [GEOGRAPHIC_DATA]"
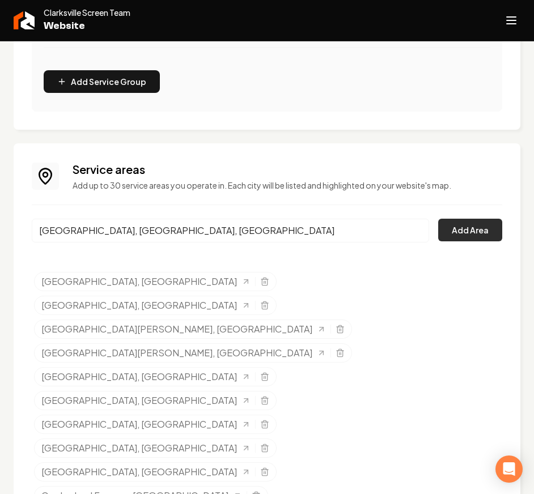
click at [451, 230] on button "Add Area" at bounding box center [470, 230] width 64 height 23
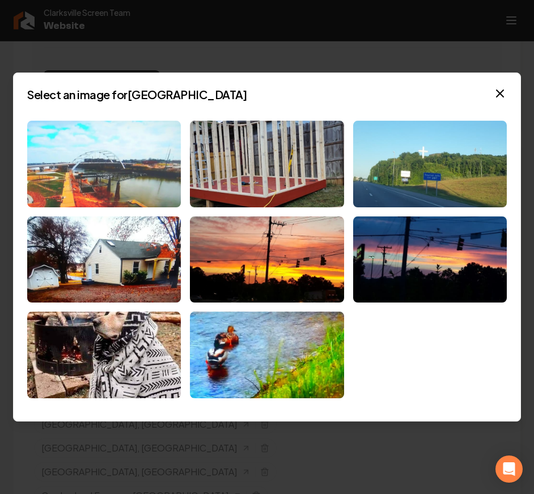
click at [134, 184] on img at bounding box center [104, 164] width 154 height 87
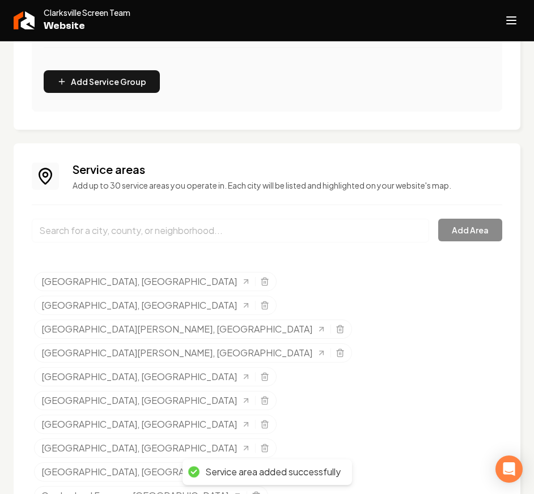
click at [143, 234] on input "Main content area" at bounding box center [230, 231] width 397 height 24
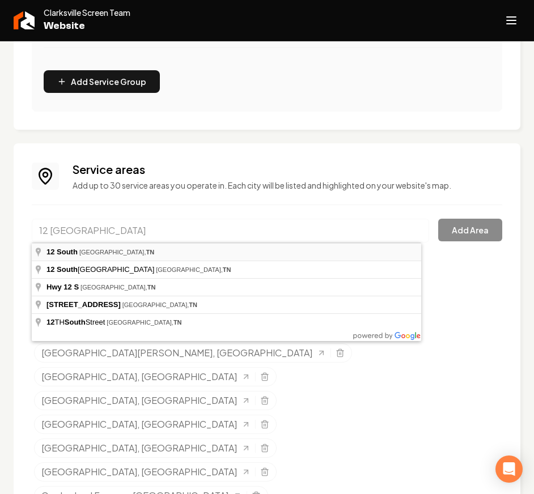
type input "[GEOGRAPHIC_DATA], [GEOGRAPHIC_DATA]"
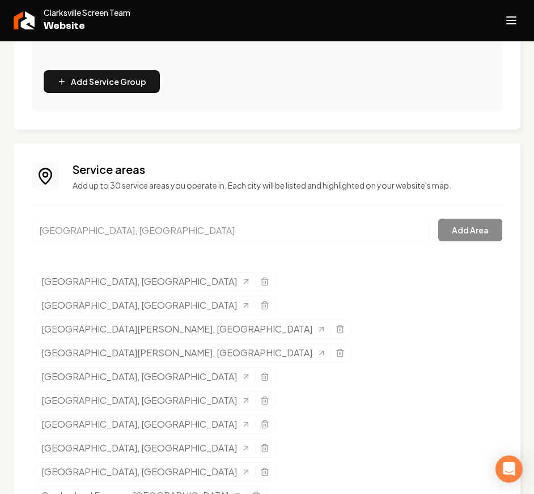
click at [409, 229] on input "[GEOGRAPHIC_DATA], [GEOGRAPHIC_DATA]" at bounding box center [230, 231] width 397 height 24
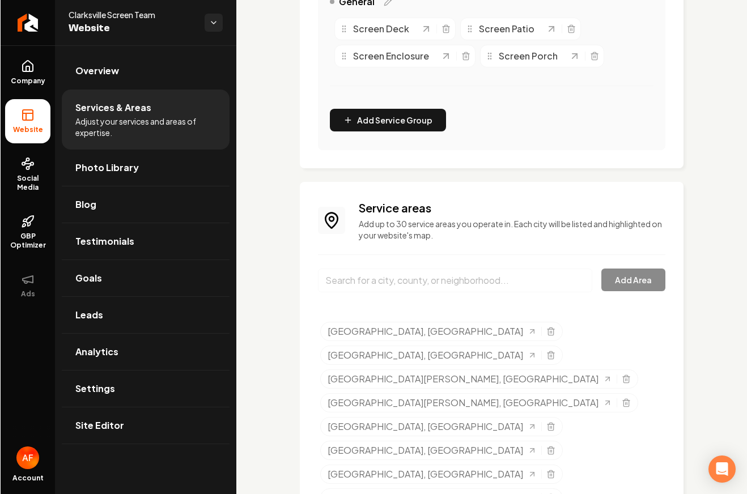
scroll to position [312, 0]
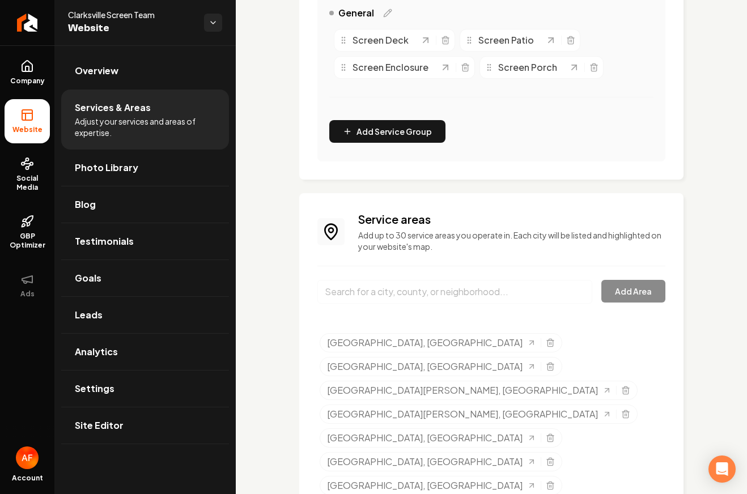
drag, startPoint x: 30, startPoint y: 71, endPoint x: 33, endPoint y: 119, distance: 47.8
click at [30, 71] on icon at bounding box center [27, 66] width 10 height 11
click at [32, 119] on icon at bounding box center [27, 115] width 14 height 14
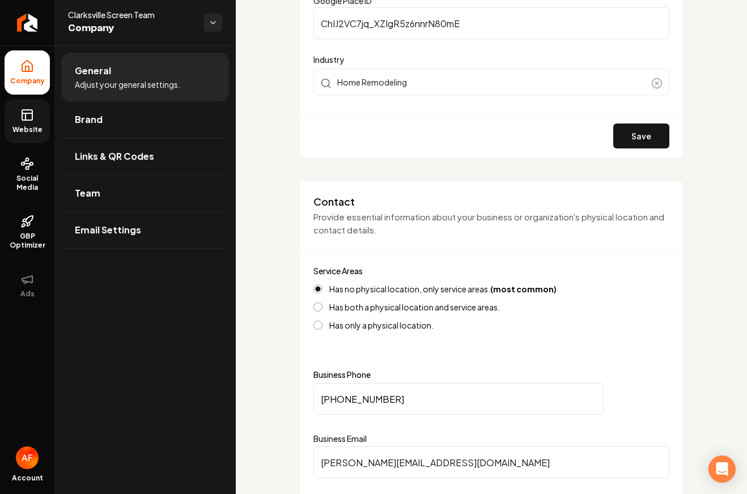
click at [41, 111] on link "Website" at bounding box center [27, 121] width 45 height 44
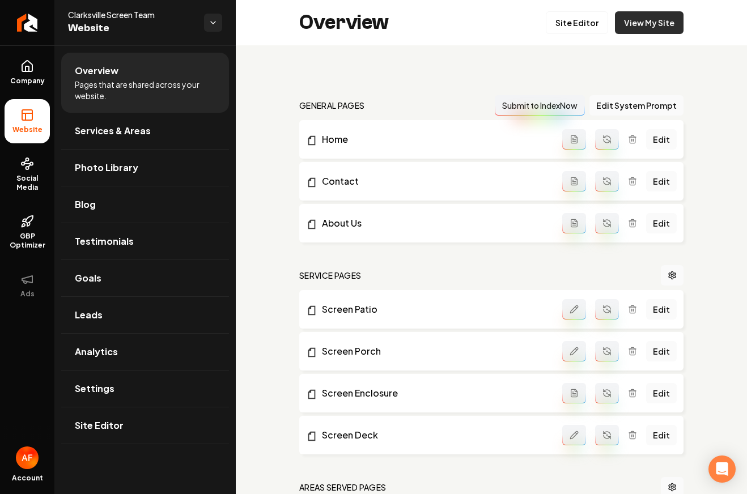
click at [650, 25] on link "View My Site" at bounding box center [649, 22] width 69 height 23
click at [20, 174] on span "Social Media" at bounding box center [27, 183] width 45 height 18
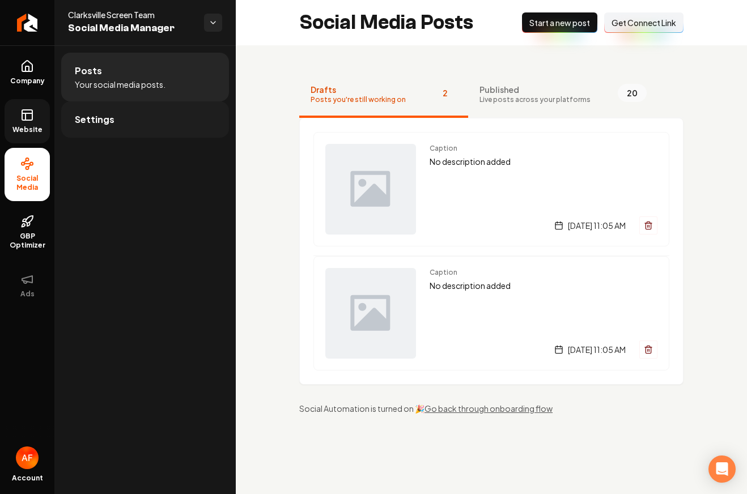
click at [91, 105] on link "Settings" at bounding box center [145, 119] width 168 height 36
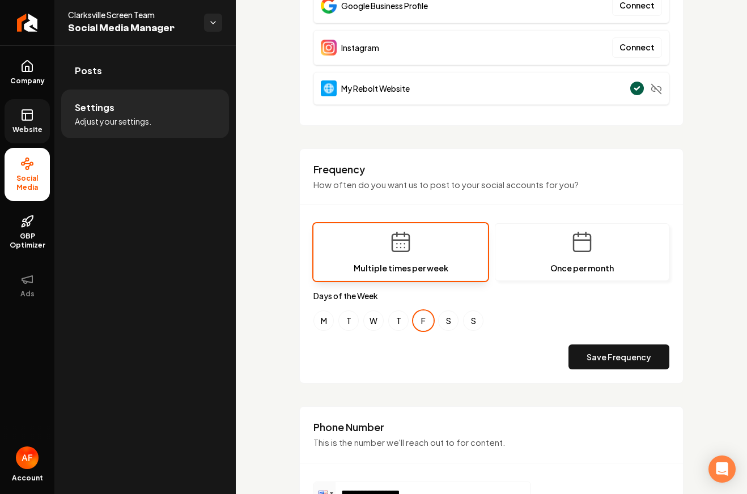
scroll to position [342, 0]
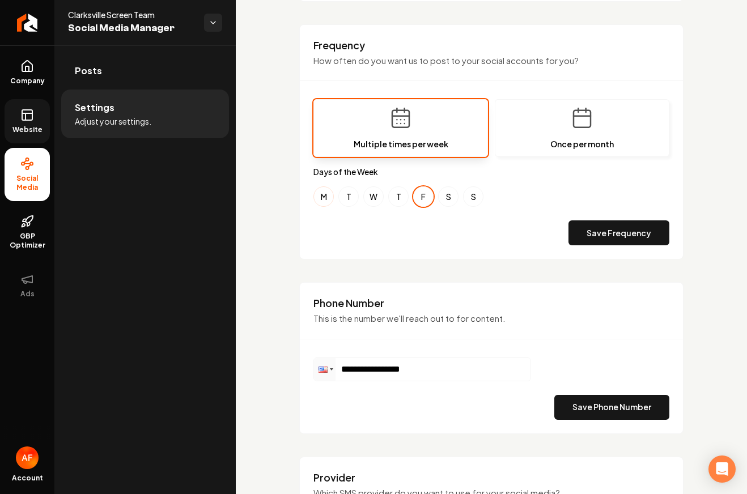
click at [328, 195] on button "M" at bounding box center [324, 197] width 20 height 20
click at [370, 193] on button "W" at bounding box center [373, 197] width 20 height 20
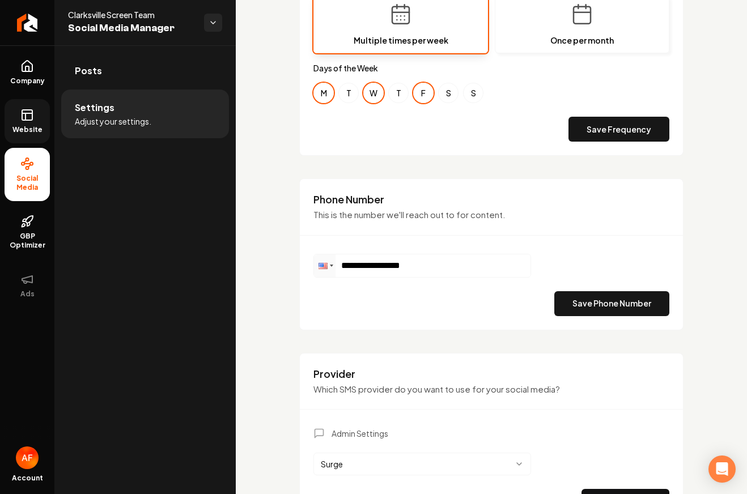
scroll to position [456, 0]
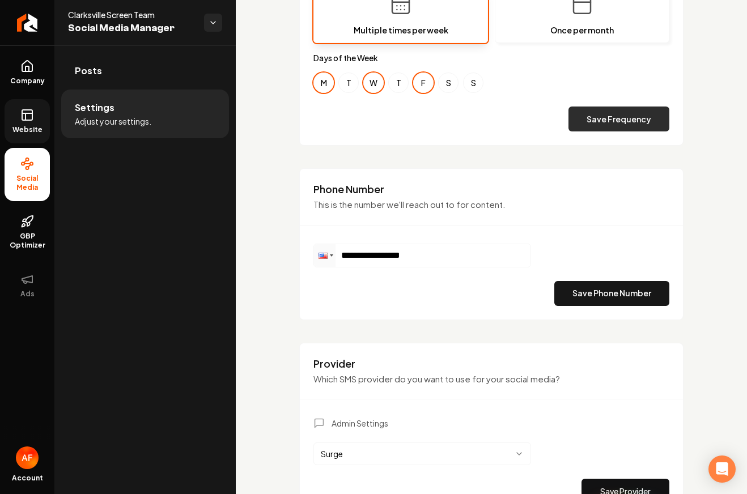
click at [608, 125] on button "Save Frequency" at bounding box center [619, 119] width 101 height 25
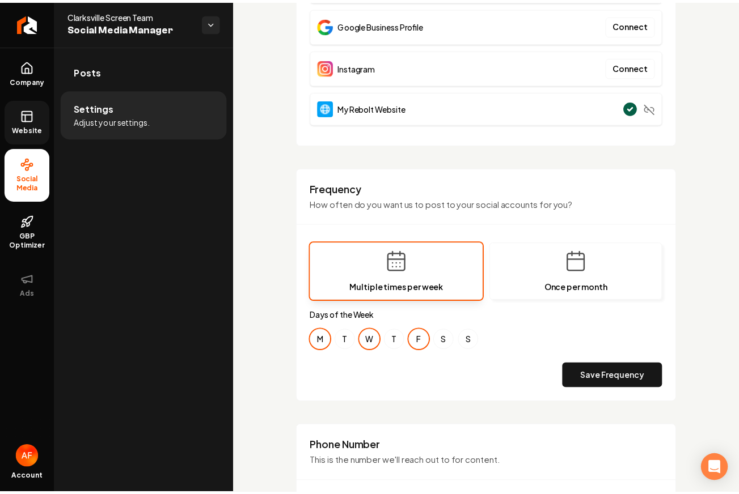
scroll to position [0, 0]
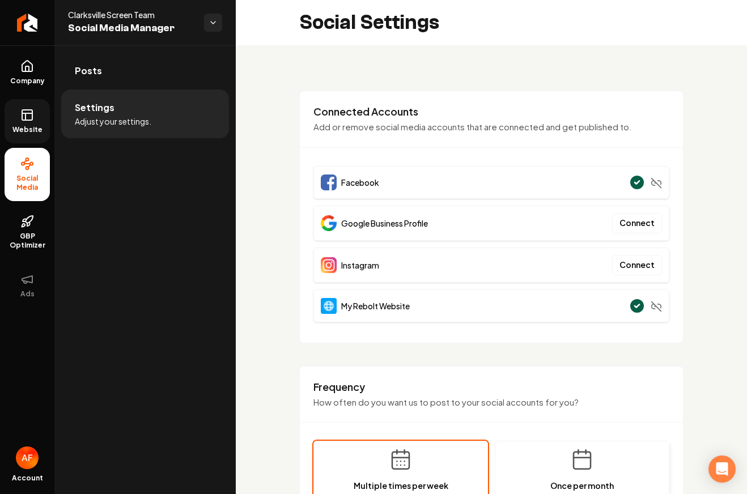
click at [27, 116] on icon at bounding box center [27, 115] width 14 height 14
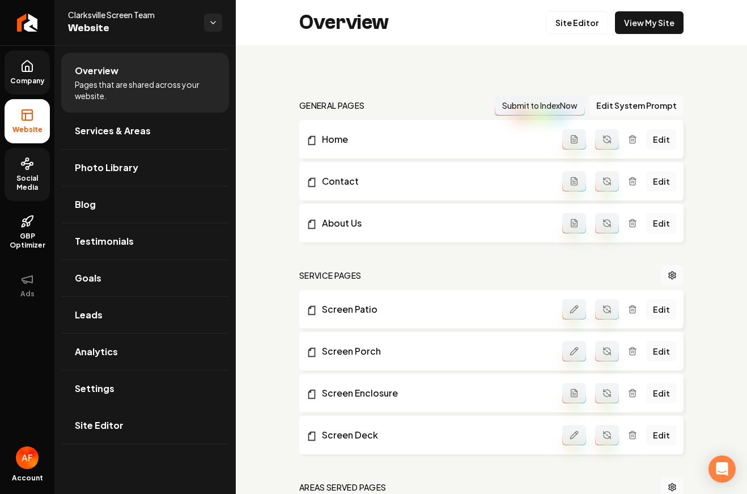
click at [27, 74] on link "Company" at bounding box center [27, 72] width 45 height 44
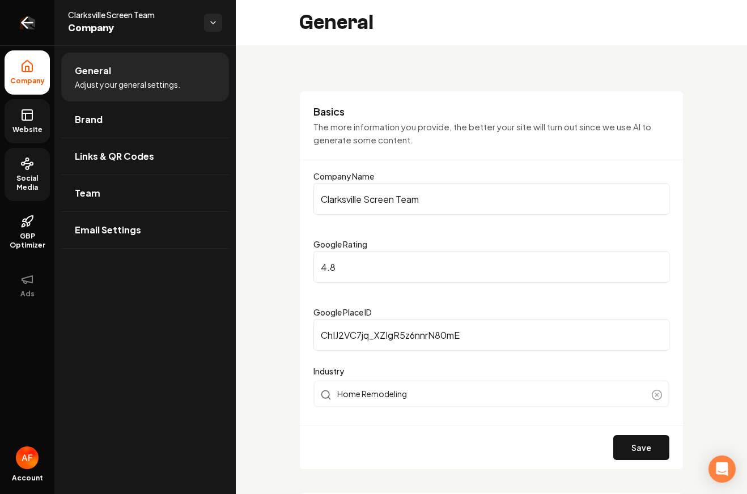
click at [20, 21] on icon "Return to dashboard" at bounding box center [27, 23] width 18 height 18
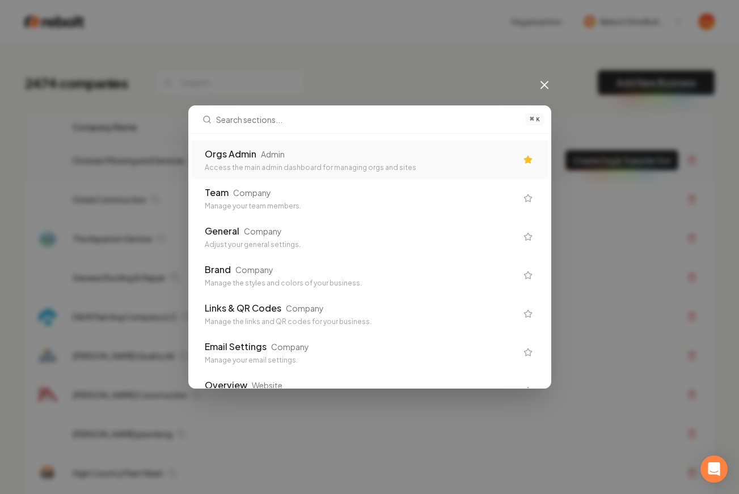
click at [221, 172] on div "Access the main admin dashboard for managing orgs and sites" at bounding box center [361, 167] width 312 height 9
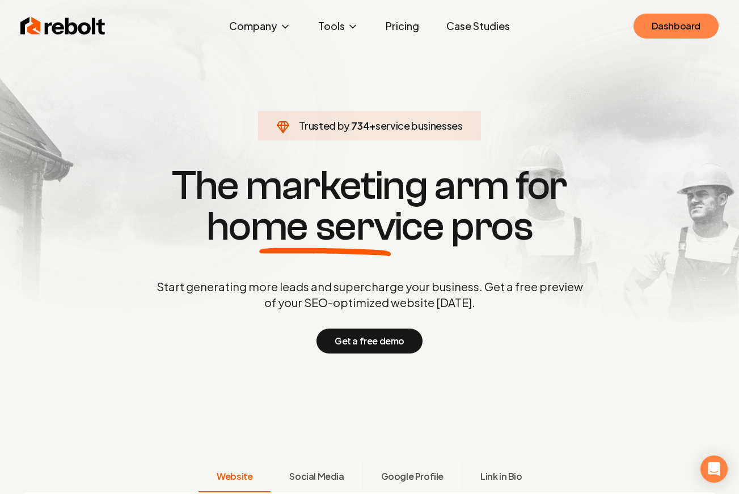
click at [661, 26] on link "Dashboard" at bounding box center [675, 26] width 85 height 25
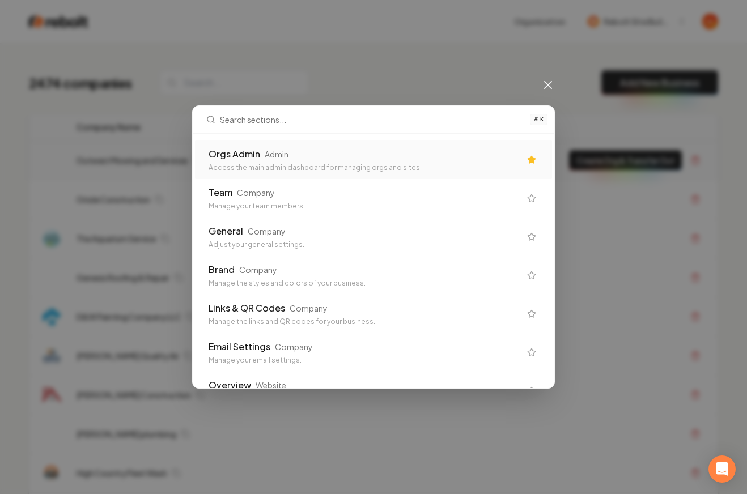
click at [308, 170] on div "Access the main admin dashboard for managing orgs and sites" at bounding box center [365, 167] width 312 height 9
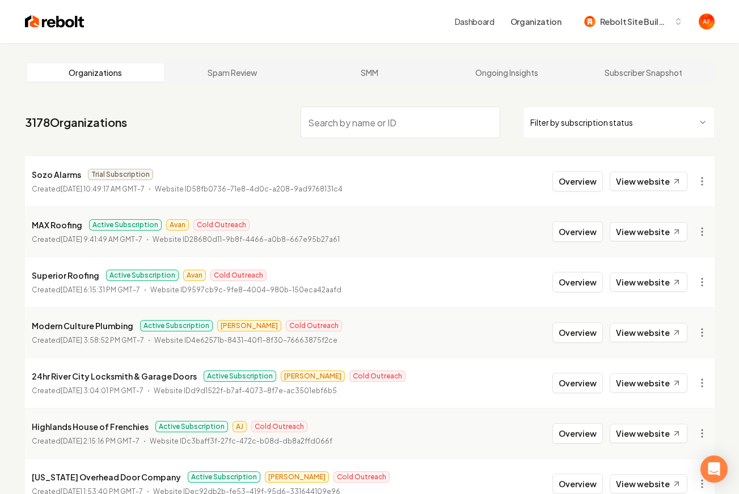
click at [566, 134] on html "Dashboard Organization Rebolt Site Builder Organizations Spam Review SMM Ongoin…" at bounding box center [369, 247] width 739 height 494
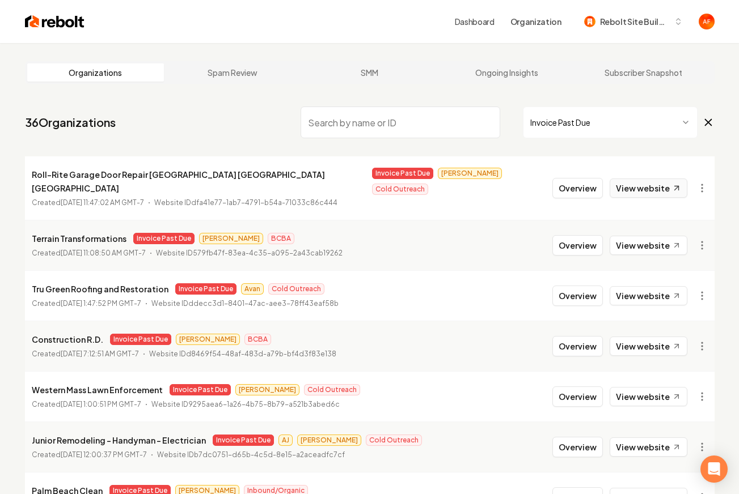
click at [629, 183] on link "View website" at bounding box center [649, 188] width 78 height 19
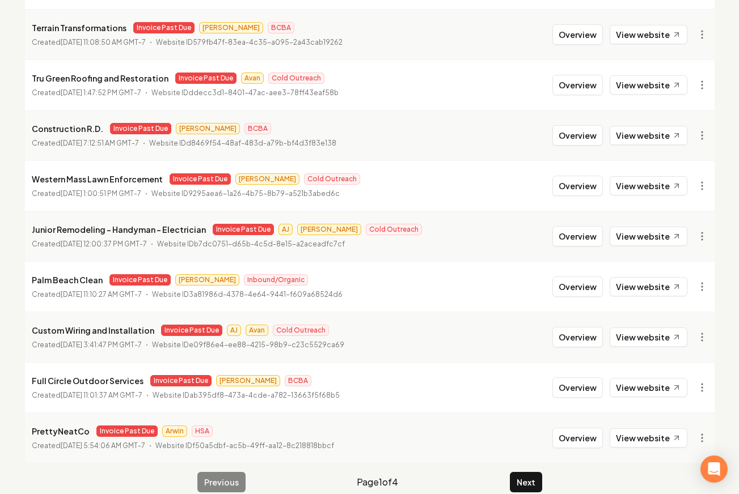
scroll to position [214, 0]
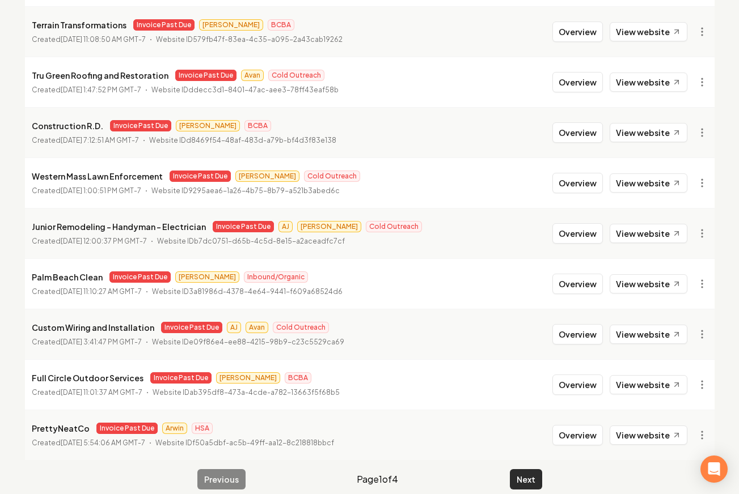
click at [524, 469] on button "Next" at bounding box center [526, 479] width 32 height 20
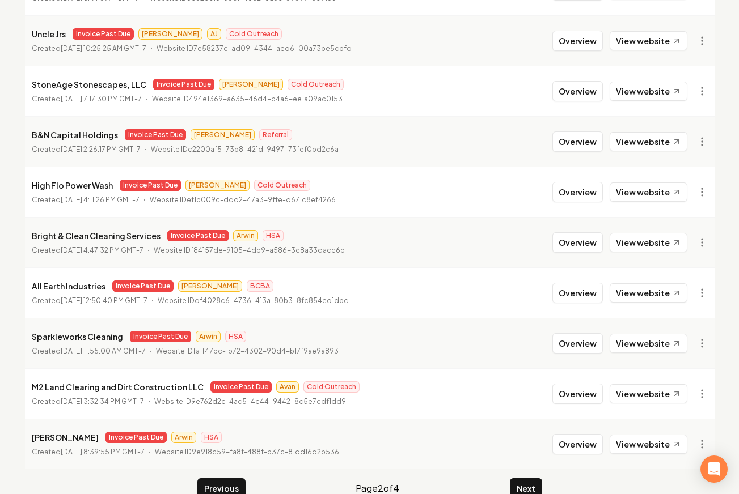
scroll to position [214, 0]
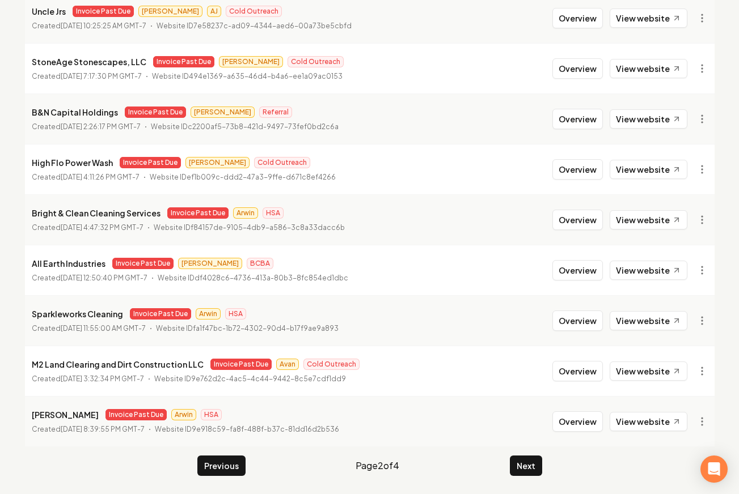
click at [509, 472] on div "Previous Page 2 of 4 Next" at bounding box center [369, 466] width 345 height 20
click at [516, 469] on button "Next" at bounding box center [526, 466] width 32 height 20
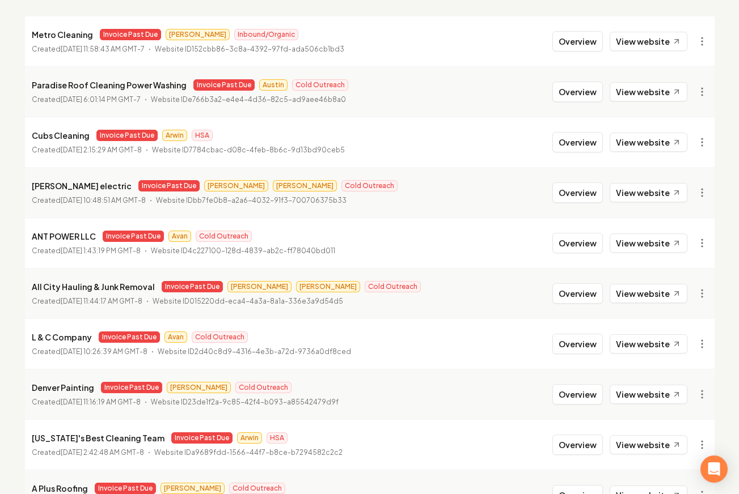
scroll to position [214, 0]
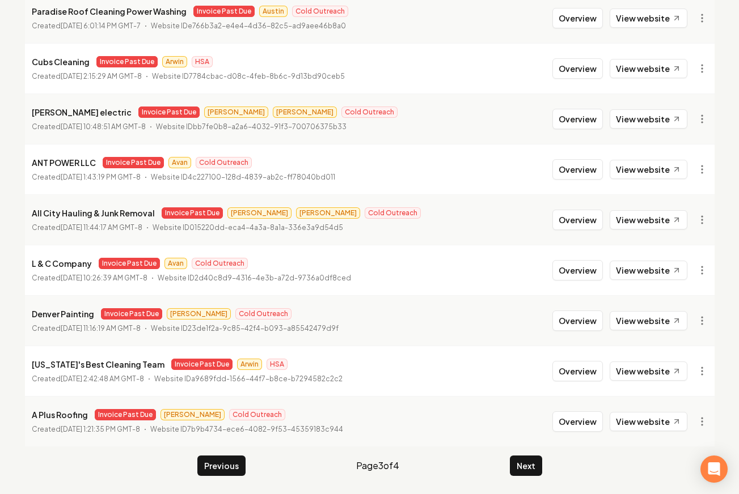
click at [541, 475] on main "Organizations Spam Review SMM Ongoing Insights Subscriber Snapshot 36 Organizat…" at bounding box center [370, 161] width 726 height 665
click at [533, 467] on button "Next" at bounding box center [526, 466] width 32 height 20
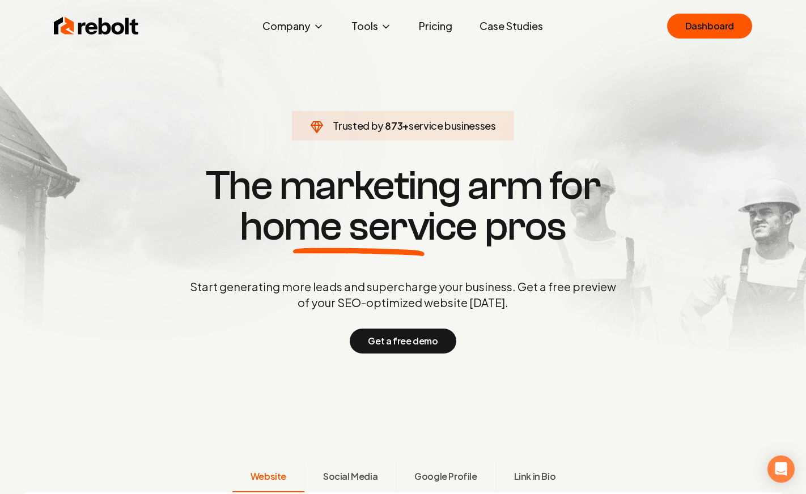
click at [507, 32] on link "Case Studies" at bounding box center [512, 26] width 82 height 23
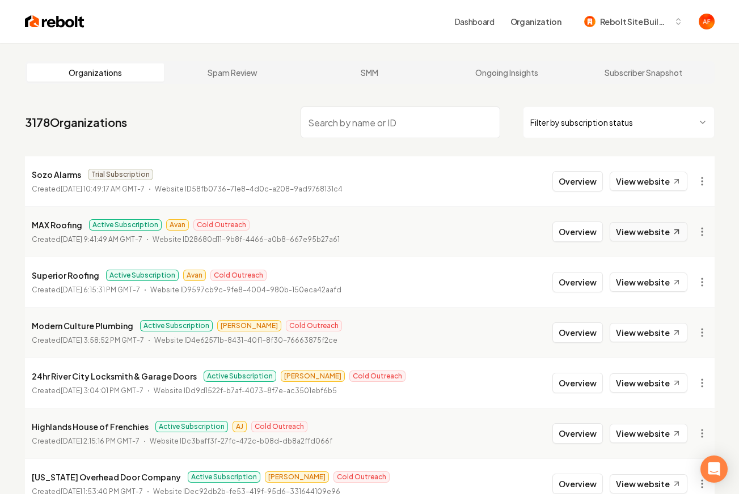
click at [639, 230] on link "View website" at bounding box center [649, 231] width 78 height 19
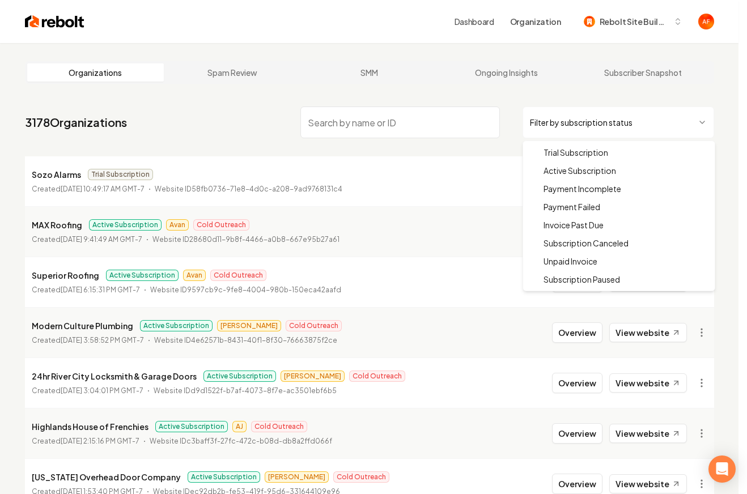
click at [625, 119] on html "Dashboard Organization Rebolt Site Builder Organizations Spam Review SMM Ongoin…" at bounding box center [373, 247] width 747 height 494
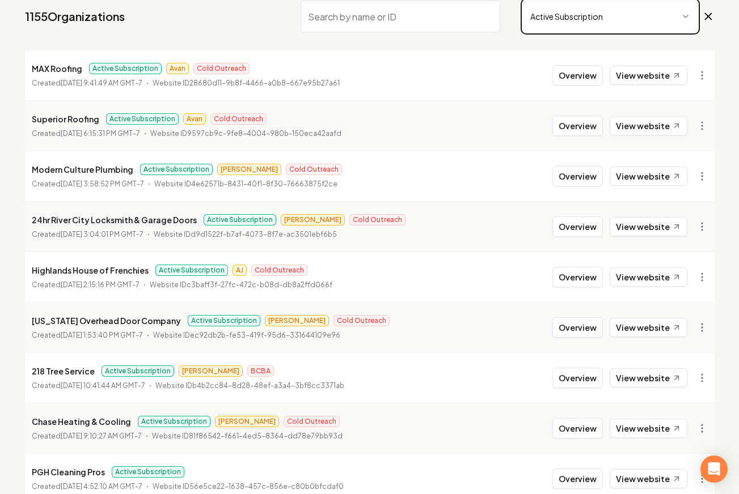
scroll to position [214, 0]
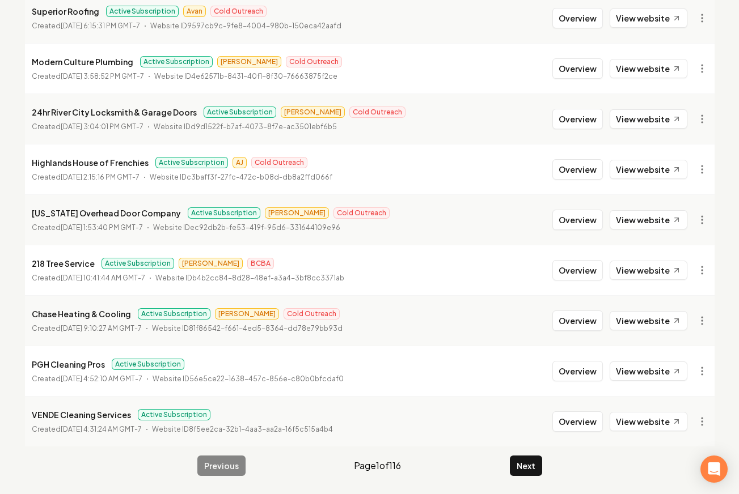
click at [537, 478] on main "Organizations Spam Review SMM Ongoing Insights Subscriber Snapshot 1155 Organiz…" at bounding box center [370, 161] width 726 height 665
click at [532, 472] on button "Next" at bounding box center [526, 466] width 32 height 20
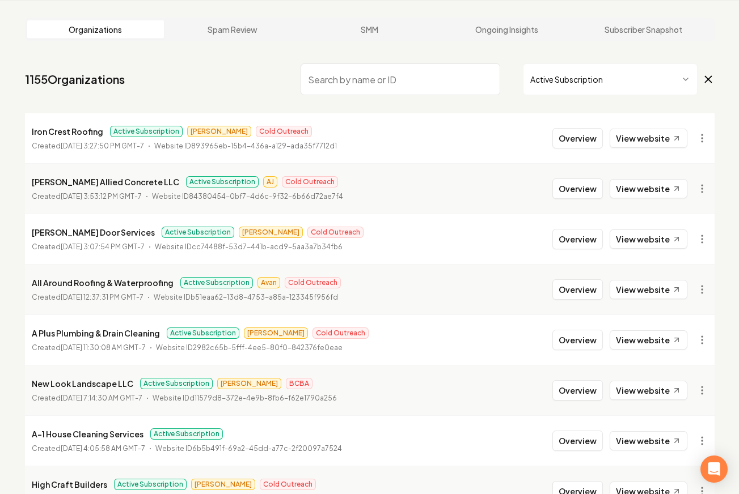
scroll to position [214, 0]
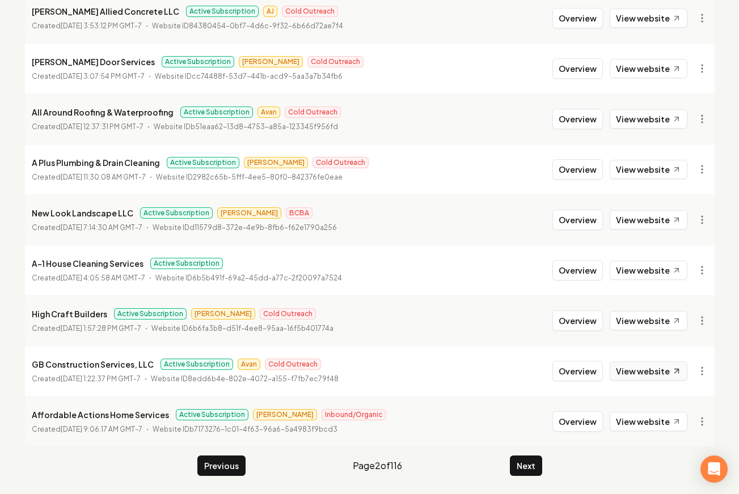
click at [625, 380] on link "View website" at bounding box center [649, 371] width 78 height 19
click at [636, 120] on link "View website" at bounding box center [649, 118] width 78 height 19
